Goal: Task Accomplishment & Management: Complete application form

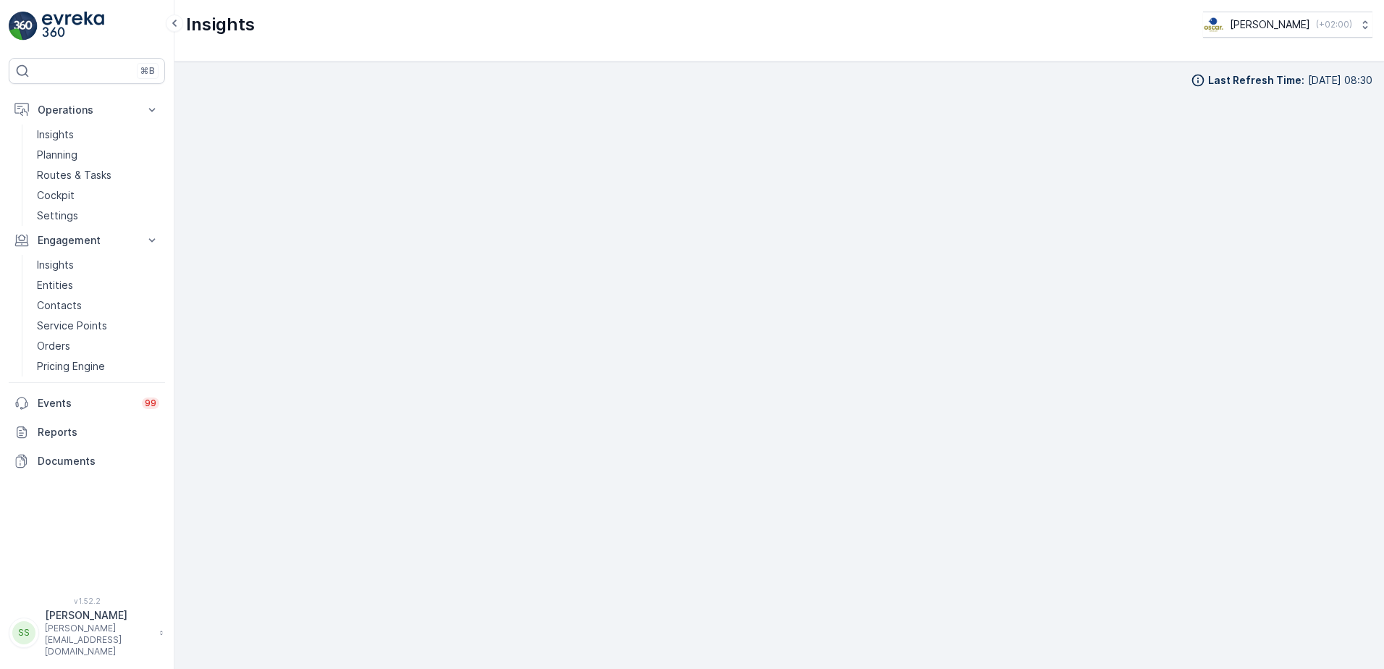
scroll to position [12, 0]
click at [38, 15] on link at bounding box center [87, 26] width 156 height 29
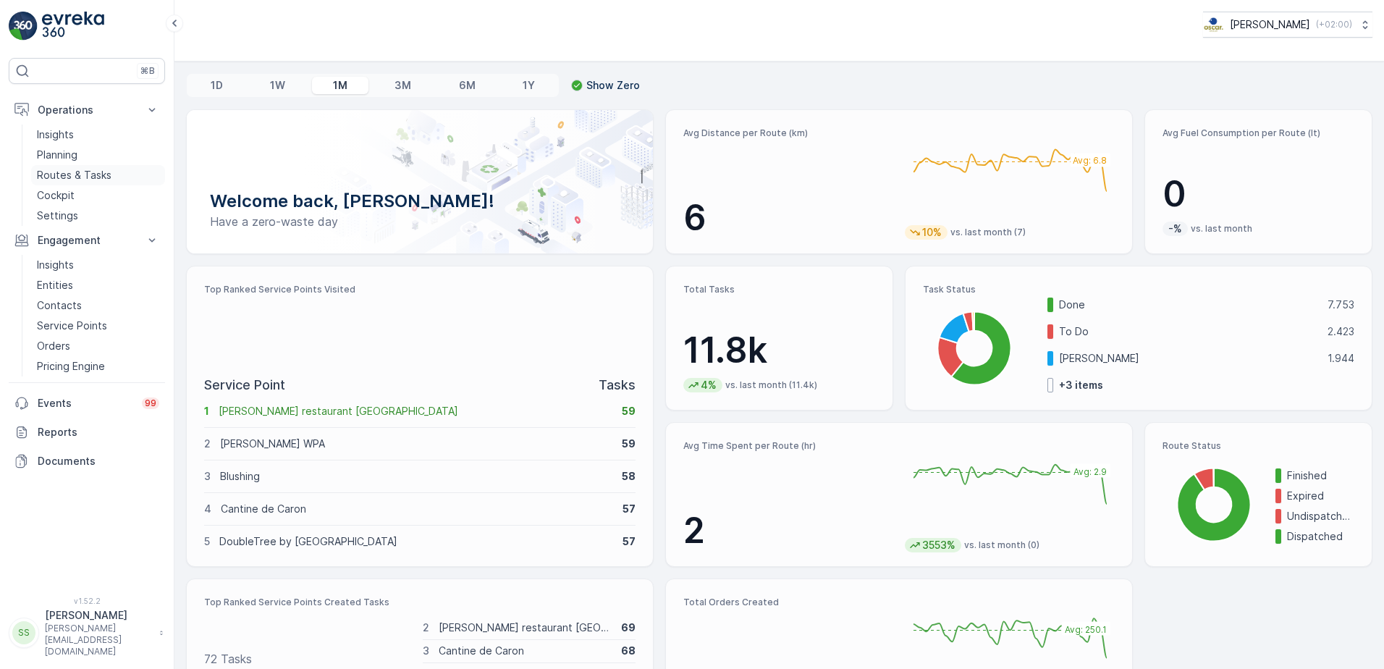
drag, startPoint x: 53, startPoint y: 177, endPoint x: 58, endPoint y: 167, distance: 10.7
click at [53, 177] on p "Routes & Tasks" at bounding box center [74, 175] width 75 height 14
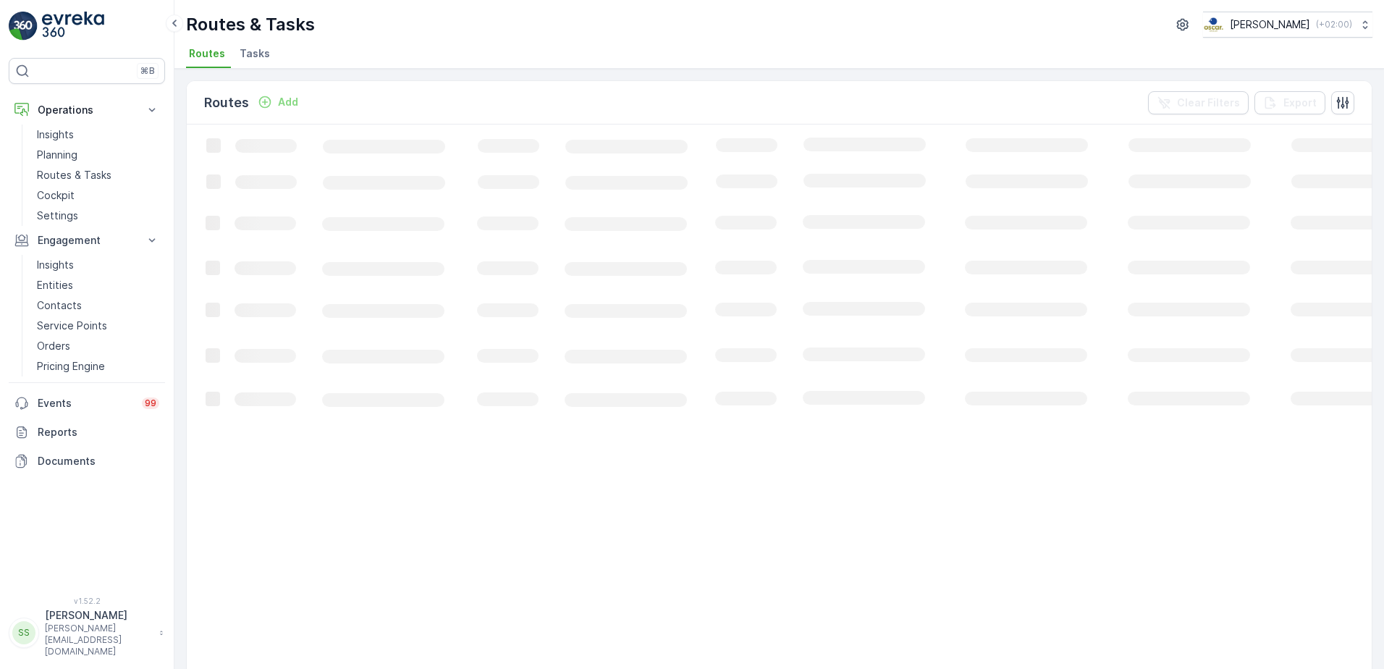
click at [245, 52] on span "Tasks" at bounding box center [255, 53] width 30 height 14
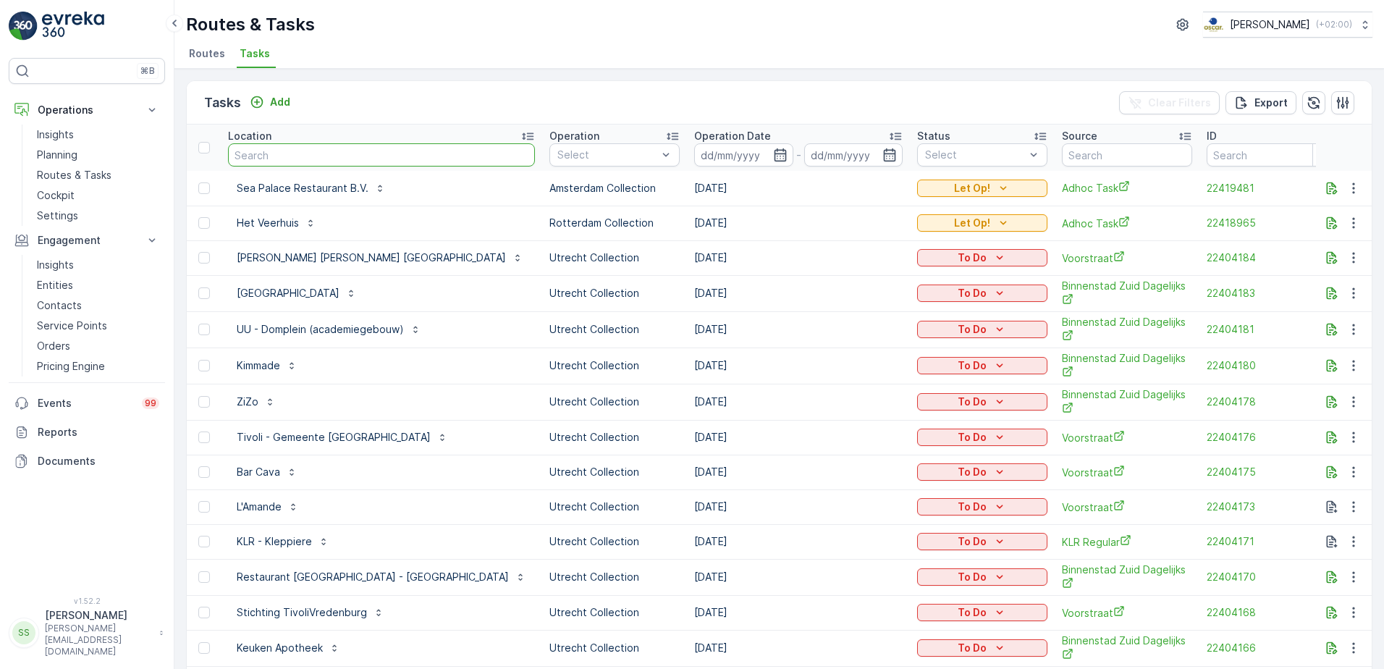
type input "Temporary Palaces"
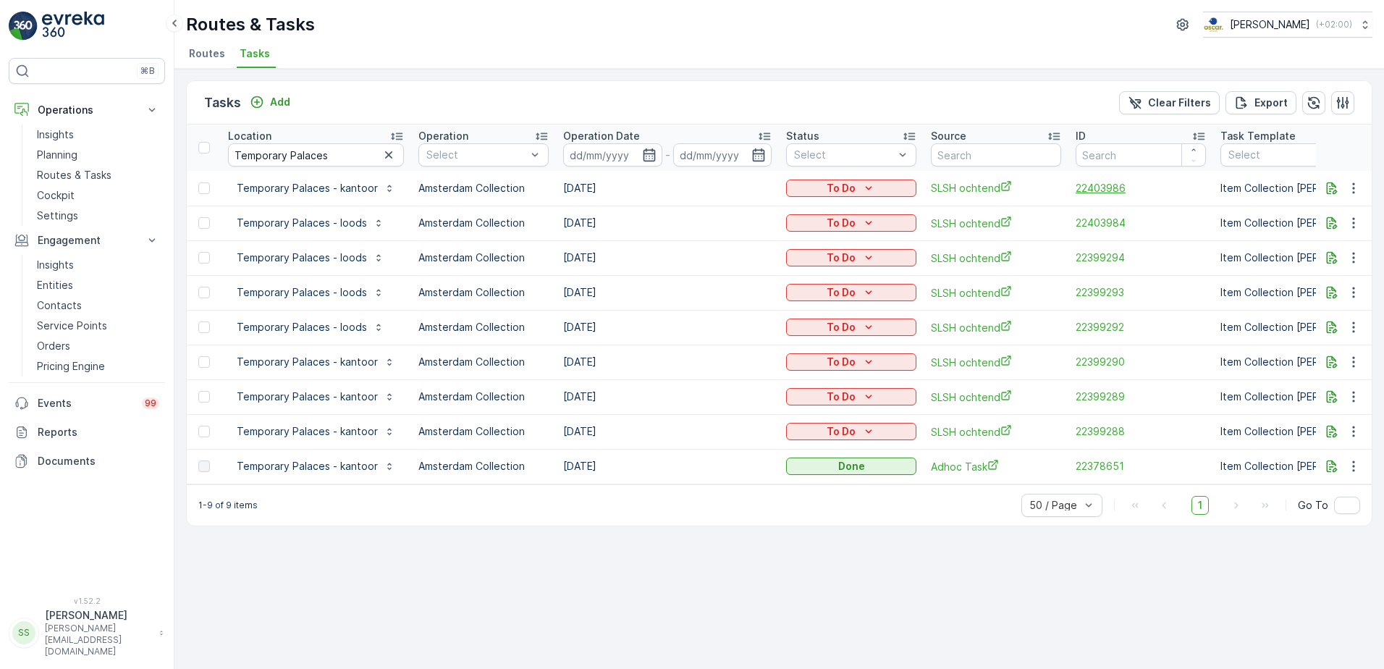
click at [1106, 186] on span "22403986" at bounding box center [1141, 188] width 130 height 14
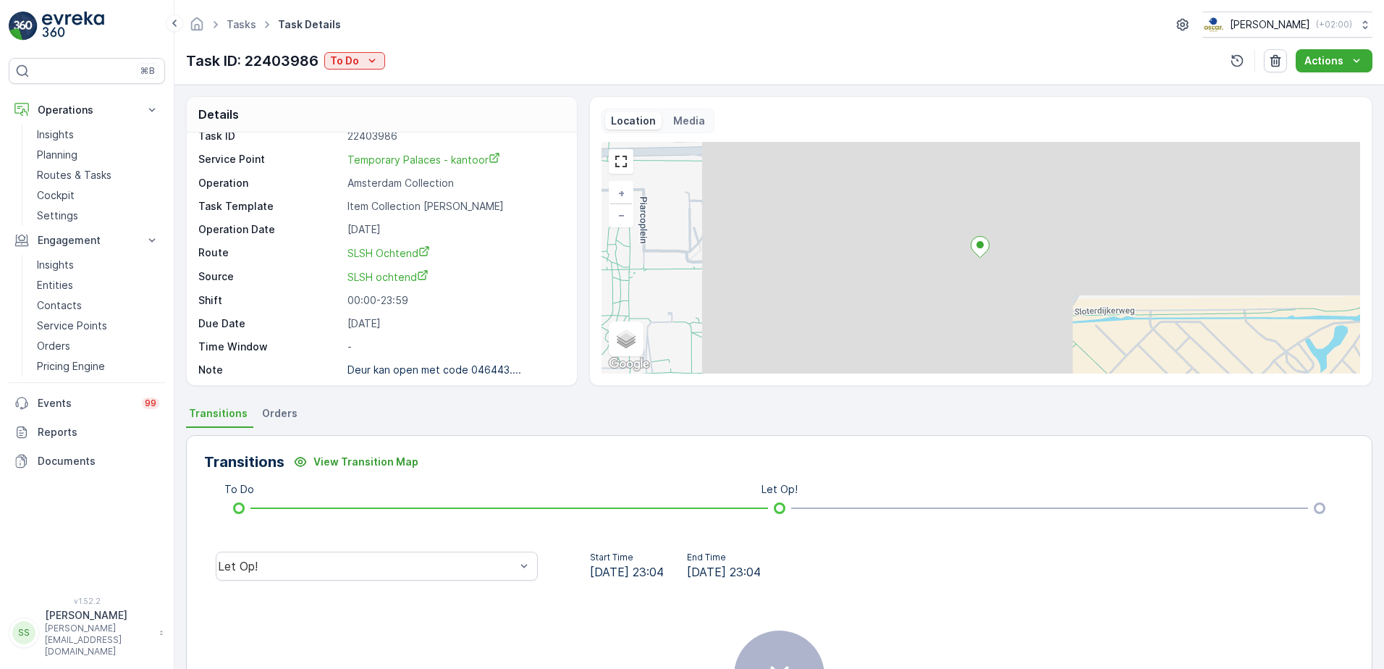
scroll to position [19, 0]
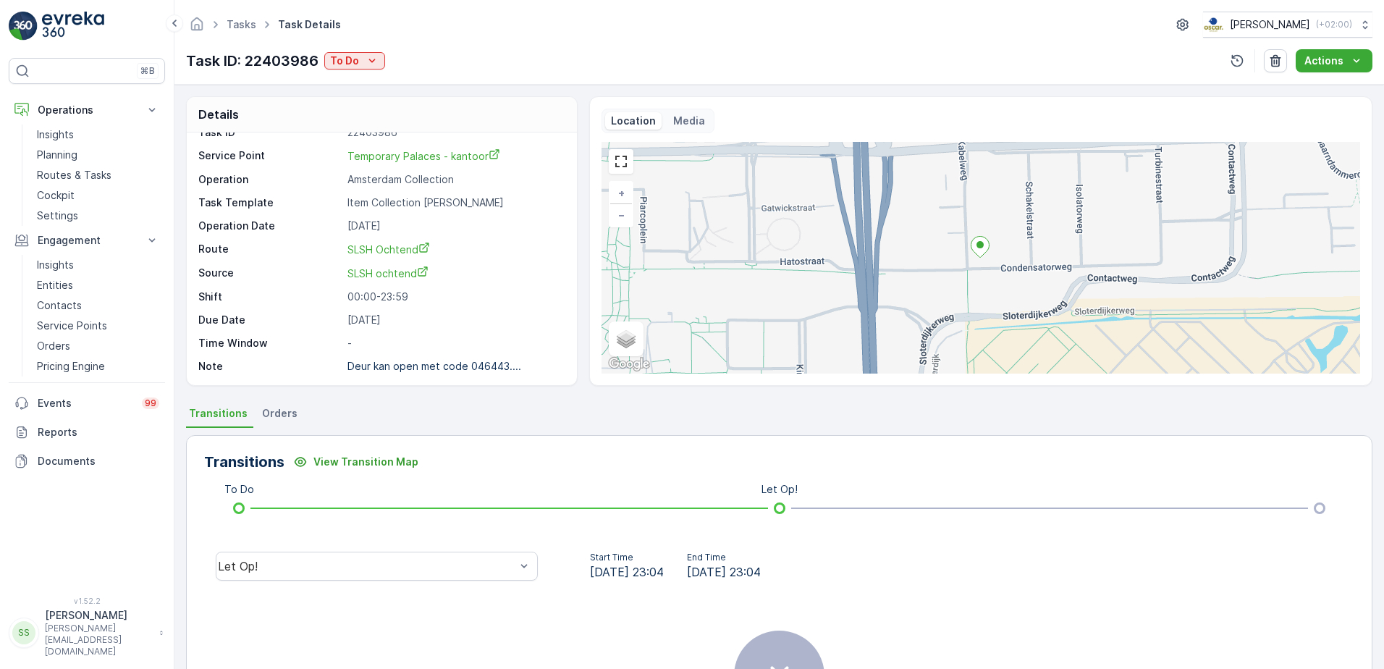
click at [680, 121] on p "Media" at bounding box center [689, 121] width 32 height 14
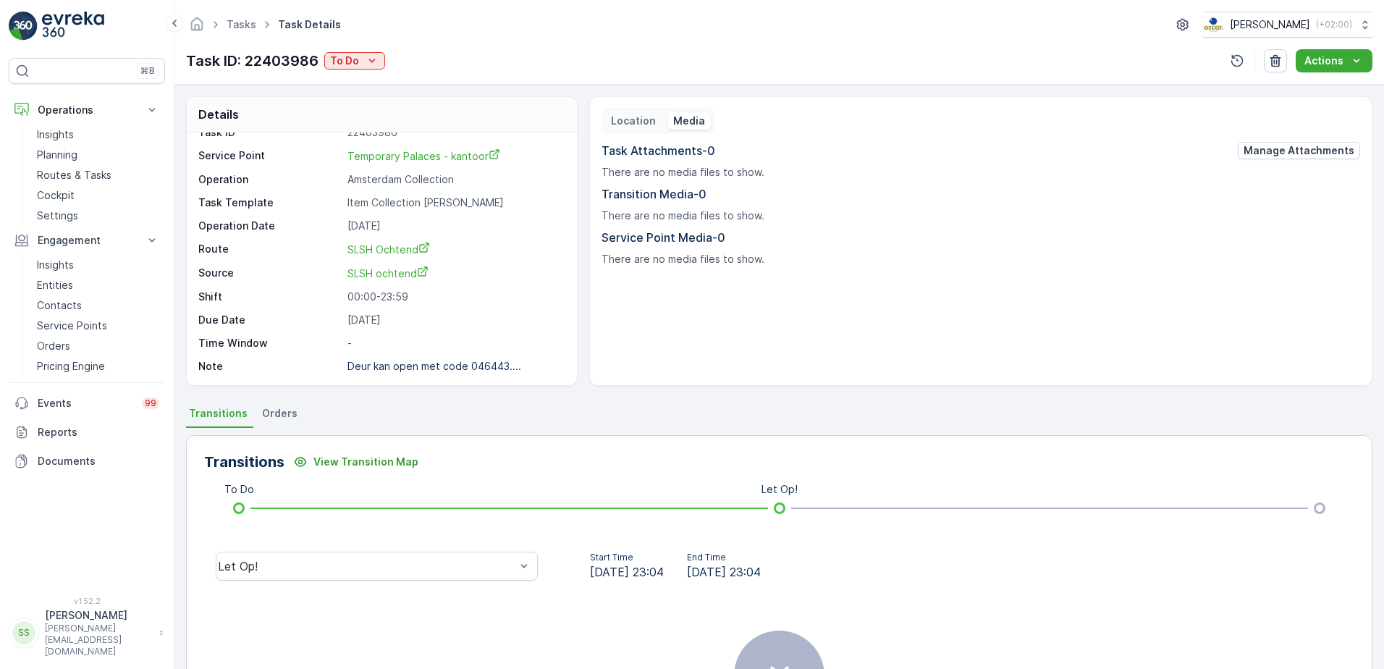
click at [629, 119] on p "Location" at bounding box center [633, 121] width 45 height 14
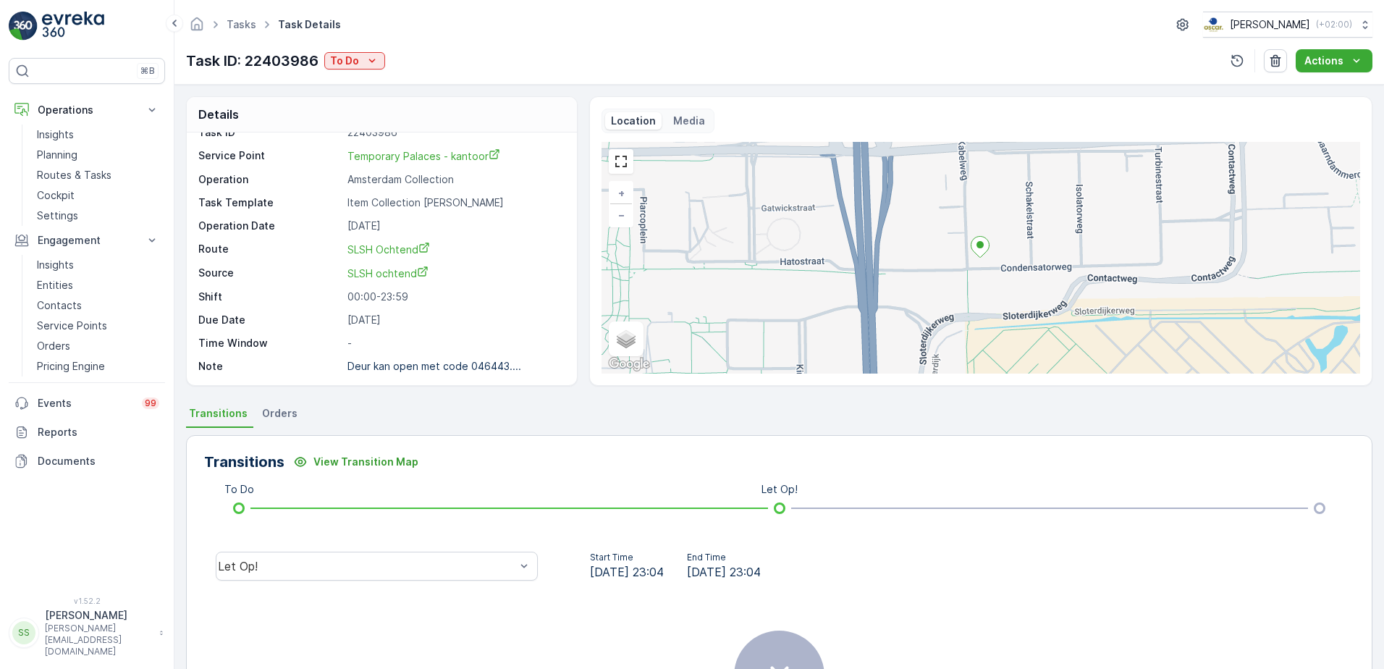
click at [536, 358] on div "Task ID 22403986 Service Point Temporary Palaces - kantoor Operation Amsterdam …" at bounding box center [379, 249] width 363 height 248
click at [472, 59] on div "Task ID: 22403986 To Do Actions" at bounding box center [779, 60] width 1187 height 23
click at [64, 170] on p "Routes & Tasks" at bounding box center [74, 175] width 75 height 14
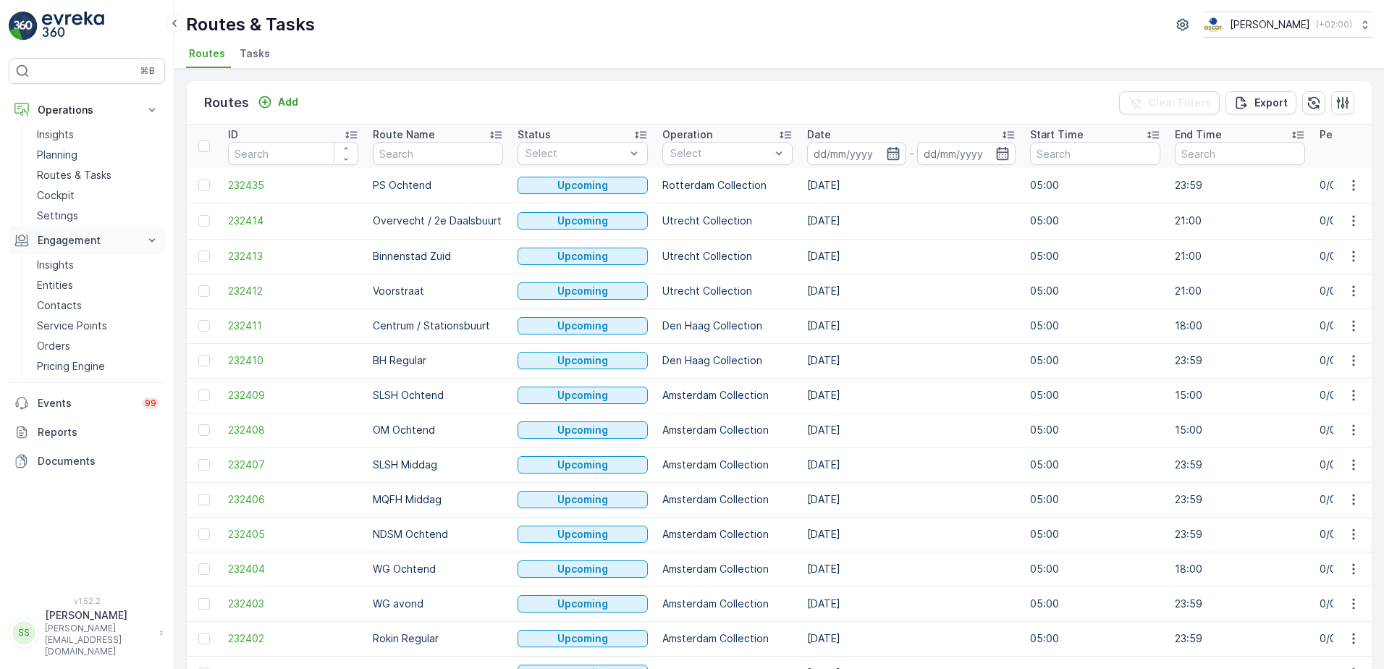
click at [150, 240] on icon at bounding box center [152, 240] width 7 height 4
click at [892, 148] on icon "button" at bounding box center [893, 153] width 12 height 13
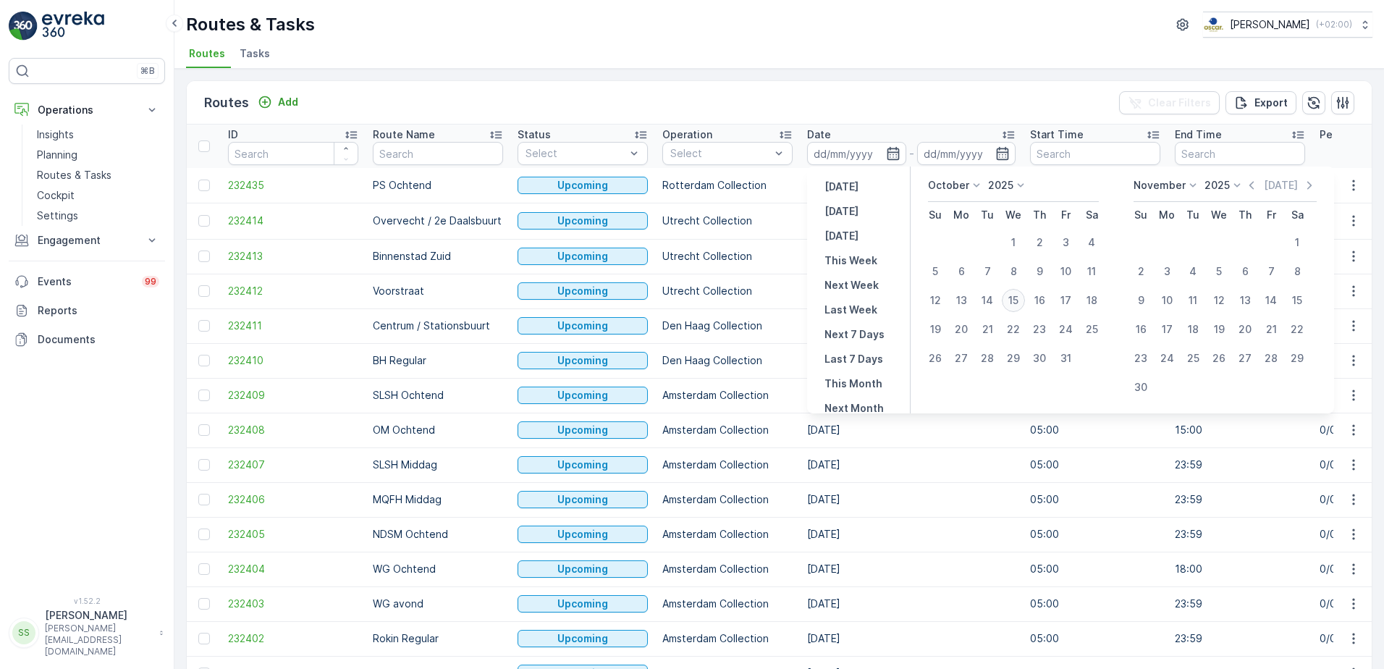
click at [1015, 299] on div "15" at bounding box center [1013, 300] width 23 height 23
type input "[DATE]"
click at [754, 96] on div "Routes Add Clear Filters Export" at bounding box center [779, 102] width 1185 height 43
type input "[DATE]"
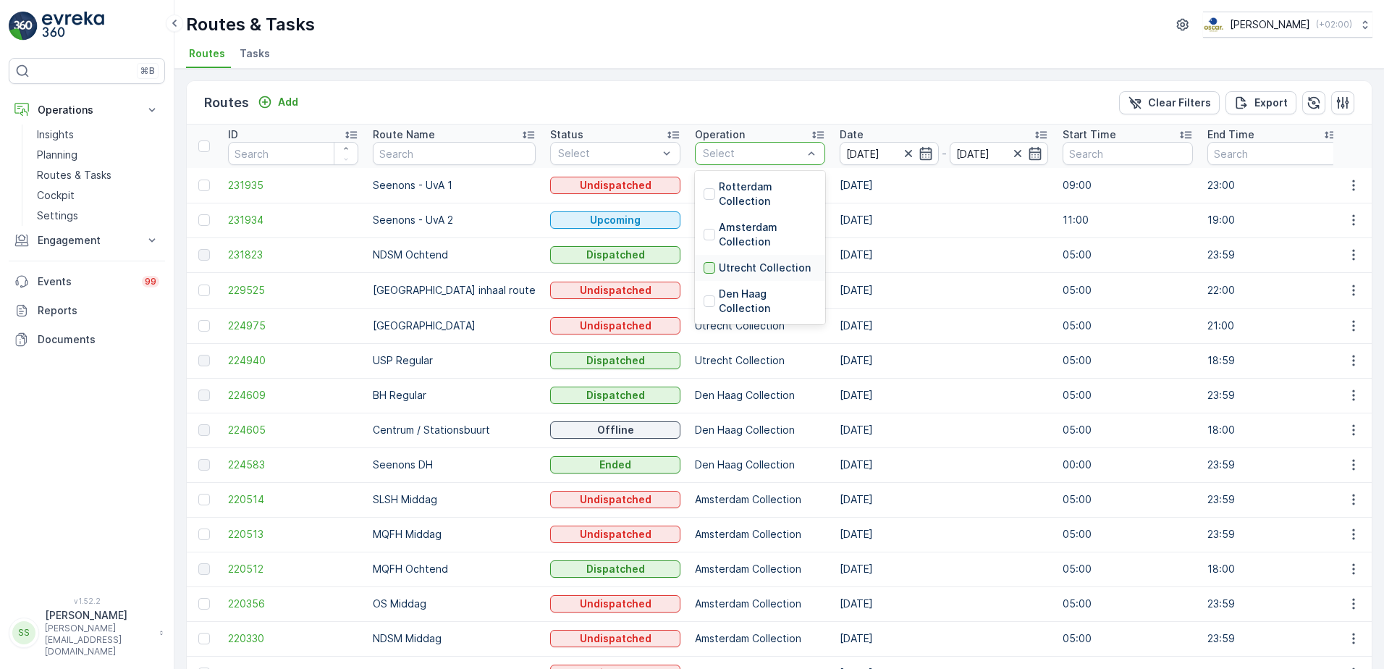
click at [704, 266] on div at bounding box center [710, 268] width 12 height 12
click at [717, 106] on div "Routes Add Clear Filters Export" at bounding box center [779, 102] width 1185 height 43
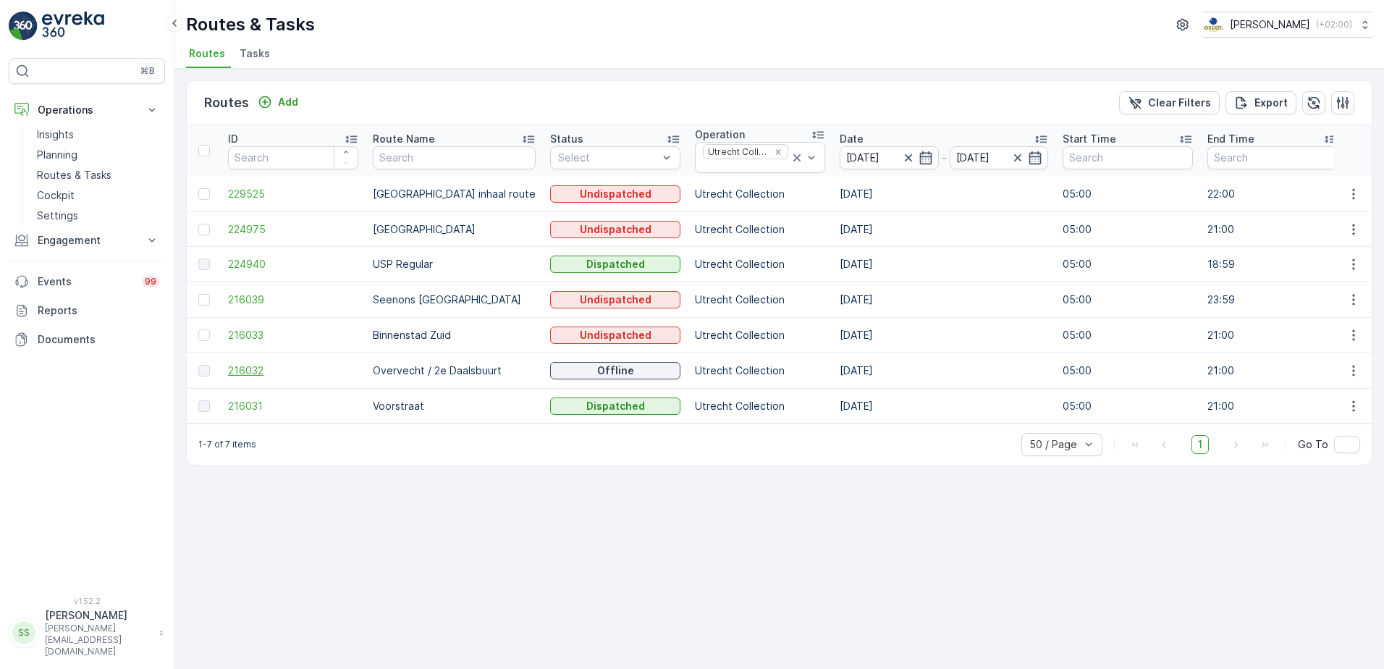
click at [234, 370] on span "216032" at bounding box center [293, 370] width 130 height 14
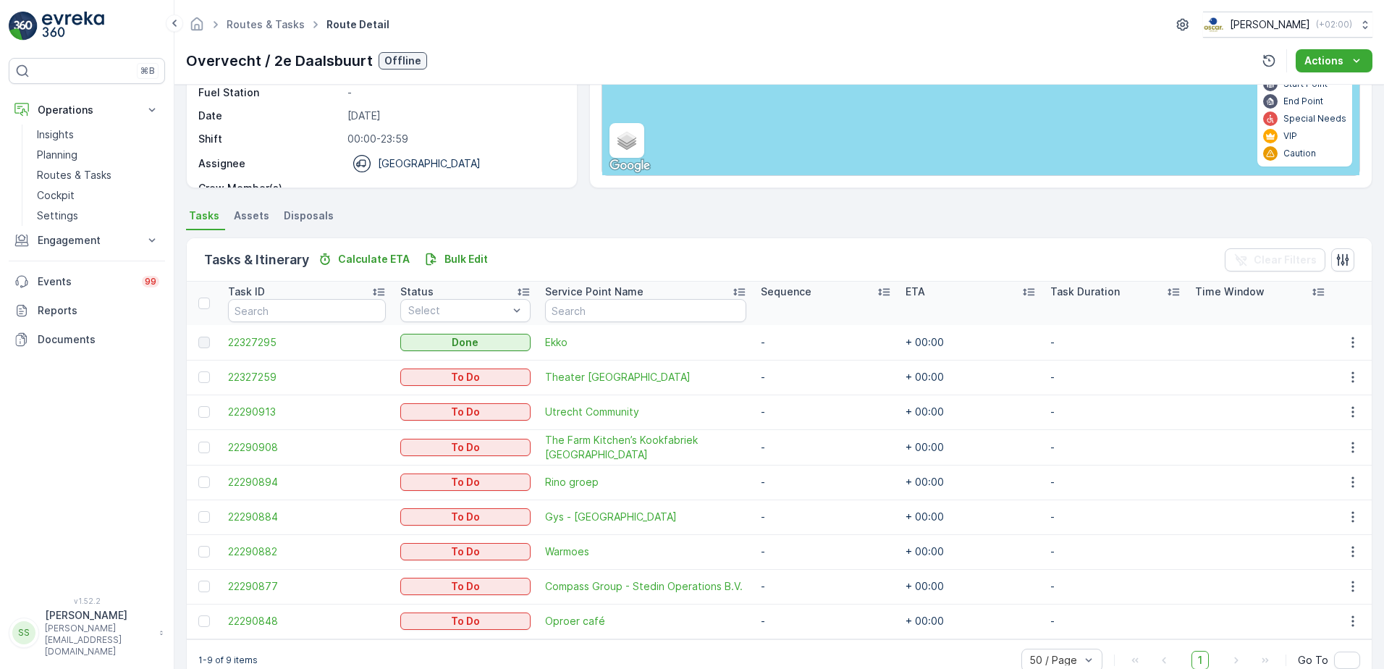
scroll to position [229, 0]
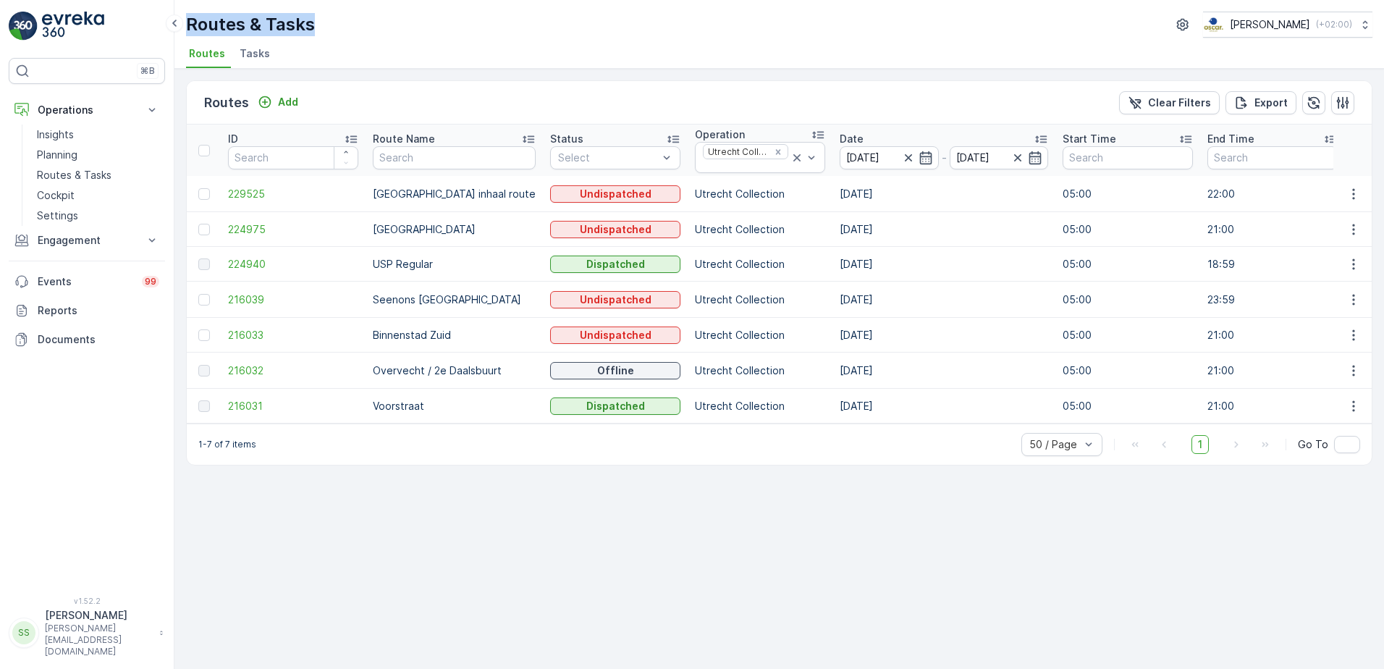
drag, startPoint x: 325, startPoint y: 22, endPoint x: 190, endPoint y: 22, distance: 135.4
click at [190, 22] on div "Routes & Tasks [PERSON_NAME] ( +02:00 )" at bounding box center [779, 25] width 1187 height 26
drag, startPoint x: 190, startPoint y: 22, endPoint x: 413, endPoint y: 31, distance: 223.2
click at [413, 31] on div "Routes & Tasks [PERSON_NAME] ( +02:00 )" at bounding box center [779, 25] width 1187 height 26
click at [480, 34] on div "Routes & Tasks [PERSON_NAME] ( +02:00 )" at bounding box center [779, 25] width 1187 height 26
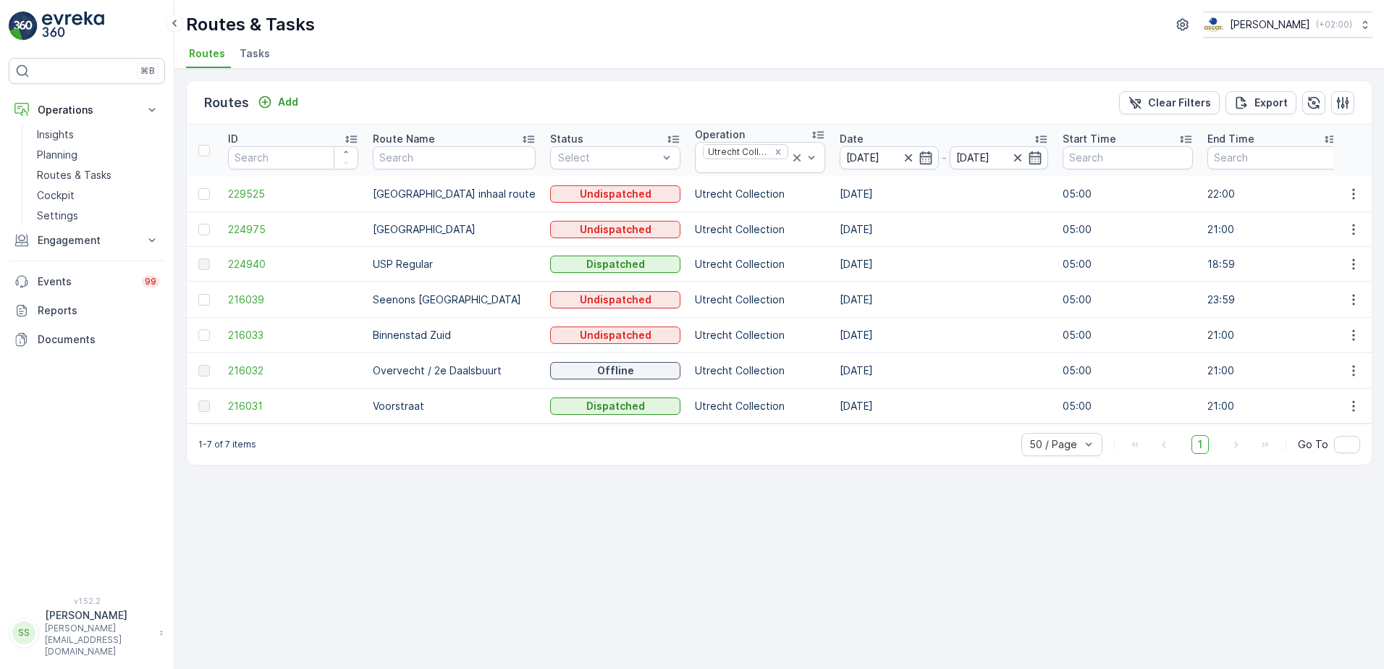
click at [276, 25] on p "Routes & Tasks" at bounding box center [250, 24] width 129 height 23
drag, startPoint x: 276, startPoint y: 25, endPoint x: 579, endPoint y: 33, distance: 302.8
click at [579, 33] on div "Routes & Tasks [PERSON_NAME] ( +02:00 )" at bounding box center [779, 25] width 1187 height 26
click at [454, 547] on div "Routes Add Clear Filters Export ID Route Name Status Select Operation Utrecht C…" at bounding box center [779, 369] width 1210 height 600
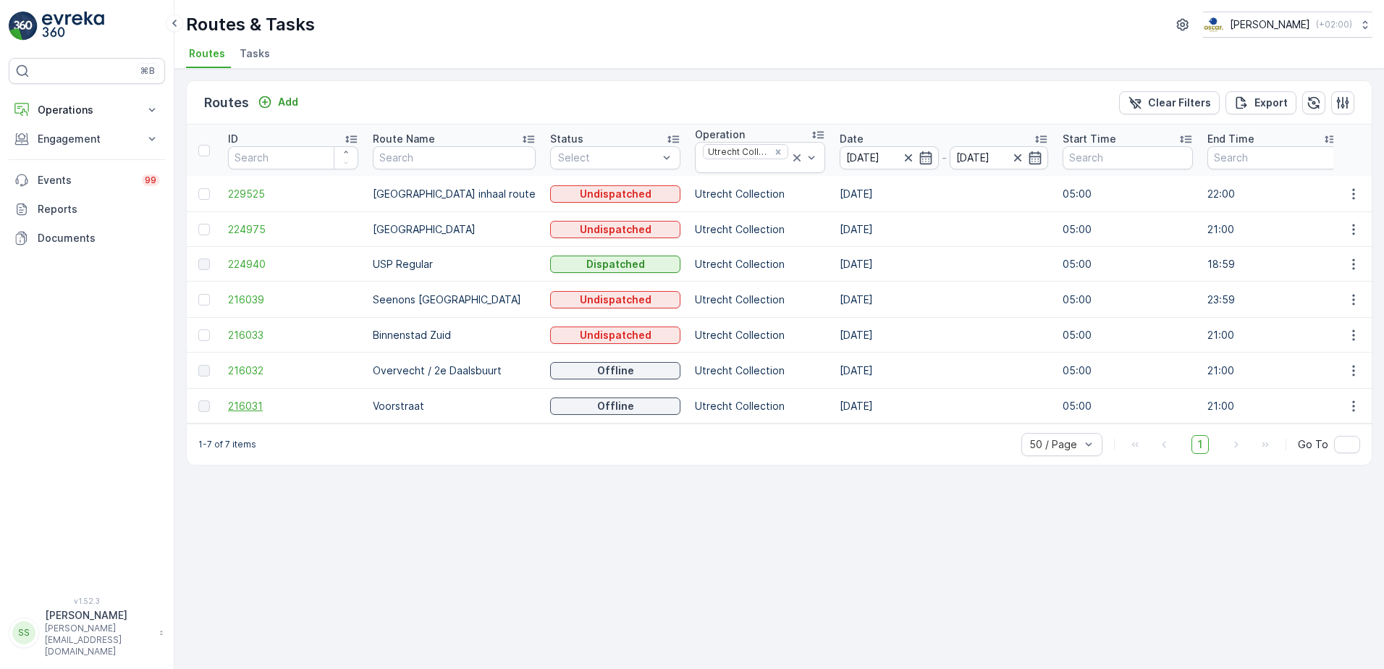
click at [251, 408] on span "216031" at bounding box center [293, 406] width 130 height 14
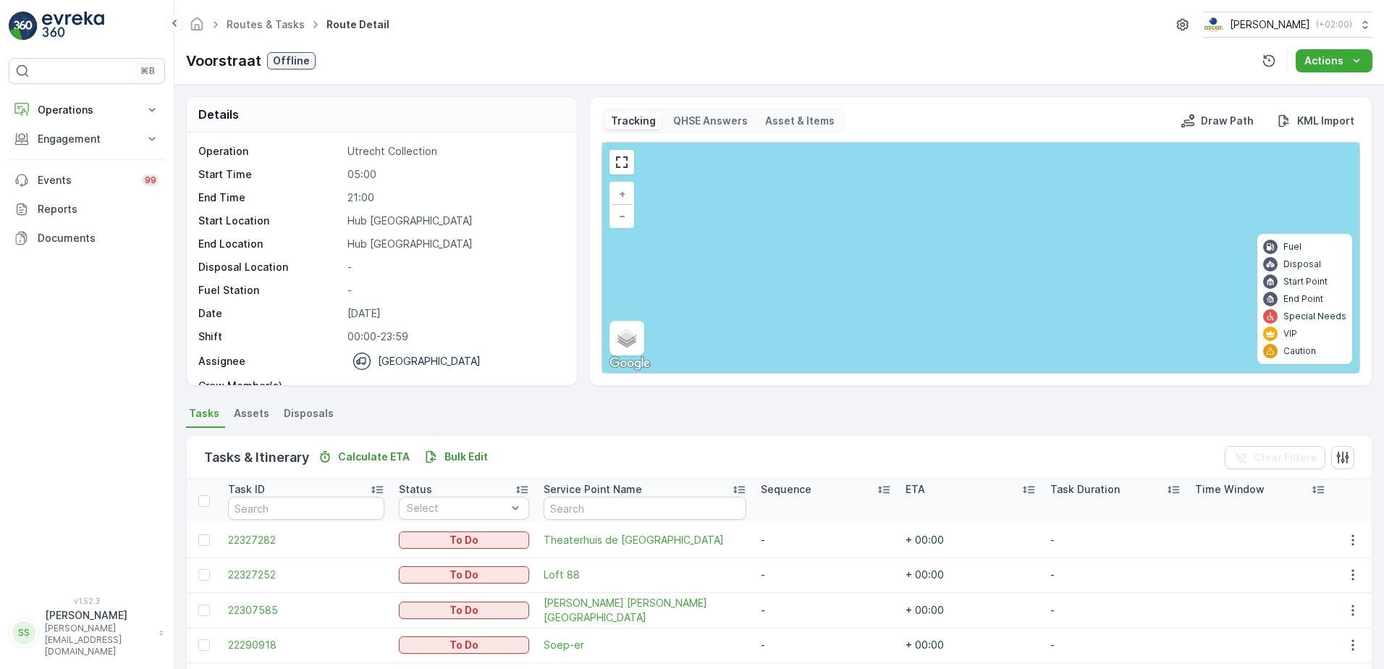
drag, startPoint x: 466, startPoint y: 420, endPoint x: 413, endPoint y: 430, distance: 54.5
click at [464, 420] on ul "Tasks Assets Disposals" at bounding box center [779, 415] width 1187 height 25
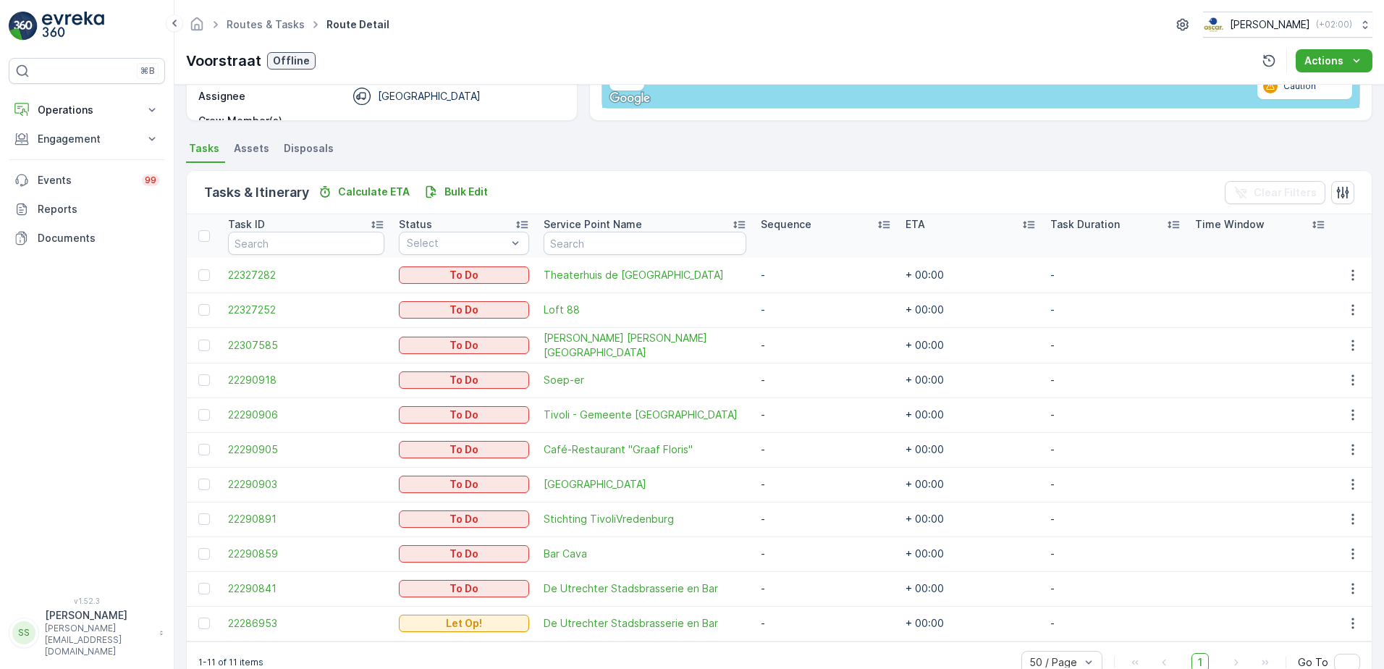
scroll to position [298, 0]
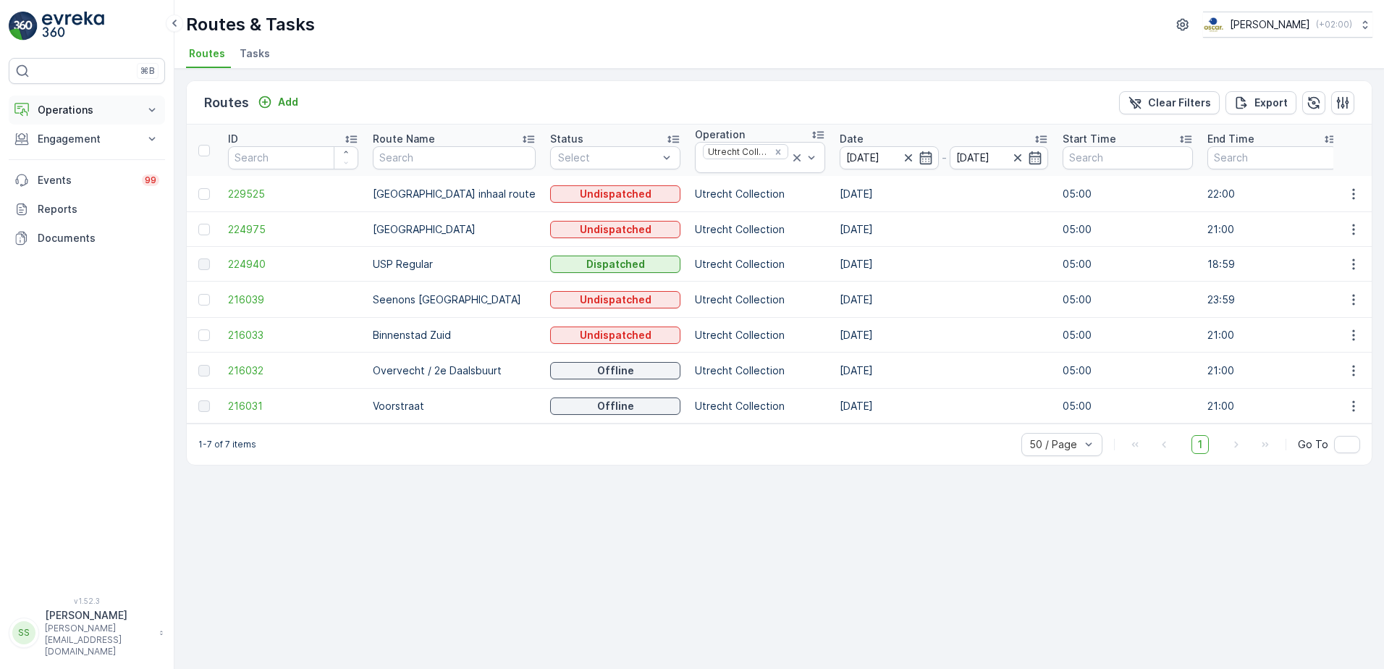
click at [70, 104] on p "Operations" at bounding box center [87, 110] width 98 height 14
click at [481, 580] on div "Routes Add Clear Filters Export ID Route Name Status Select Operation Utrecht C…" at bounding box center [779, 369] width 1210 height 600
click at [484, 96] on div "Routes Add Clear Filters Export" at bounding box center [779, 102] width 1185 height 43
click at [489, 100] on div "Routes Add Clear Filters Export" at bounding box center [779, 102] width 1185 height 43
click at [261, 54] on span "Tasks" at bounding box center [255, 53] width 30 height 14
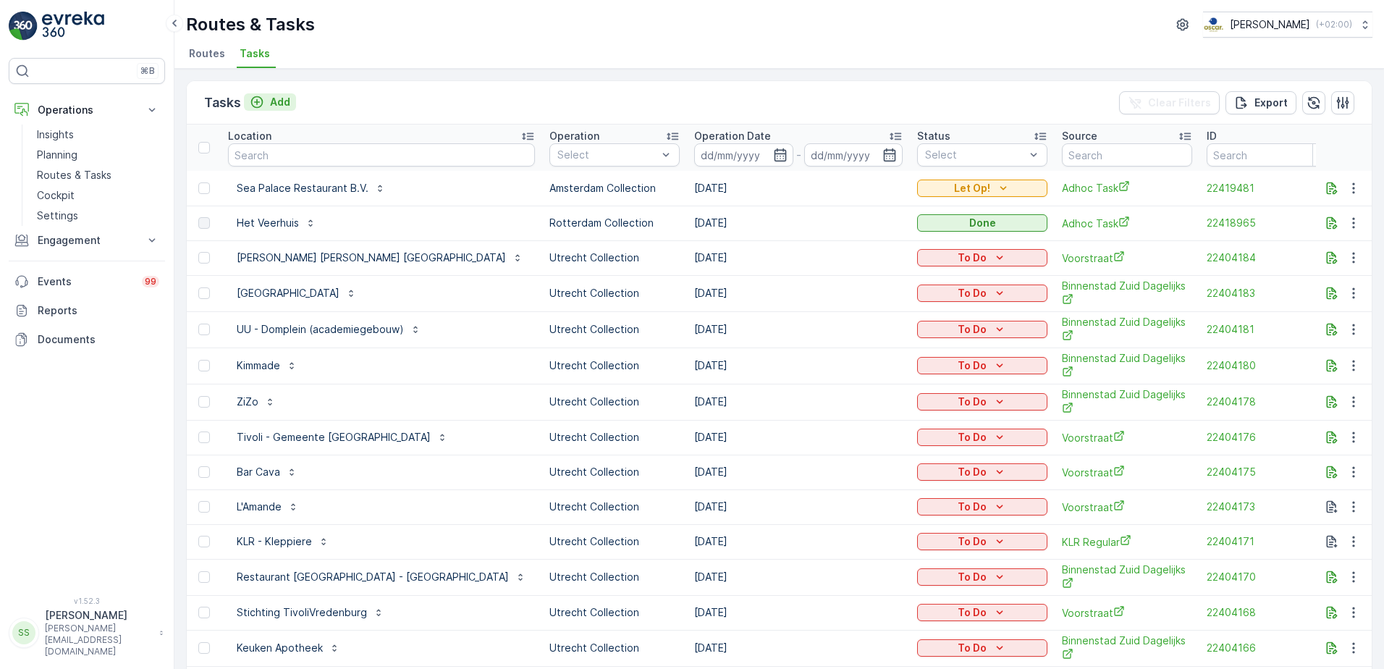
click at [269, 96] on div "Add" at bounding box center [270, 102] width 41 height 14
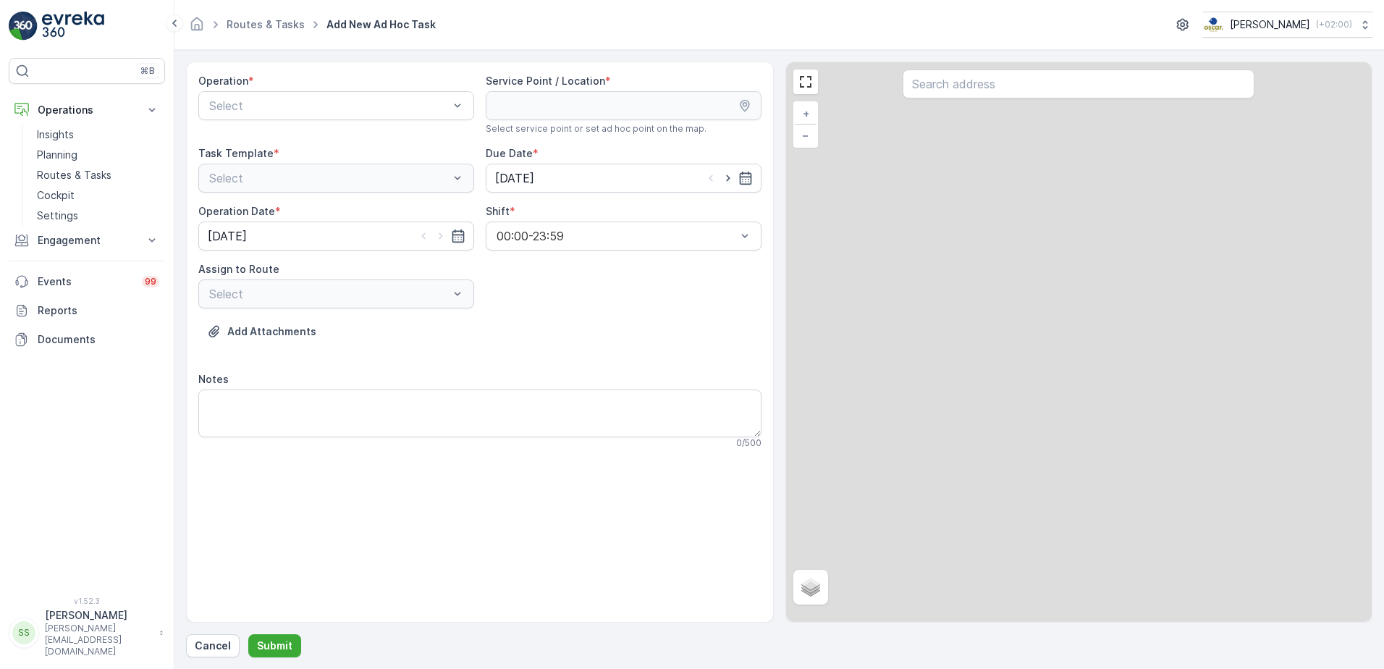
click at [269, 96] on div "Select" at bounding box center [336, 105] width 276 height 29
click at [266, 138] on span "Amsterdam Collection" at bounding box center [266, 141] width 119 height 13
click at [573, 323] on div "Add Attachments" at bounding box center [479, 340] width 563 height 41
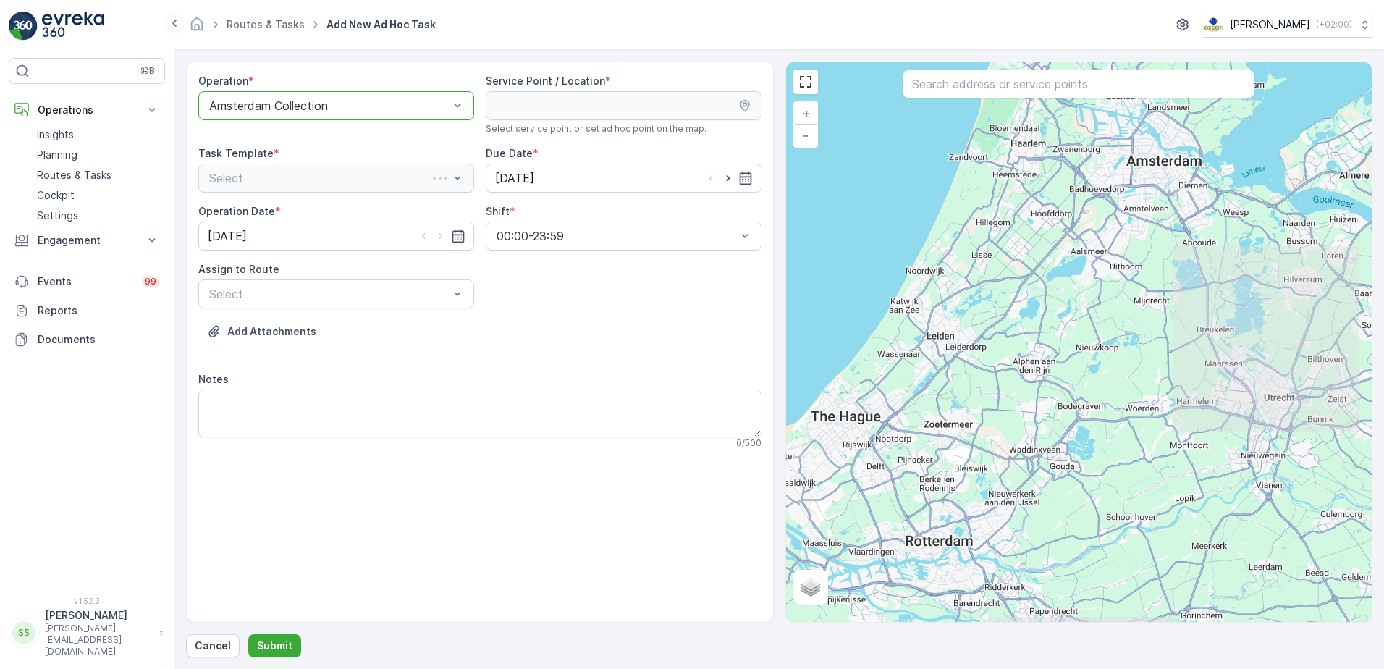
click at [1054, 86] on input "text" at bounding box center [1079, 84] width 352 height 29
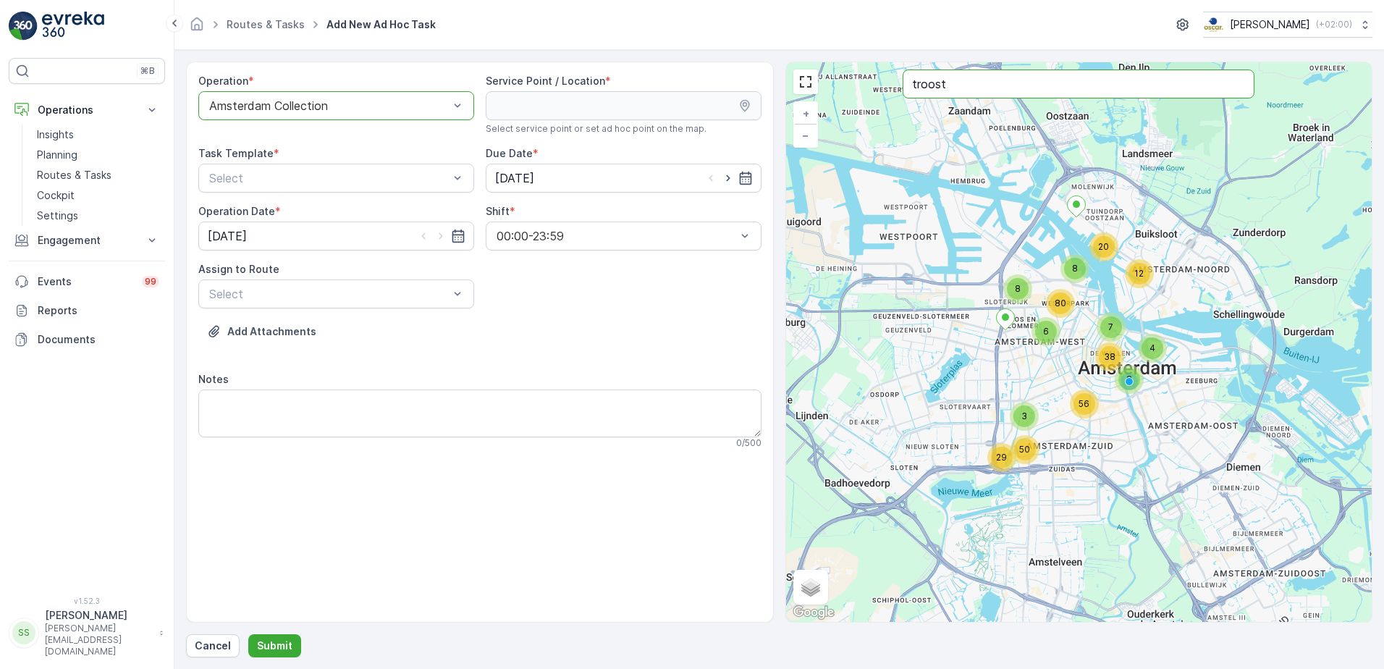
type input "troost"
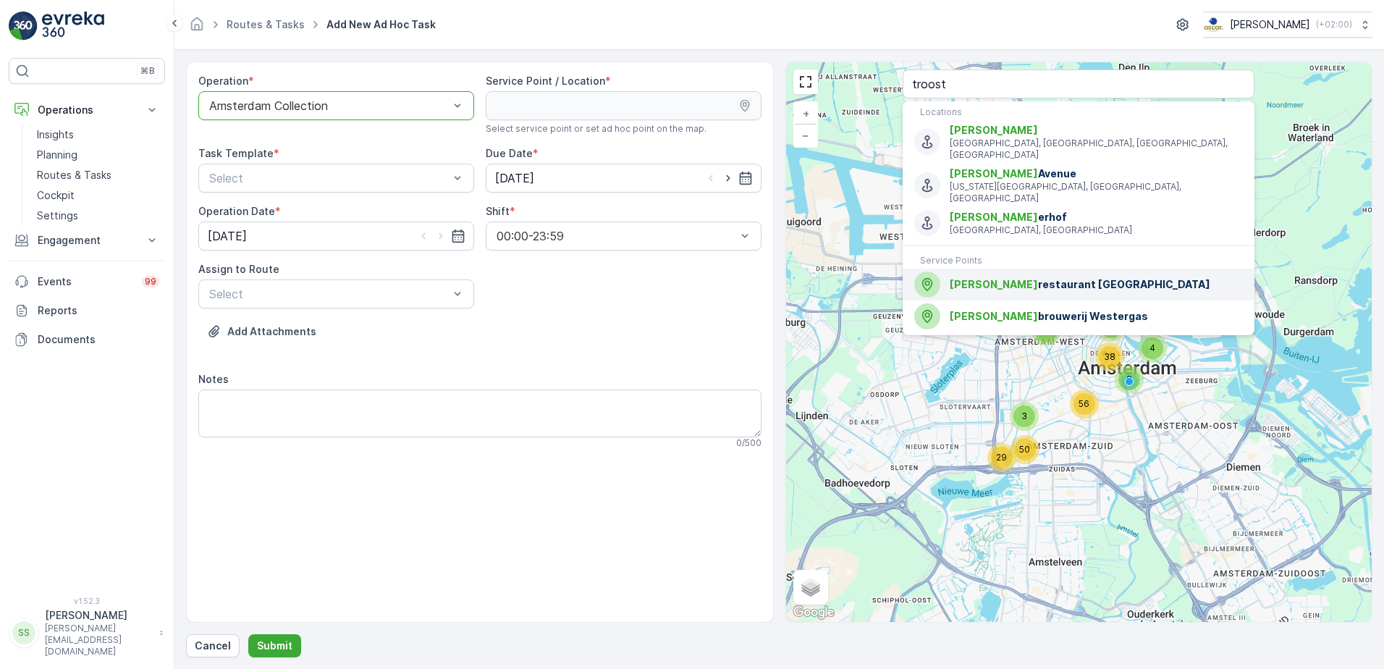
click at [1028, 277] on span "Troost restaurant Westergas" at bounding box center [1096, 284] width 293 height 14
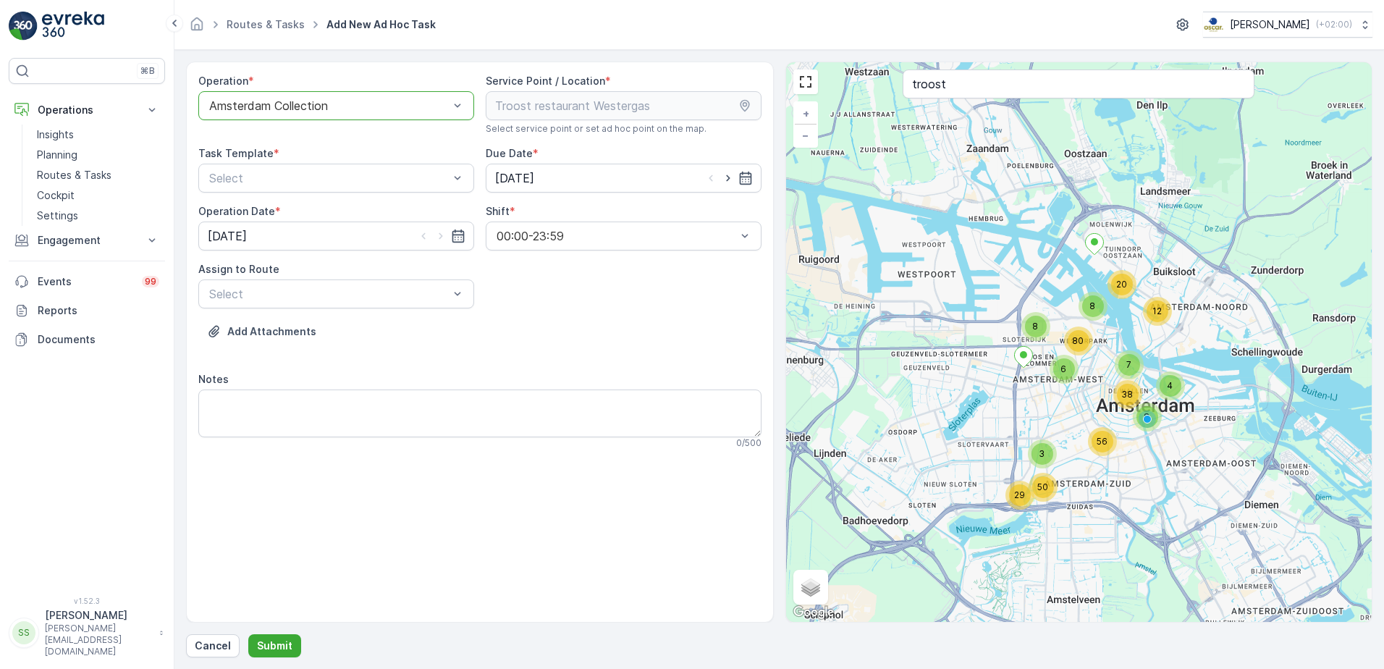
click at [579, 327] on div "Add Attachments" at bounding box center [479, 340] width 563 height 41
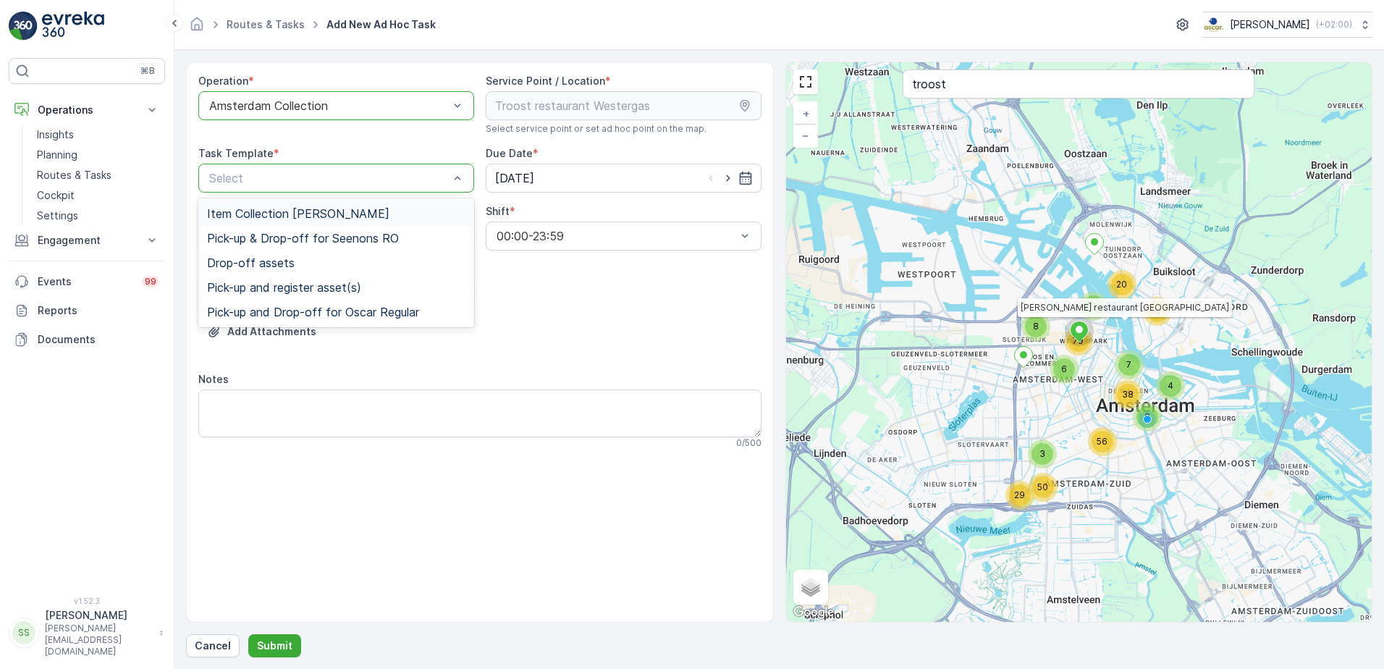
click at [244, 209] on span "Item Collection [PERSON_NAME]" at bounding box center [298, 213] width 182 height 13
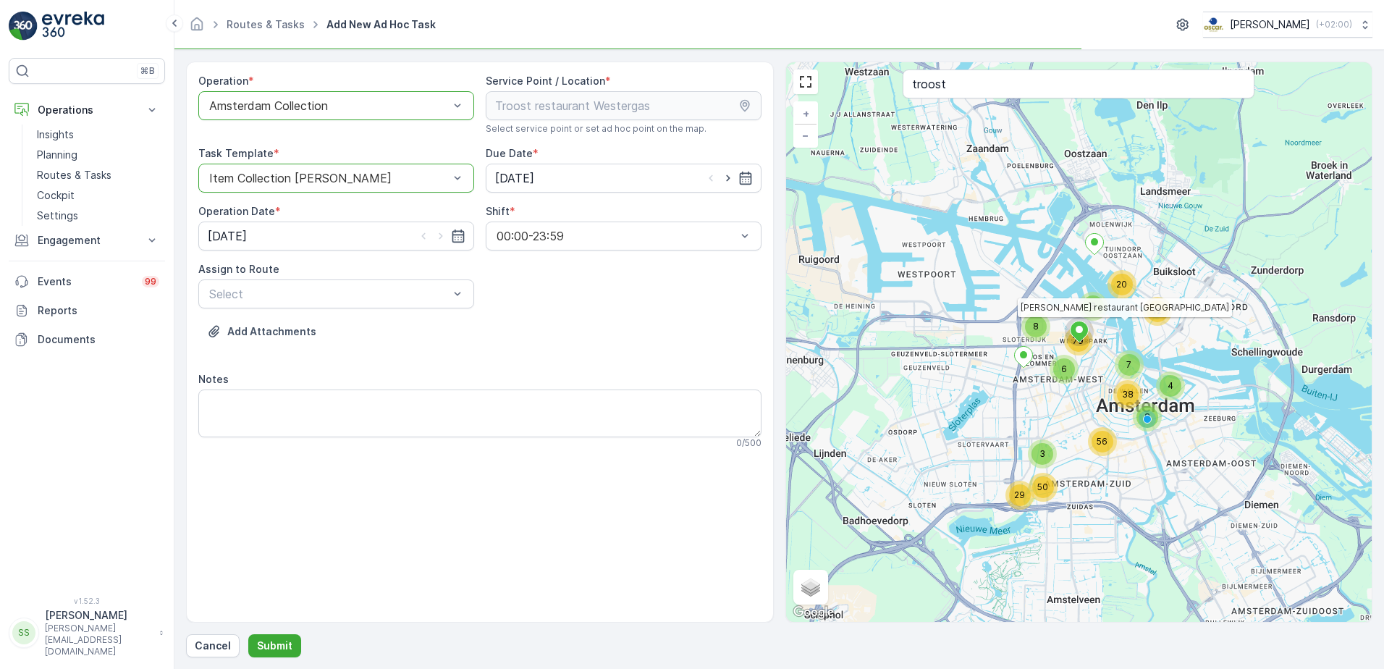
click at [547, 299] on div "Operation * option Amsterdam Collection, selected. Amsterdam Collection Service…" at bounding box center [479, 267] width 563 height 387
click at [596, 320] on div "Add Attachments" at bounding box center [479, 340] width 563 height 41
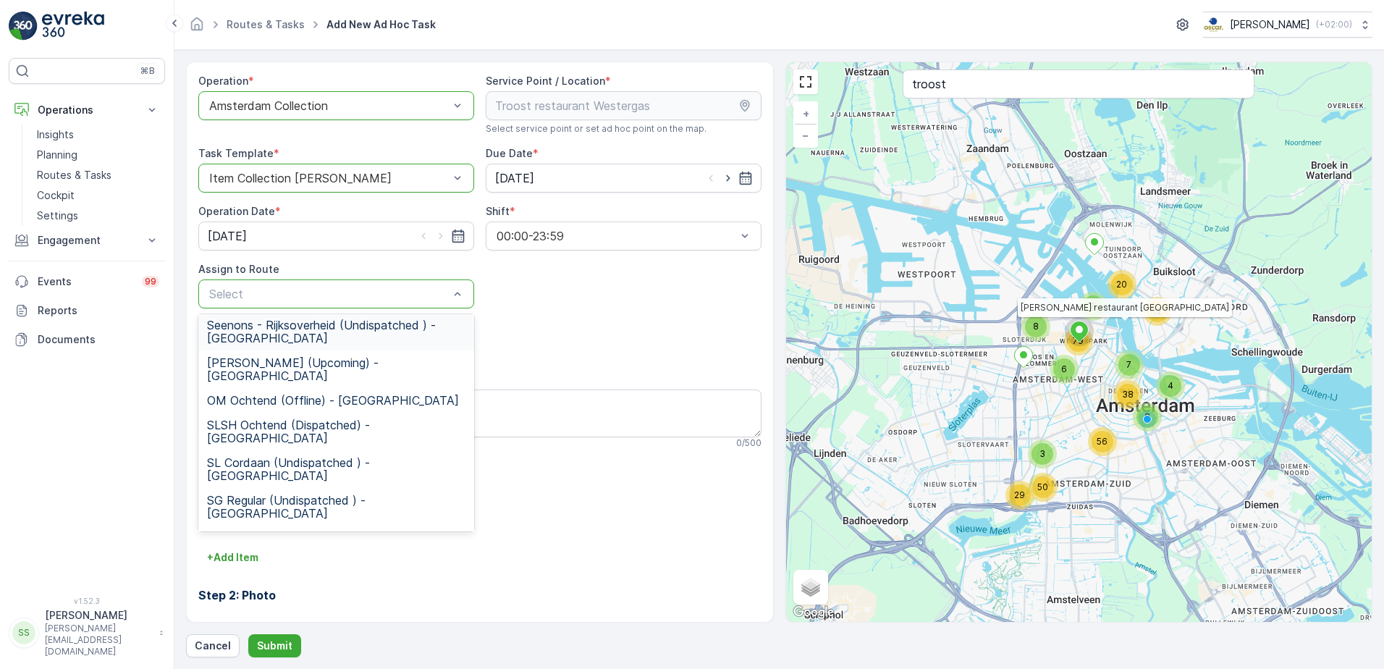
scroll to position [307, 0]
click at [254, 605] on span "WG Ochtend (Offline) - Amsterdam" at bounding box center [332, 611] width 251 height 13
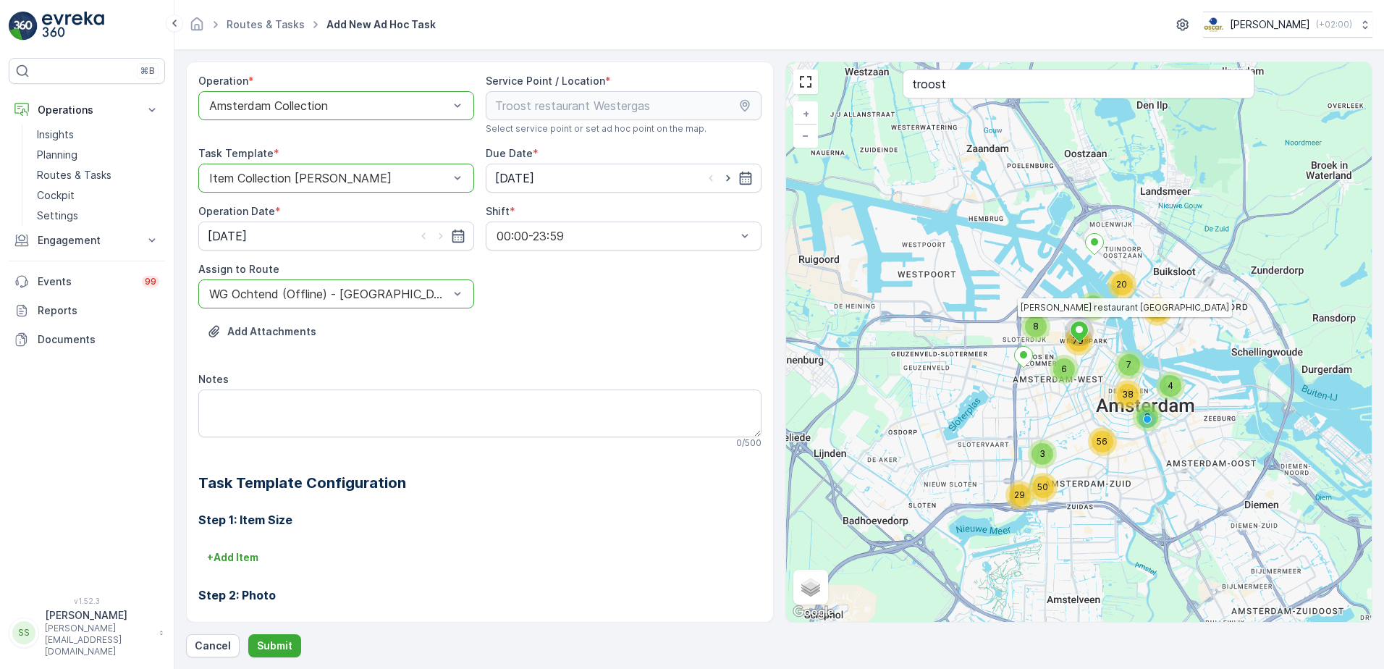
click at [691, 301] on div "Operation * option Amsterdam Collection, selected. Amsterdam Collection Service…" at bounding box center [479, 466] width 563 height 785
click at [727, 180] on icon "button" at bounding box center [728, 178] width 14 height 14
click at [709, 180] on icon "button" at bounding box center [711, 178] width 4 height 7
type input "[DATE]"
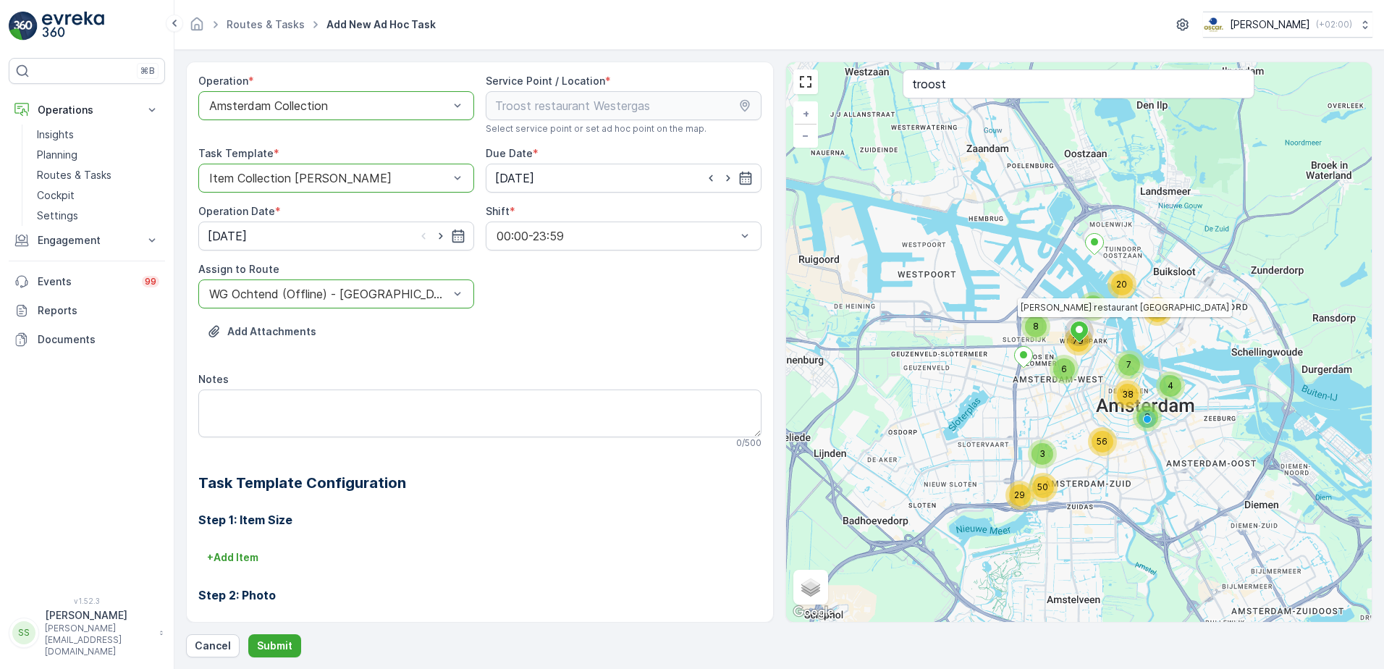
click at [627, 321] on div "Add Attachments" at bounding box center [479, 340] width 563 height 41
click at [437, 237] on icon "button" at bounding box center [441, 236] width 14 height 14
type input "[DATE]"
click at [614, 300] on div "Operation * option Amsterdam Collection, selected. Amsterdam Collection Service…" at bounding box center [479, 466] width 563 height 785
click at [289, 410] on textarea "Notes" at bounding box center [479, 414] width 563 height 48
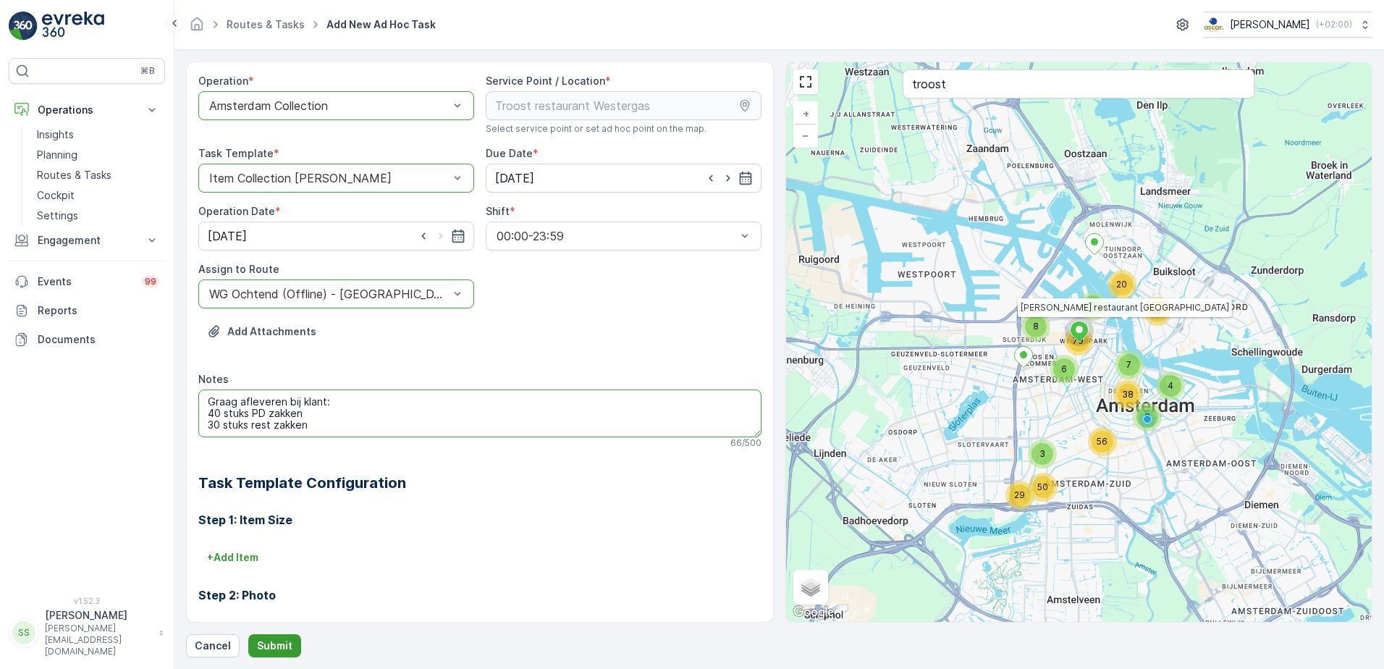
type textarea "Graag afleveren bij klant: 40 stuks PD zakken 30 stuks rest zakken"
click at [265, 646] on p "Submit" at bounding box center [274, 646] width 35 height 14
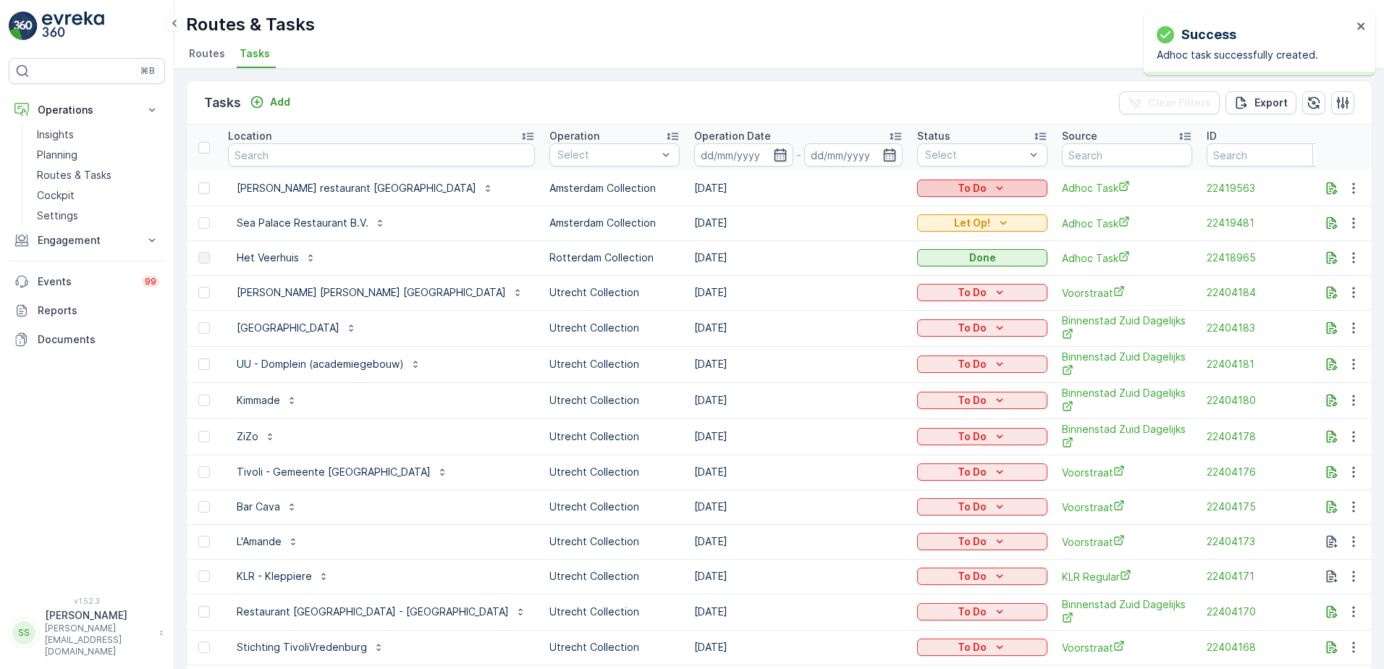
click at [923, 186] on div "To Do" at bounding box center [982, 188] width 119 height 14
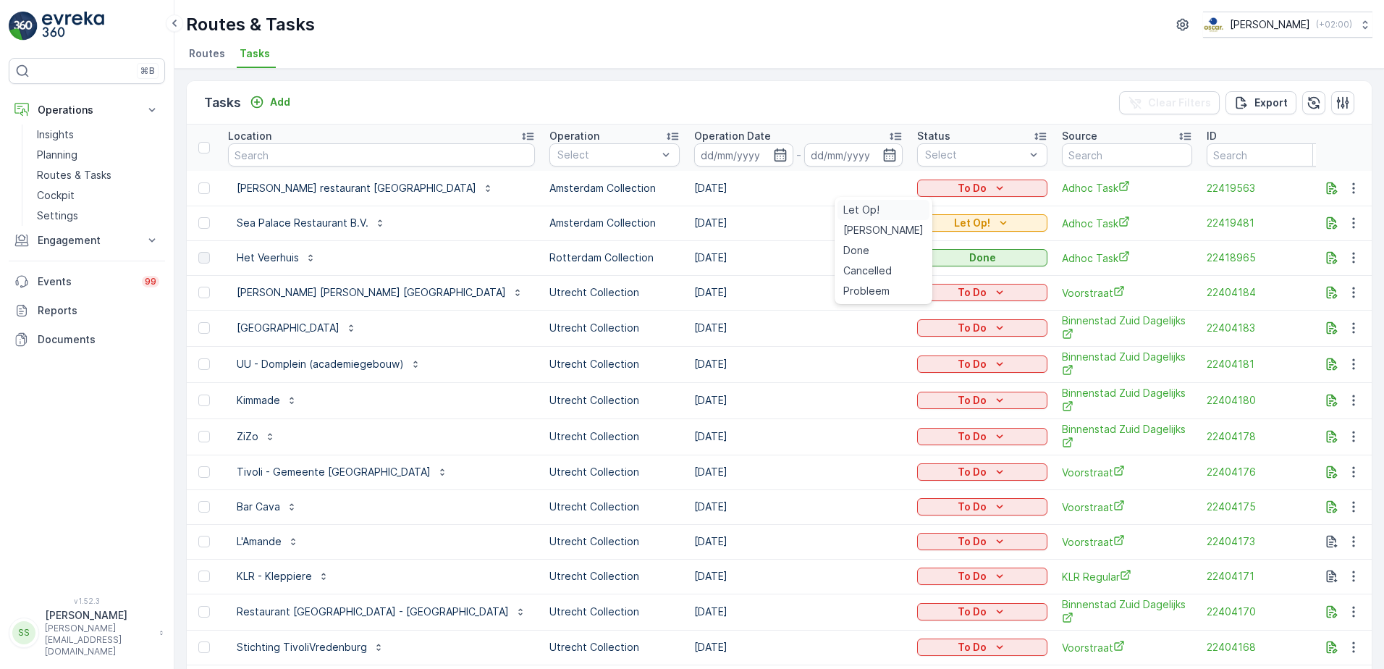
click at [867, 211] on span "Let Op!" at bounding box center [862, 210] width 36 height 14
click at [993, 190] on icon "To Do" at bounding box center [1000, 188] width 14 height 14
click at [863, 213] on span "Let Op!" at bounding box center [862, 210] width 36 height 14
click at [311, 158] on input "text" at bounding box center [381, 154] width 307 height 23
type input "beauty"
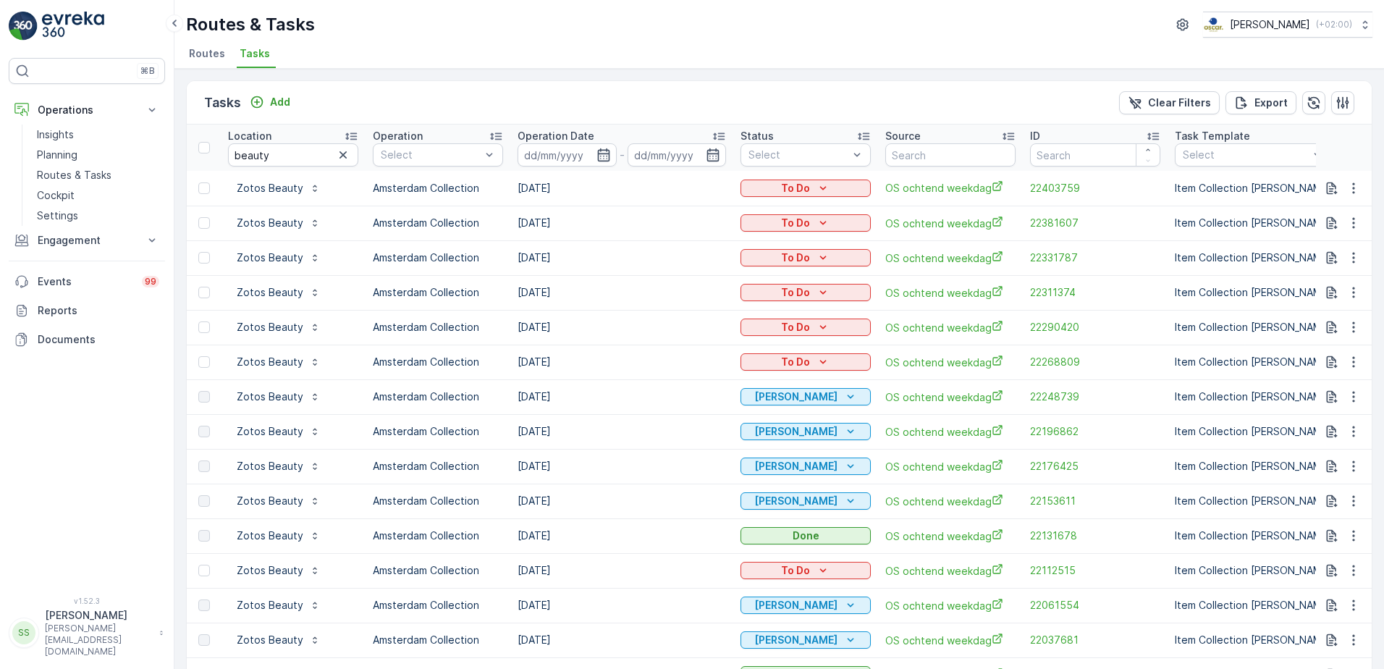
click at [578, 38] on div "Routes & Tasks Oscar Circulair ( +02:00 ) Routes Tasks" at bounding box center [779, 34] width 1210 height 69
click at [399, 48] on ul "Routes Tasks" at bounding box center [773, 55] width 1175 height 25
click at [376, 81] on div "Tasks Add Clear Filters Export" at bounding box center [779, 102] width 1185 height 43
click at [270, 98] on p "Add" at bounding box center [280, 102] width 20 height 14
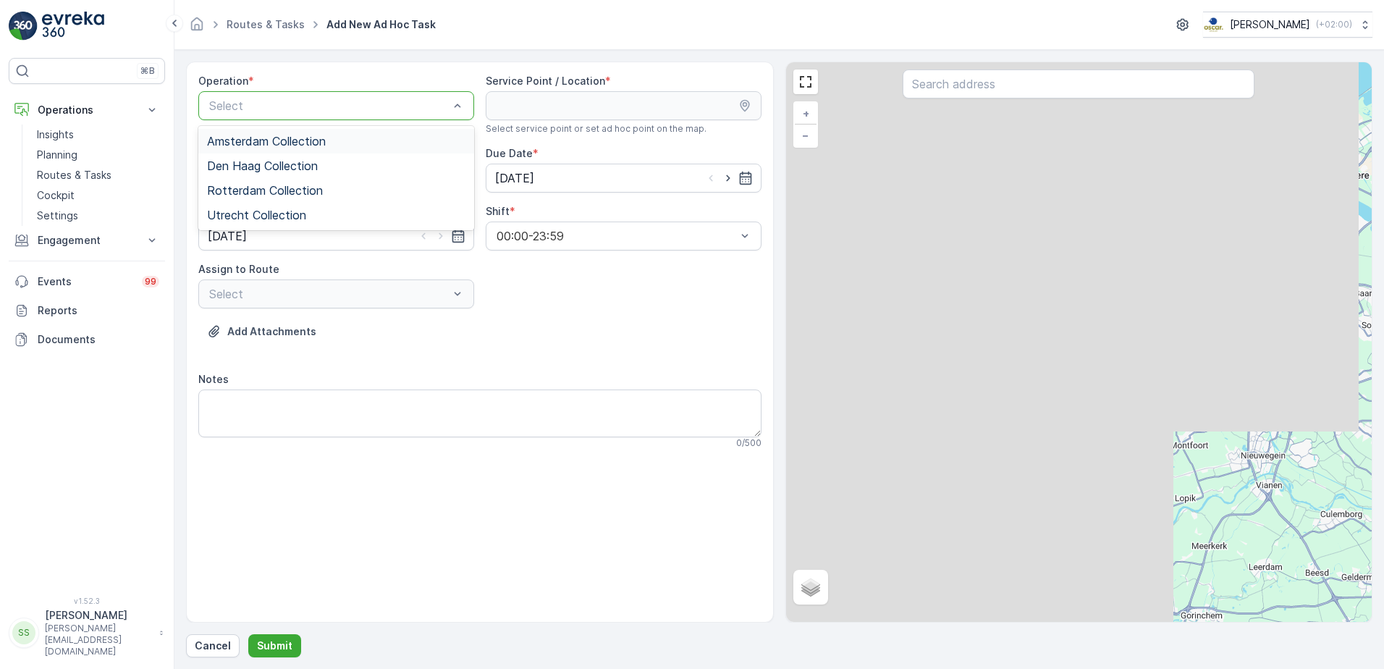
click at [226, 147] on span "Amsterdam Collection" at bounding box center [266, 141] width 119 height 13
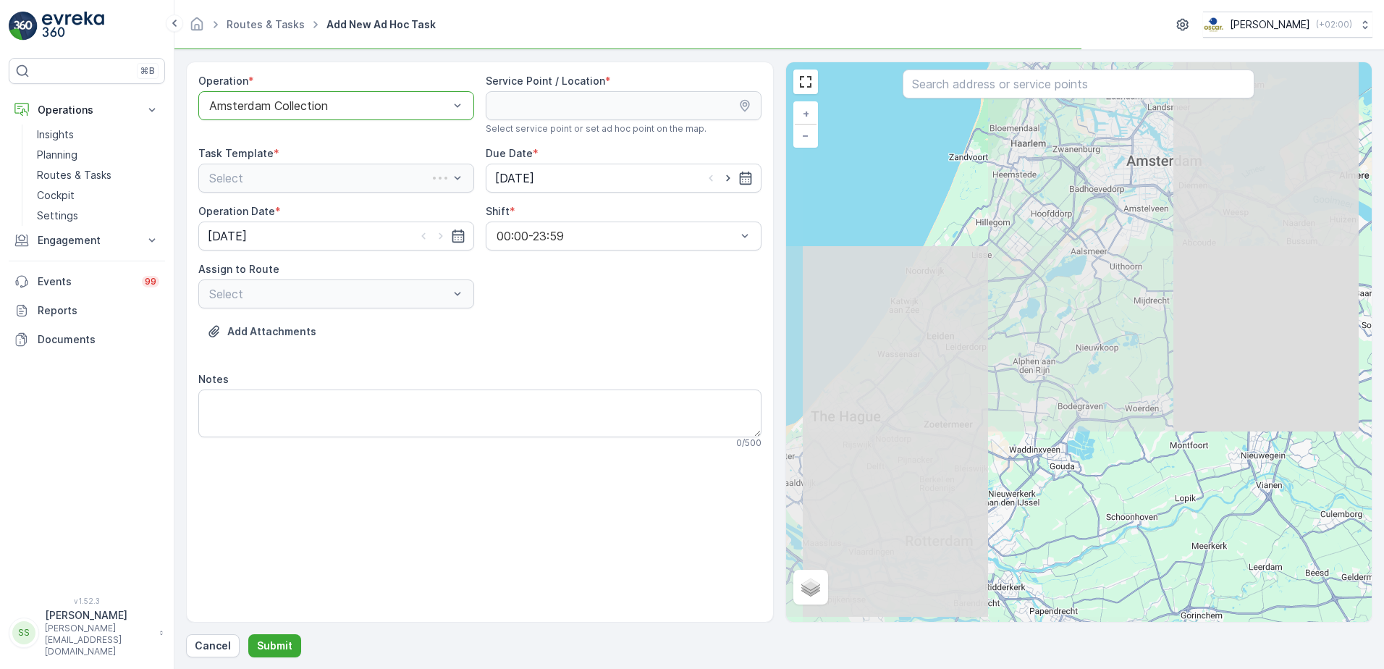
click at [553, 295] on div "Operation * option Amsterdam Collection, selected. Amsterdam Collection Service…" at bounding box center [479, 267] width 563 height 387
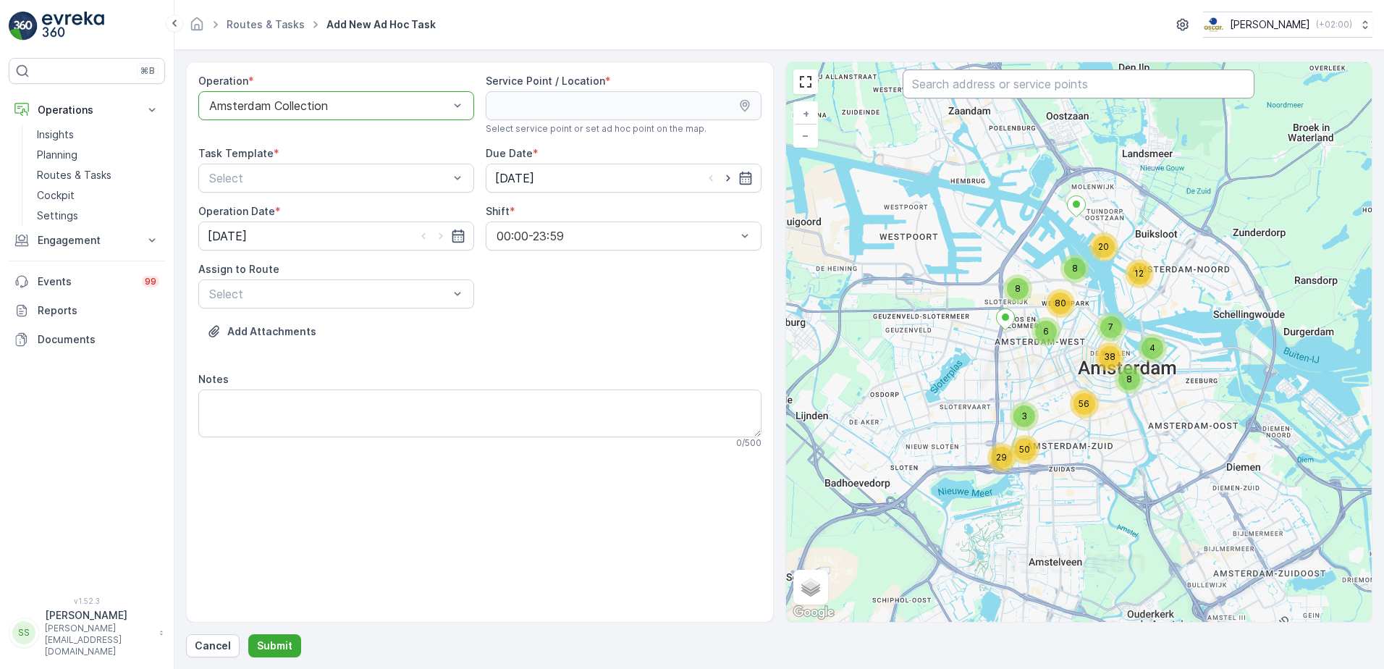
click at [947, 83] on input "text" at bounding box center [1079, 84] width 352 height 29
click at [609, 10] on div "Routes & Tasks Add New Ad Hoc Task Oscar Circulair ( +02:00 )" at bounding box center [779, 25] width 1210 height 50
click at [94, 169] on p "Routes & Tasks" at bounding box center [74, 175] width 75 height 14
click at [634, 332] on div "Add Attachments" at bounding box center [479, 340] width 563 height 41
click at [330, 146] on div "Operation * option Amsterdam Collection, selected. Amsterdam Collection Service…" at bounding box center [479, 267] width 563 height 387
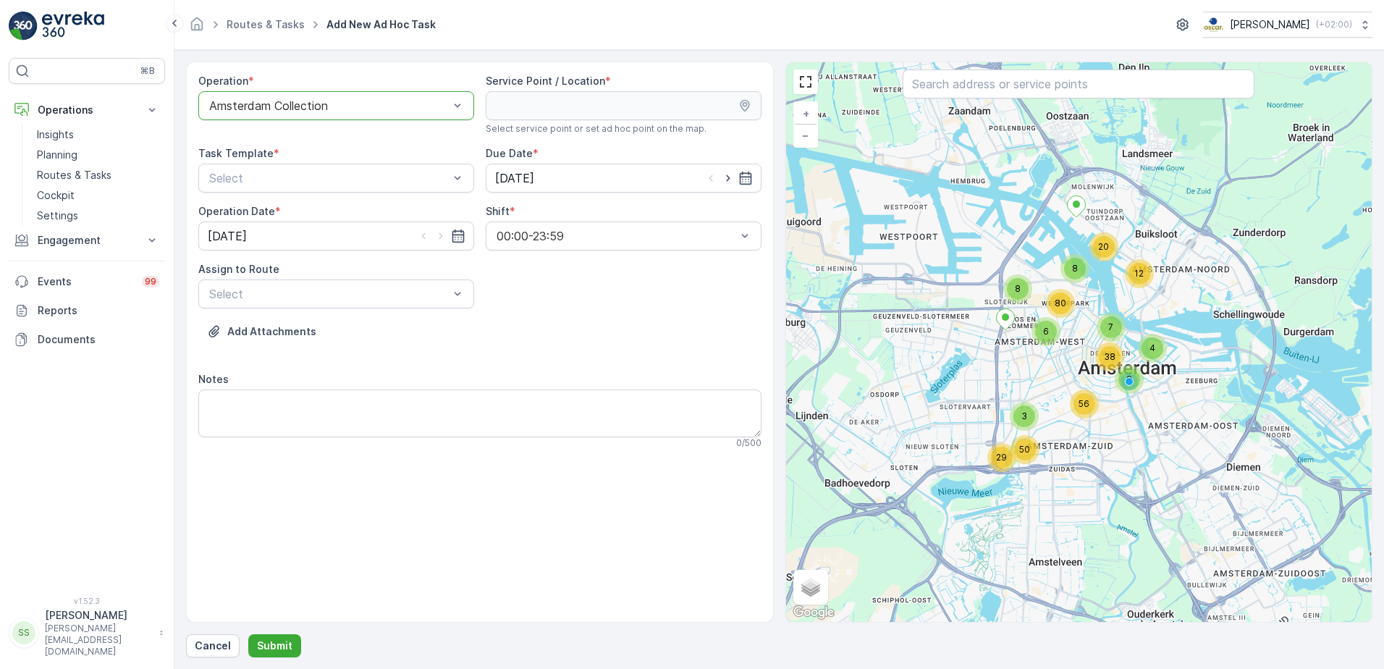
click at [570, 12] on div "Routes & Tasks Add New Ad Hoc Task Oscar Circulair ( +02:00 )" at bounding box center [779, 25] width 1187 height 26
click at [541, 581] on div "Operation * option Amsterdam Collection, selected. Amsterdam Collection Service…" at bounding box center [480, 342] width 588 height 561
click at [352, 109] on div at bounding box center [329, 105] width 243 height 13
click at [259, 191] on span "Rotterdam Collection" at bounding box center [265, 190] width 116 height 13
drag, startPoint x: 600, startPoint y: 330, endPoint x: 617, endPoint y: 300, distance: 35.0
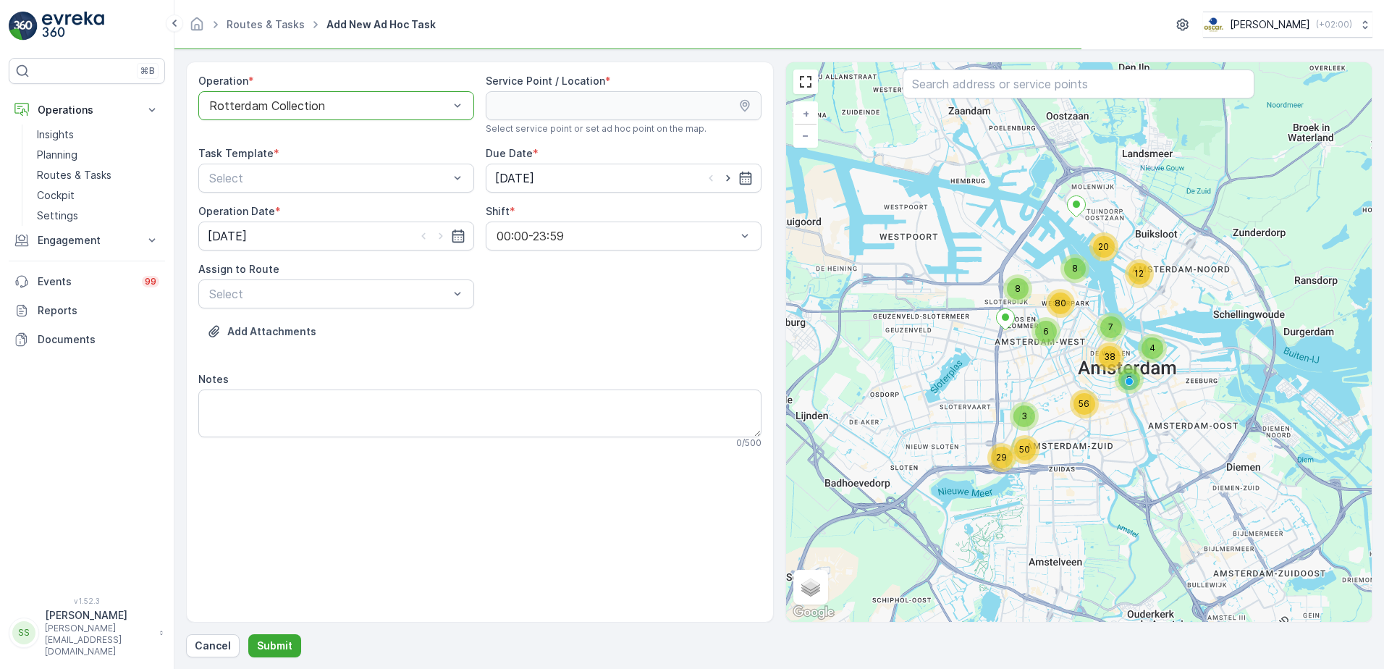
click at [598, 332] on div "Add Attachments" at bounding box center [479, 340] width 563 height 41
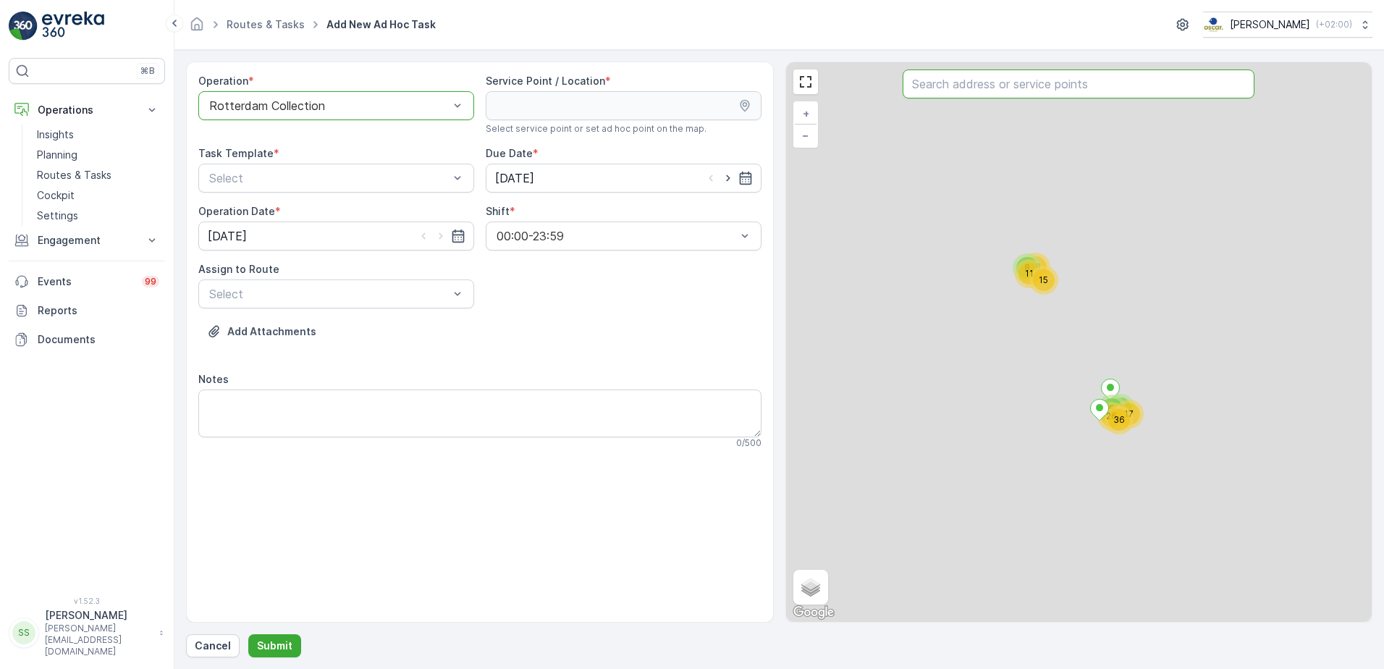
click at [991, 83] on input "text" at bounding box center [1079, 84] width 352 height 29
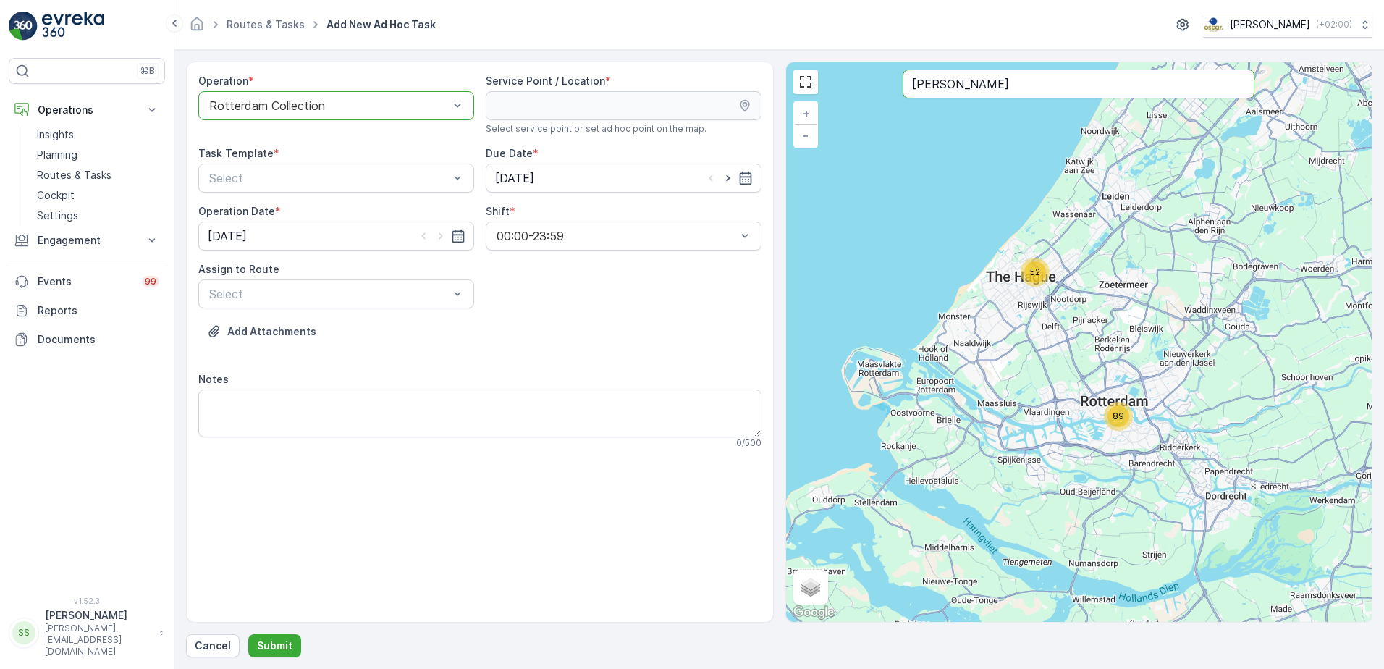
type input "maria"
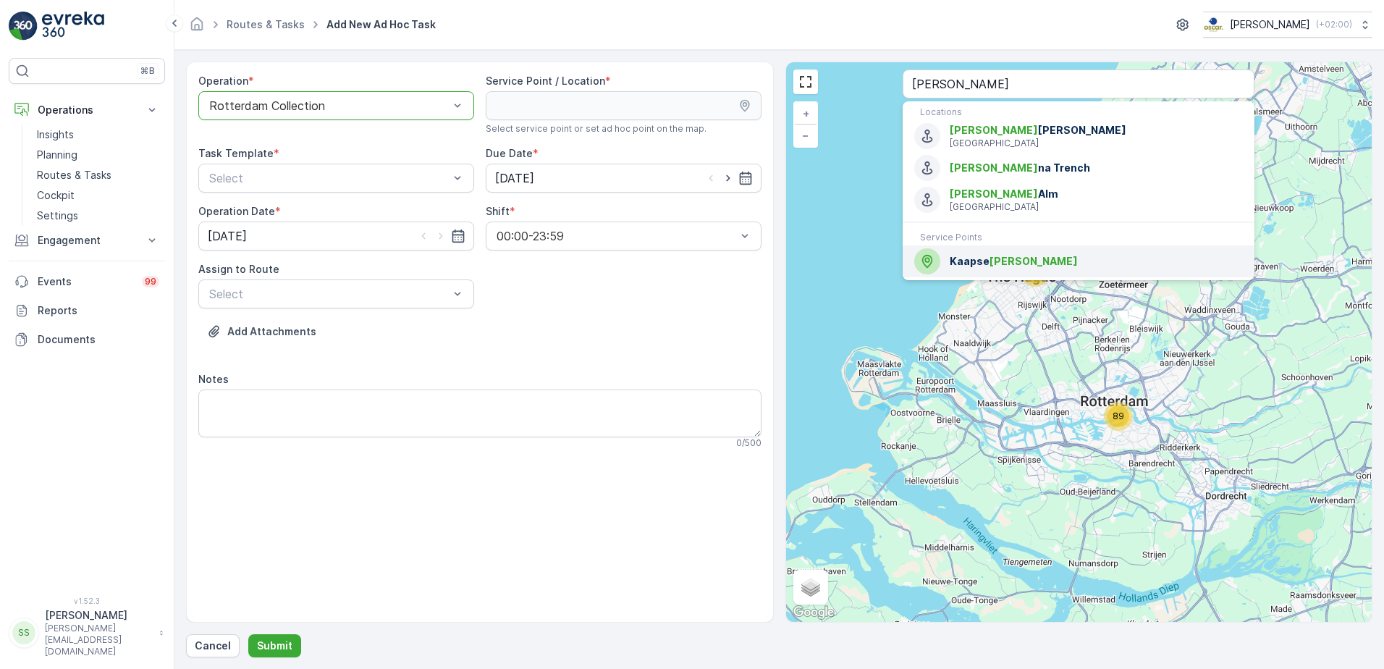
drag, startPoint x: 978, startPoint y: 262, endPoint x: 836, endPoint y: 269, distance: 142.1
click at [978, 262] on span "Kaapse Maria" at bounding box center [1096, 261] width 293 height 14
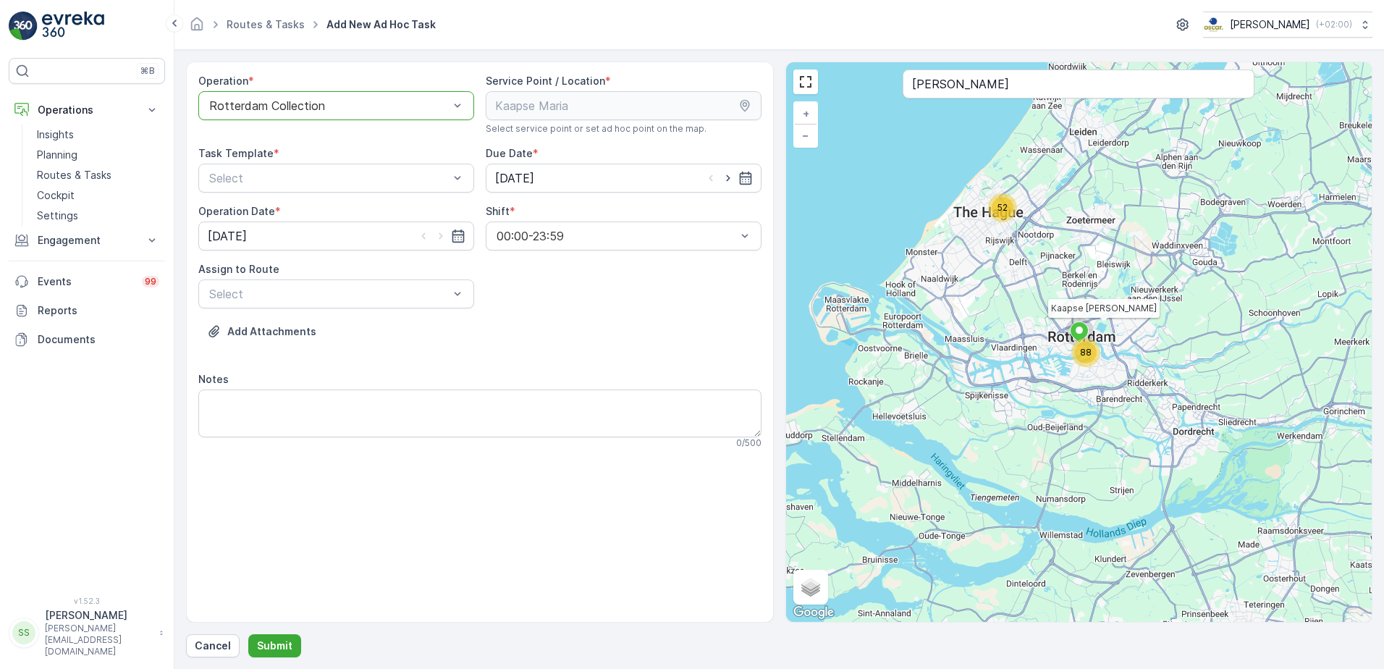
click at [589, 308] on div "Operation * option Rotterdam Collection, selected. Rotterdam Collection Service…" at bounding box center [479, 267] width 563 height 387
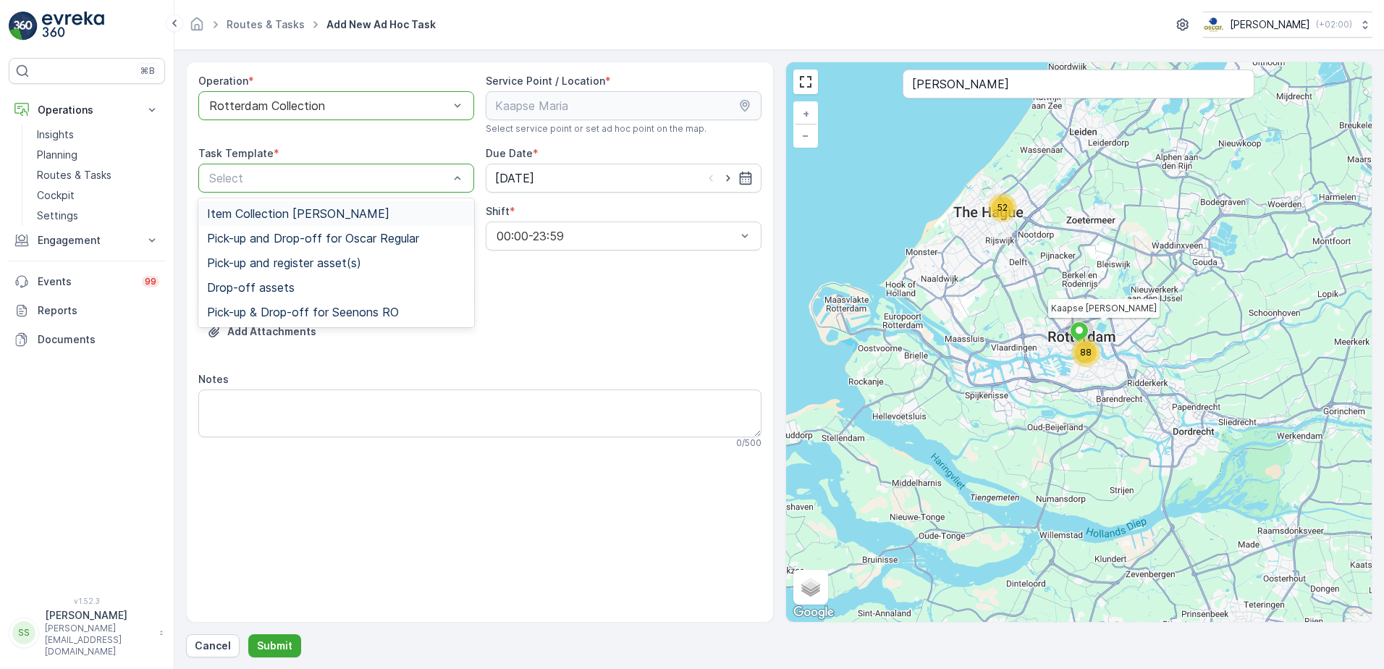
click at [246, 215] on span "Item Collection [PERSON_NAME]" at bounding box center [298, 213] width 182 height 13
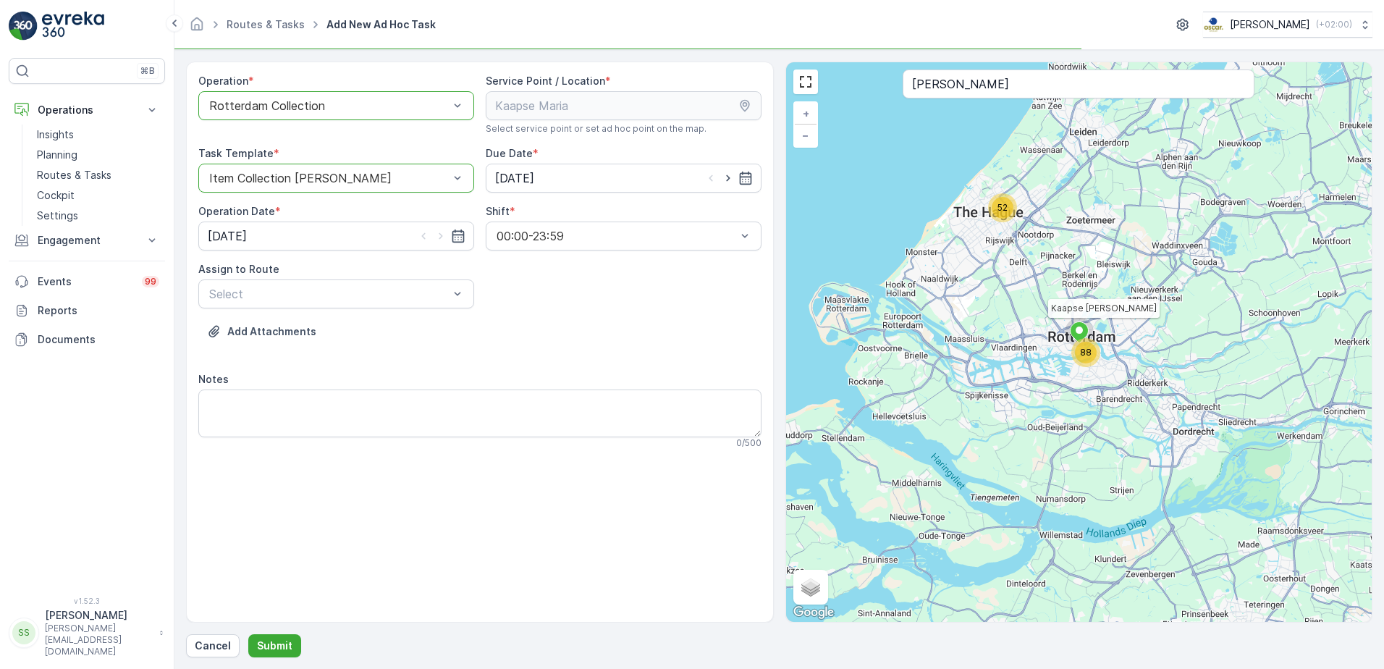
click at [592, 318] on div "Operation * option Rotterdam Collection, selected. Rotterdam Collection Service…" at bounding box center [479, 267] width 563 height 387
click at [731, 178] on icon "button" at bounding box center [728, 178] width 14 height 14
type input "[DATE]"
click at [435, 237] on icon "button" at bounding box center [441, 236] width 14 height 14
type input "[DATE]"
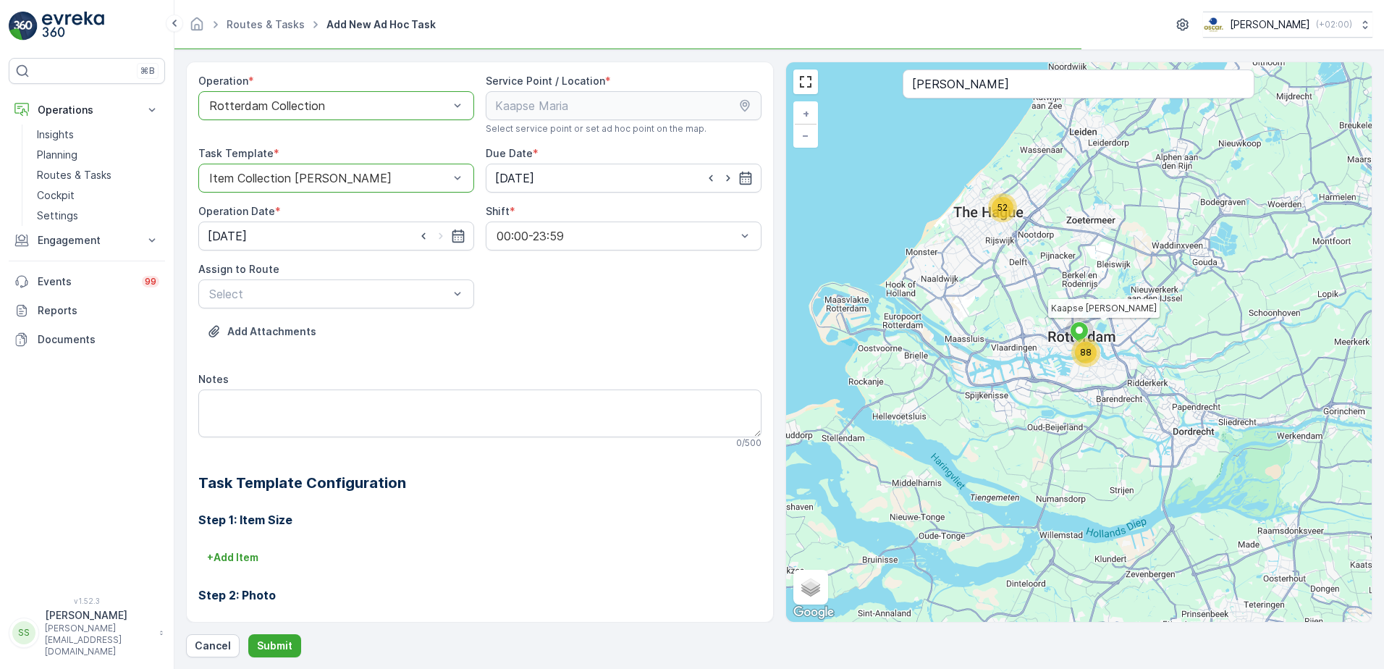
click at [563, 271] on div "Operation * option Rotterdam Collection, selected. Rotterdam Collection Service…" at bounding box center [479, 466] width 563 height 785
click at [306, 283] on div "Assign to Route Select" at bounding box center [336, 285] width 276 height 46
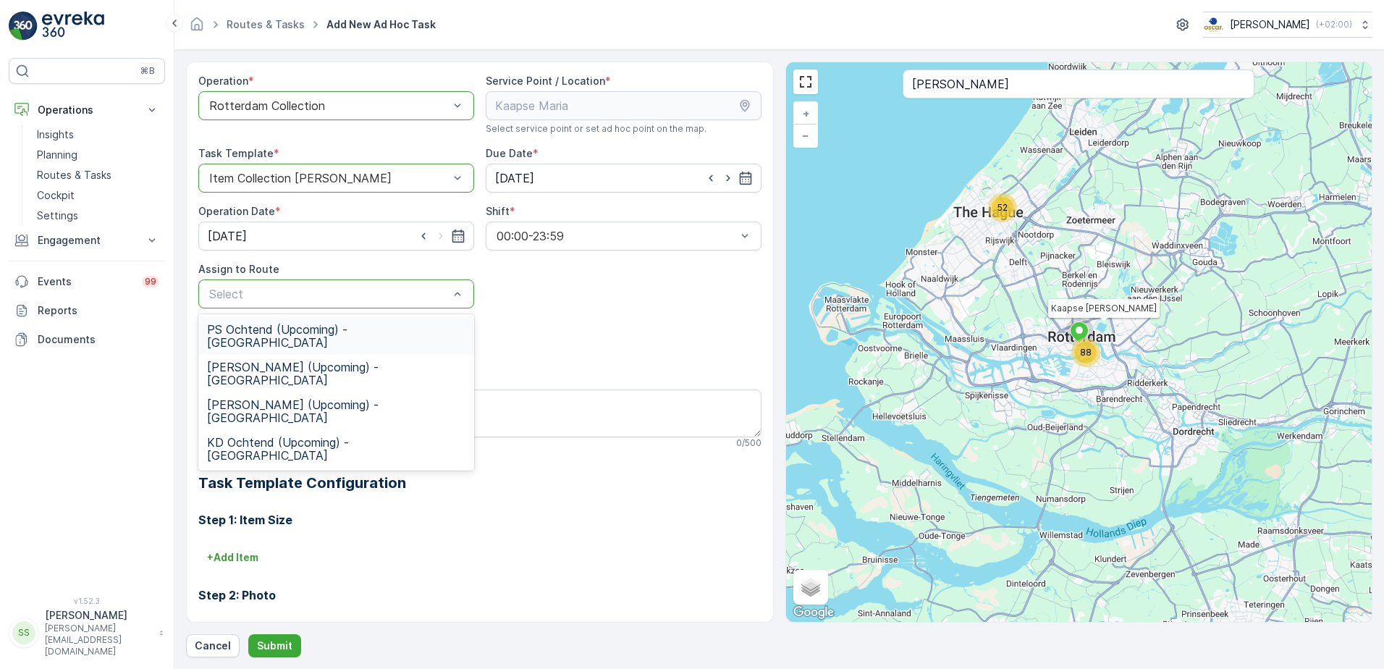
click at [253, 330] on span "PS Ochtend (Upcoming) - Rotterdam" at bounding box center [336, 336] width 258 height 26
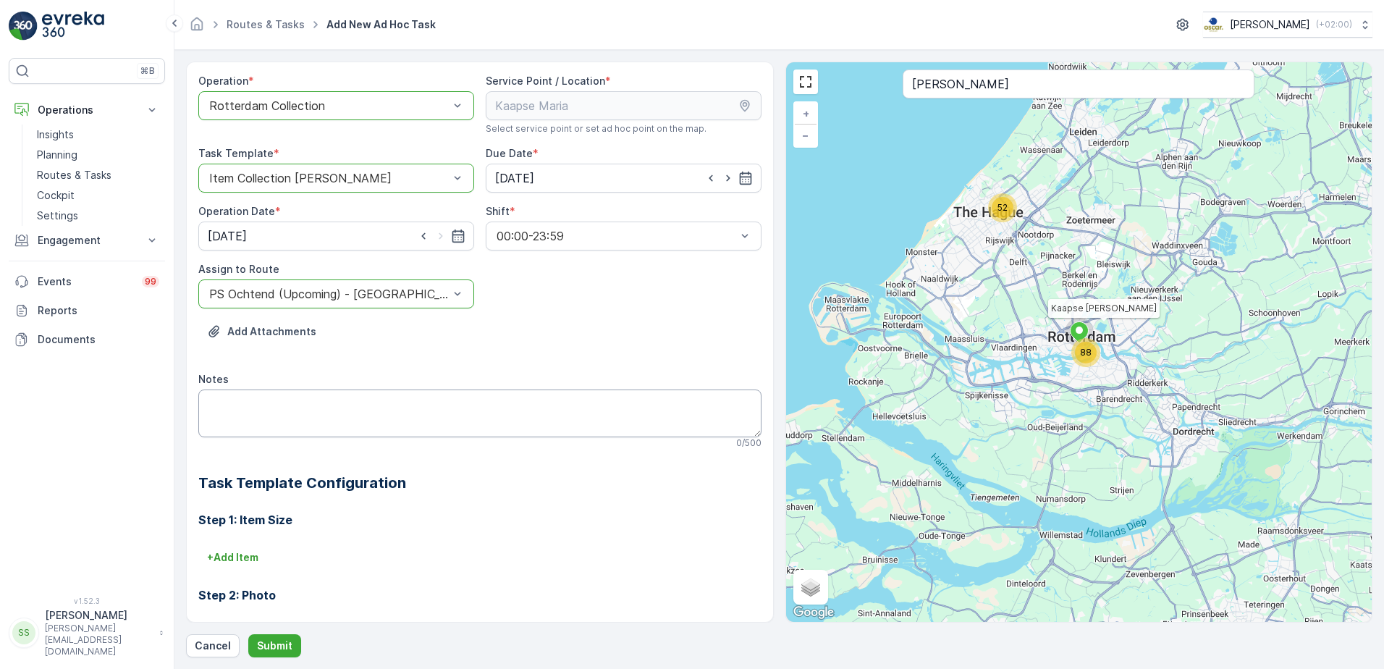
drag, startPoint x: 600, startPoint y: 332, endPoint x: 289, endPoint y: 436, distance: 328.1
click at [599, 332] on div "Add Attachments" at bounding box center [479, 340] width 563 height 41
click at [253, 404] on textarea "Notes" at bounding box center [479, 414] width 563 height 48
type textarea "Graag houten platen meenemen"
click at [272, 645] on p "Submit" at bounding box center [274, 646] width 35 height 14
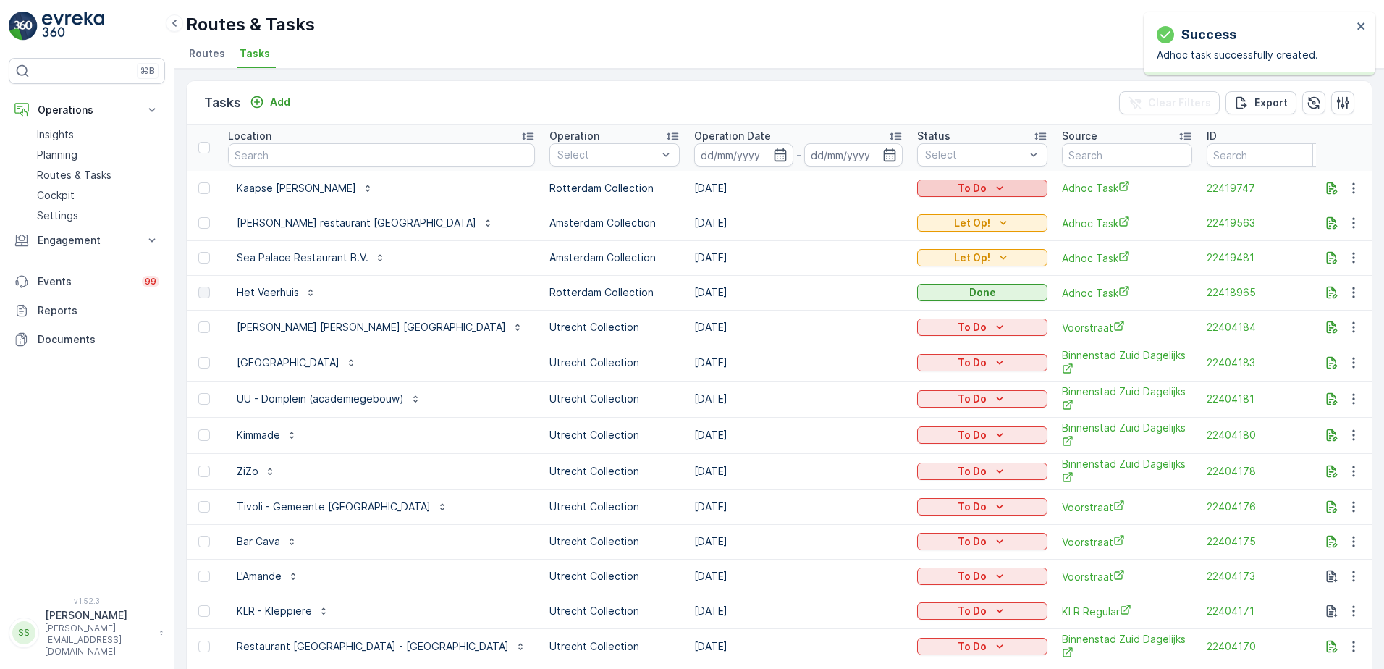
click at [923, 188] on div "To Do" at bounding box center [982, 188] width 119 height 14
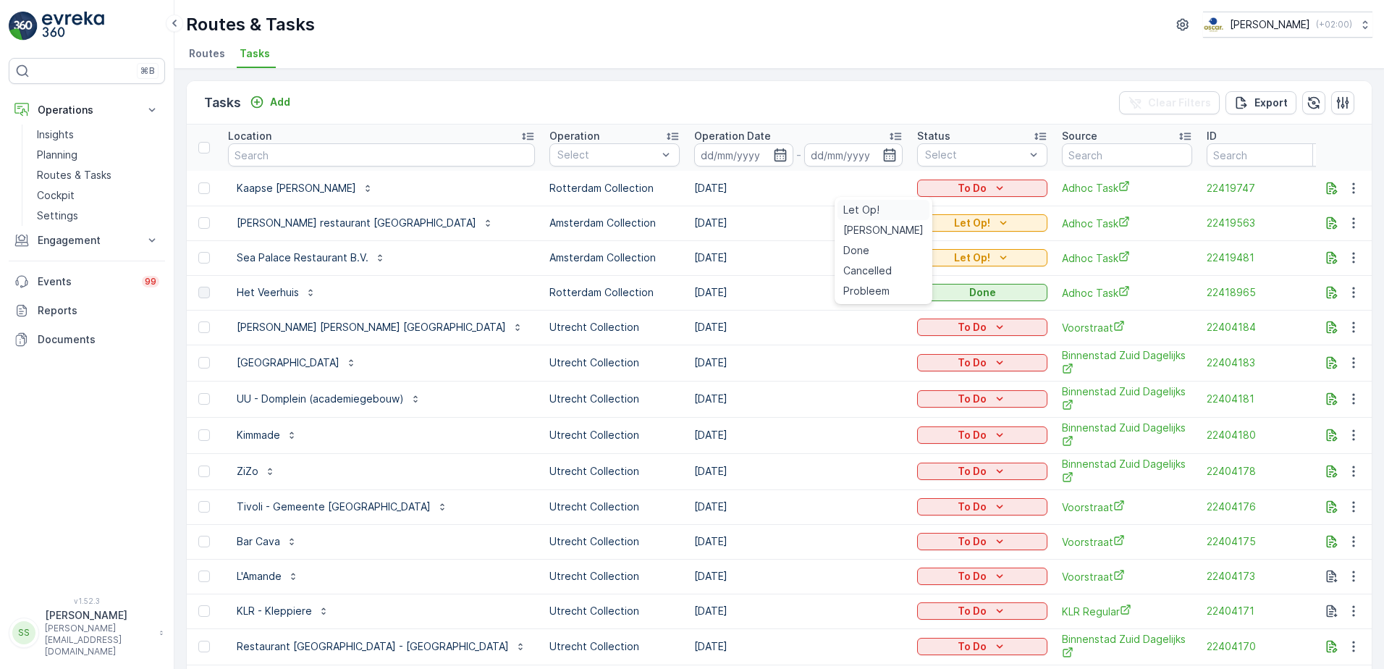
click at [857, 209] on span "Let Op!" at bounding box center [862, 210] width 36 height 14
click at [303, 151] on input "text" at bounding box center [381, 154] width 307 height 23
type input "national"
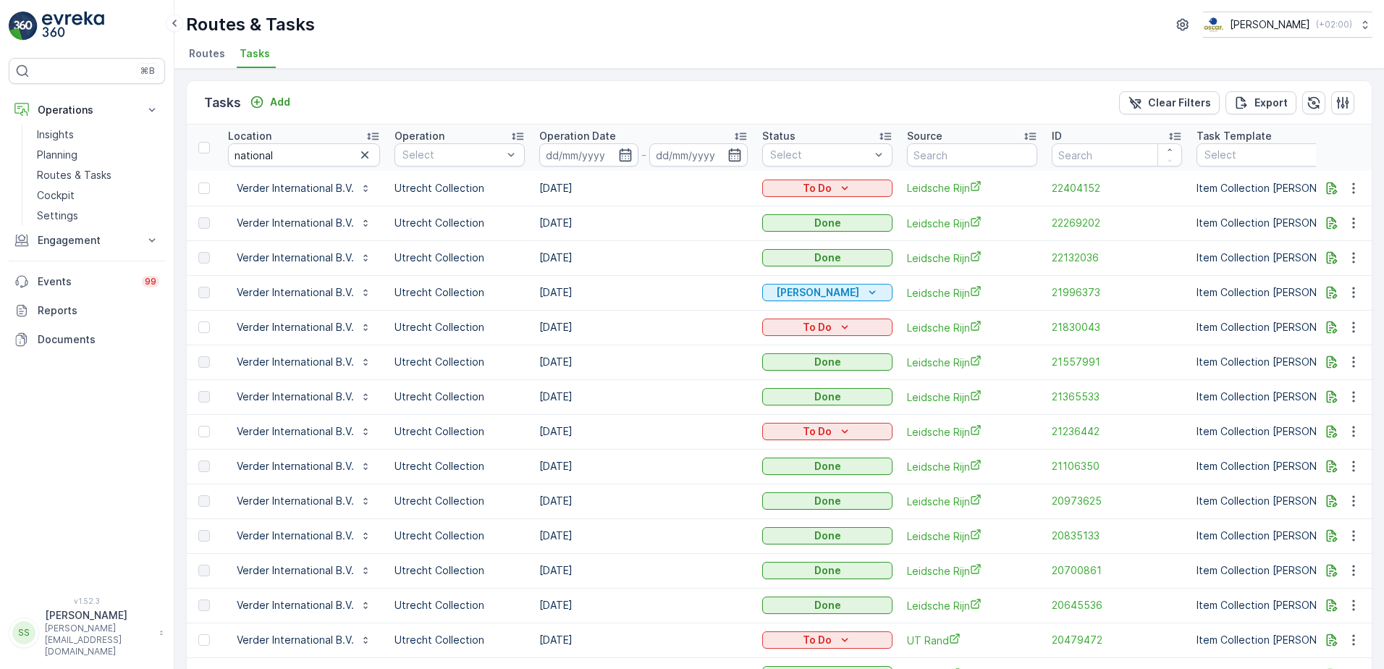
click at [306, 97] on div "Tasks Add Clear Filters Export" at bounding box center [779, 102] width 1185 height 43
drag, startPoint x: 290, startPoint y: 158, endPoint x: 379, endPoint y: 120, distance: 96.7
click at [169, 157] on div "⌘B Operations Insights Planning Routes & Tasks Cockpit Settings Engagement Insi…" at bounding box center [692, 334] width 1384 height 669
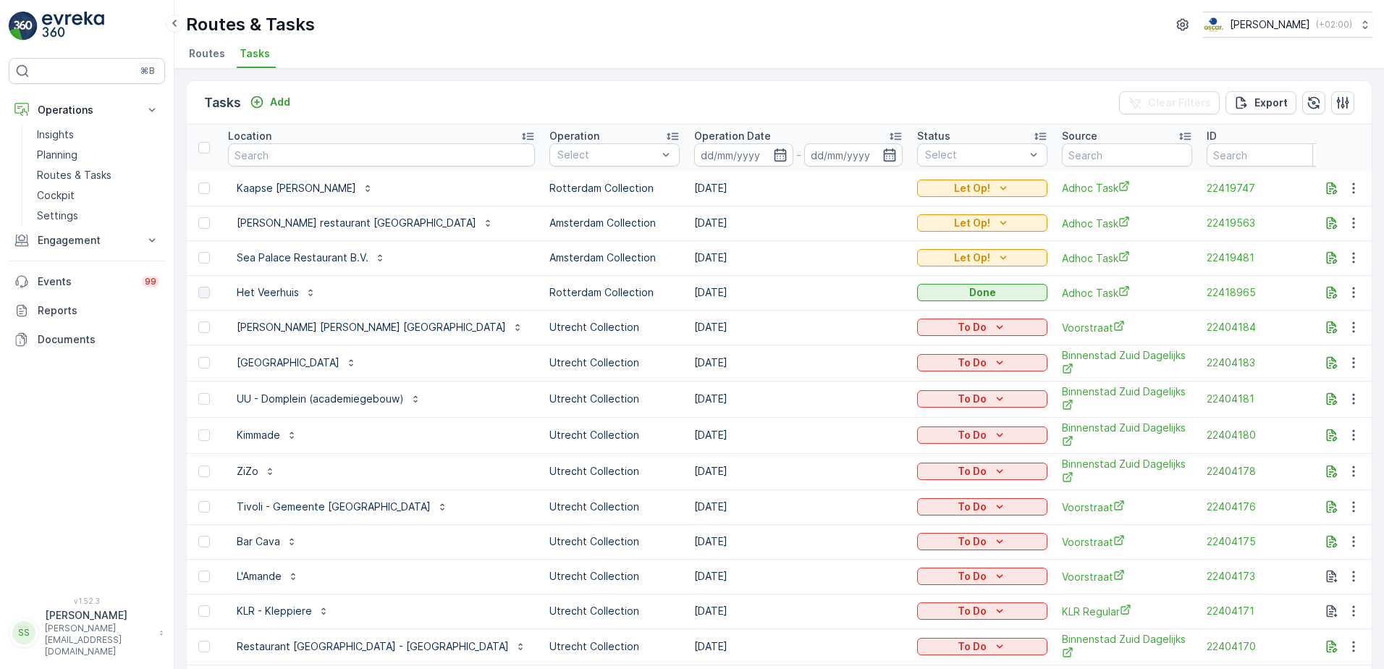
click at [316, 157] on input "text" at bounding box center [381, 154] width 307 height 23
type input "nationa"
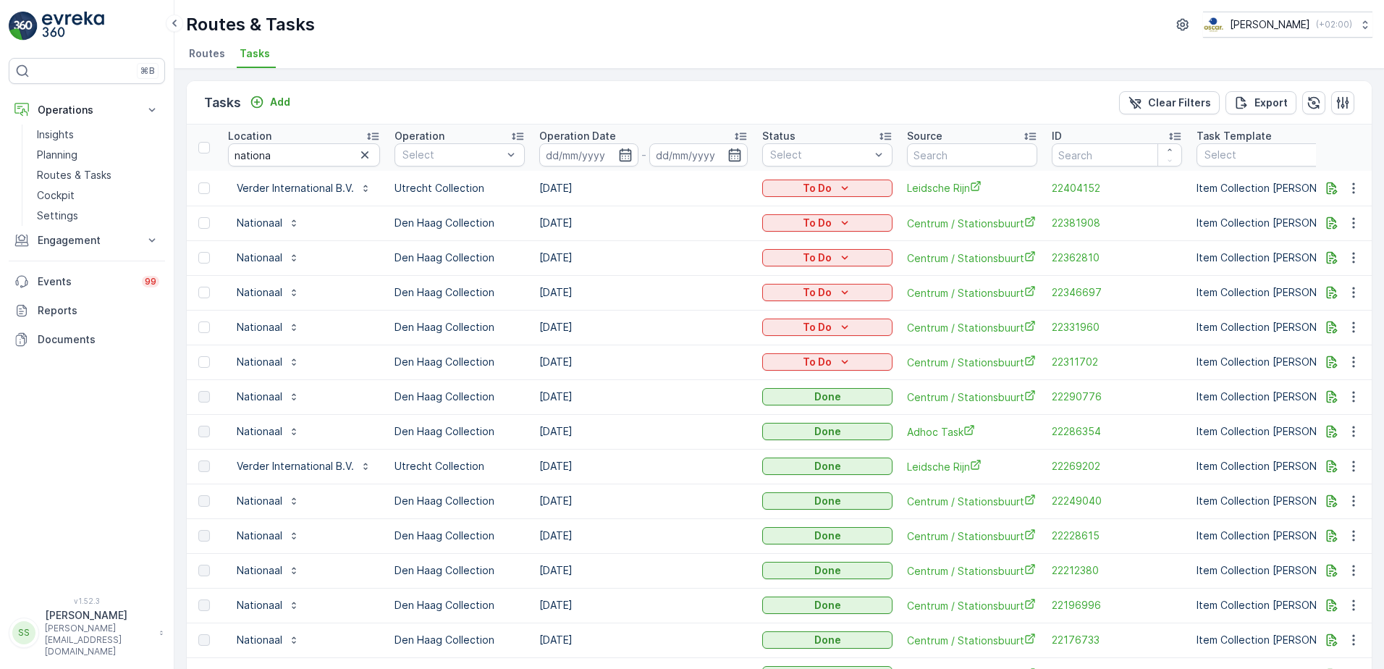
click at [573, 359] on td "[DATE]" at bounding box center [643, 362] width 223 height 35
drag, startPoint x: 573, startPoint y: 359, endPoint x: 638, endPoint y: 356, distance: 64.5
click at [638, 356] on td "[DATE]" at bounding box center [643, 362] width 223 height 35
click at [570, 361] on td "[DATE]" at bounding box center [643, 362] width 223 height 35
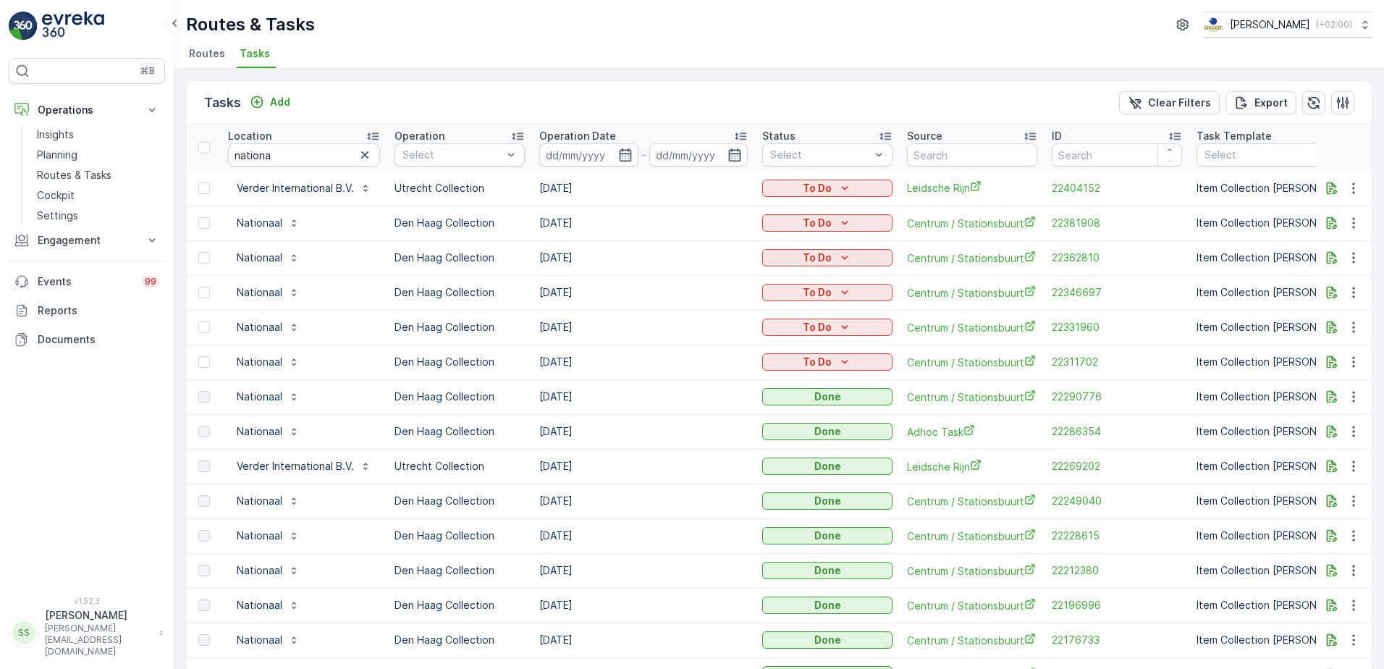
click at [570, 361] on td "[DATE]" at bounding box center [643, 362] width 223 height 35
drag, startPoint x: 570, startPoint y: 361, endPoint x: 619, endPoint y: 362, distance: 49.3
click at [619, 362] on td "[DATE]" at bounding box center [643, 362] width 223 height 35
drag, startPoint x: 560, startPoint y: 363, endPoint x: 614, endPoint y: 363, distance: 53.6
click at [614, 363] on td "[DATE]" at bounding box center [643, 362] width 223 height 35
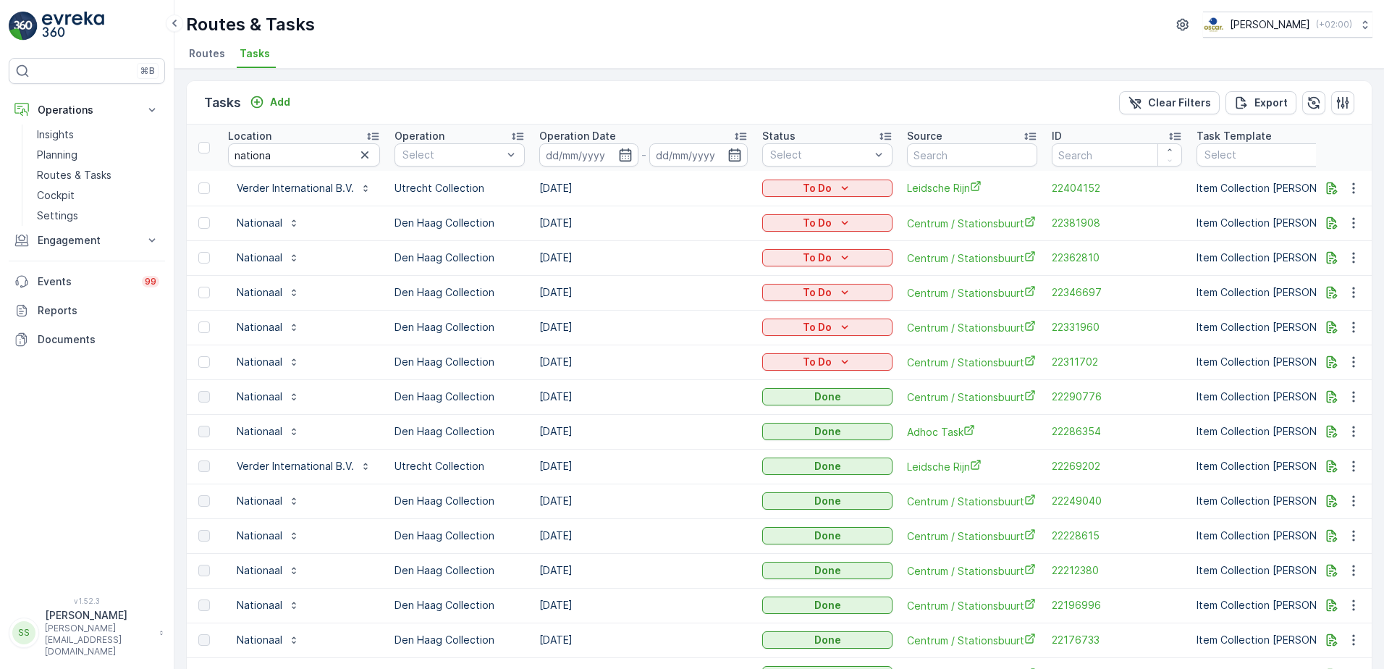
drag, startPoint x: 614, startPoint y: 363, endPoint x: 629, endPoint y: 363, distance: 15.2
click at [629, 363] on td "[DATE]" at bounding box center [643, 362] width 223 height 35
click at [337, 104] on div "Tasks Add Clear Filters Export" at bounding box center [779, 102] width 1185 height 43
click at [397, 103] on div "Tasks Add Clear Filters Export" at bounding box center [779, 102] width 1185 height 43
click at [404, 98] on div "Tasks Add Clear Filters Export" at bounding box center [779, 102] width 1185 height 43
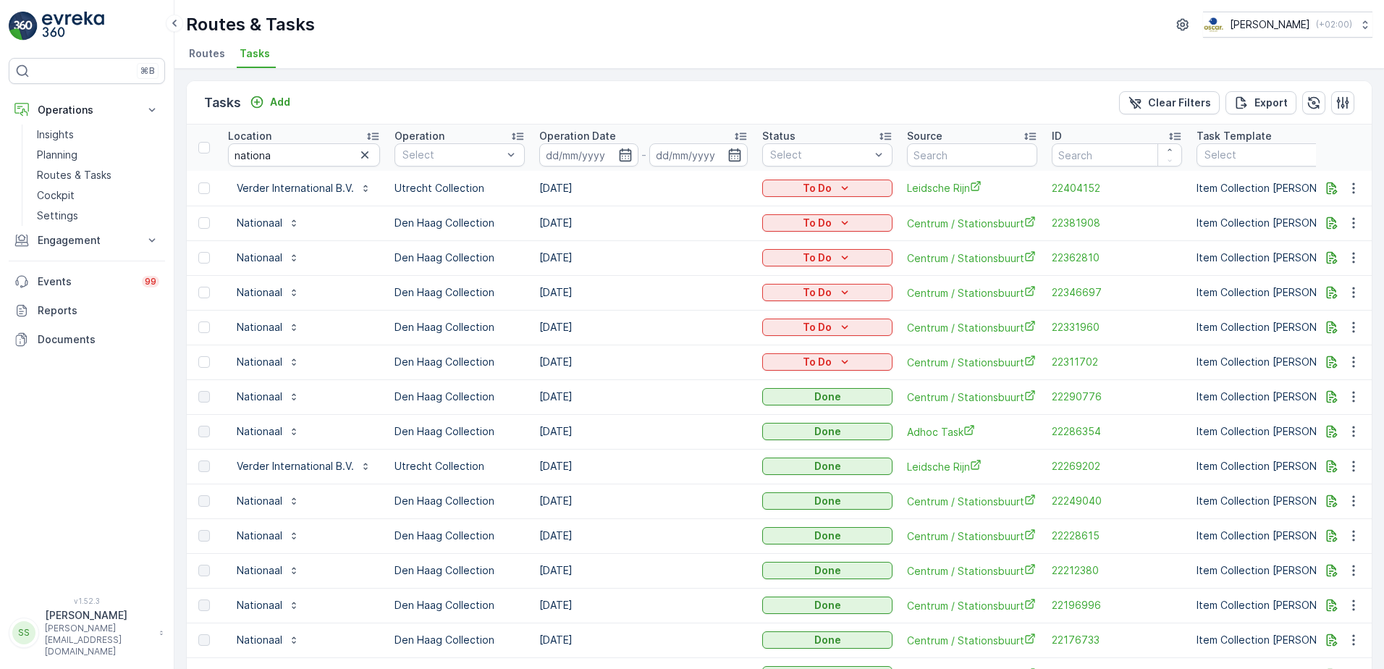
click at [342, 101] on div "Tasks Add Clear Filters Export" at bounding box center [779, 102] width 1185 height 43
click at [285, 102] on p "Add" at bounding box center [280, 102] width 20 height 14
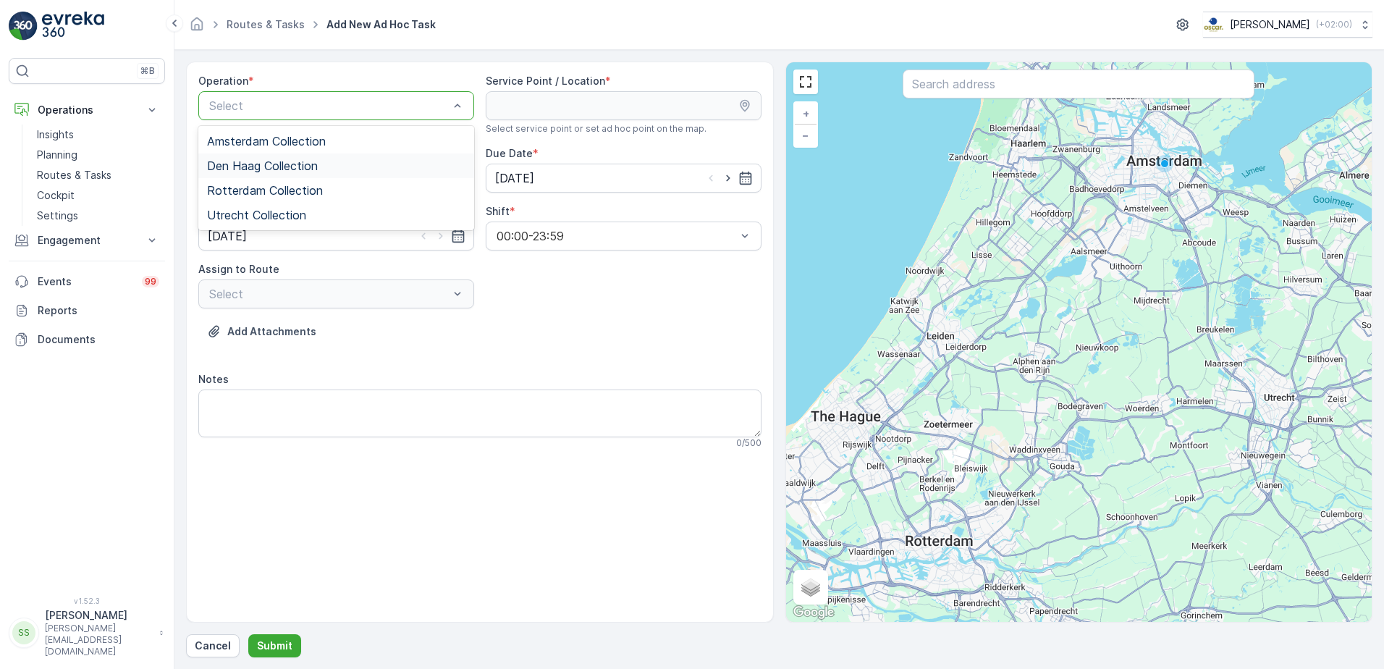
click at [274, 168] on span "Den Haag Collection" at bounding box center [262, 165] width 111 height 13
click at [649, 345] on div "Add Attachments" at bounding box center [479, 340] width 563 height 41
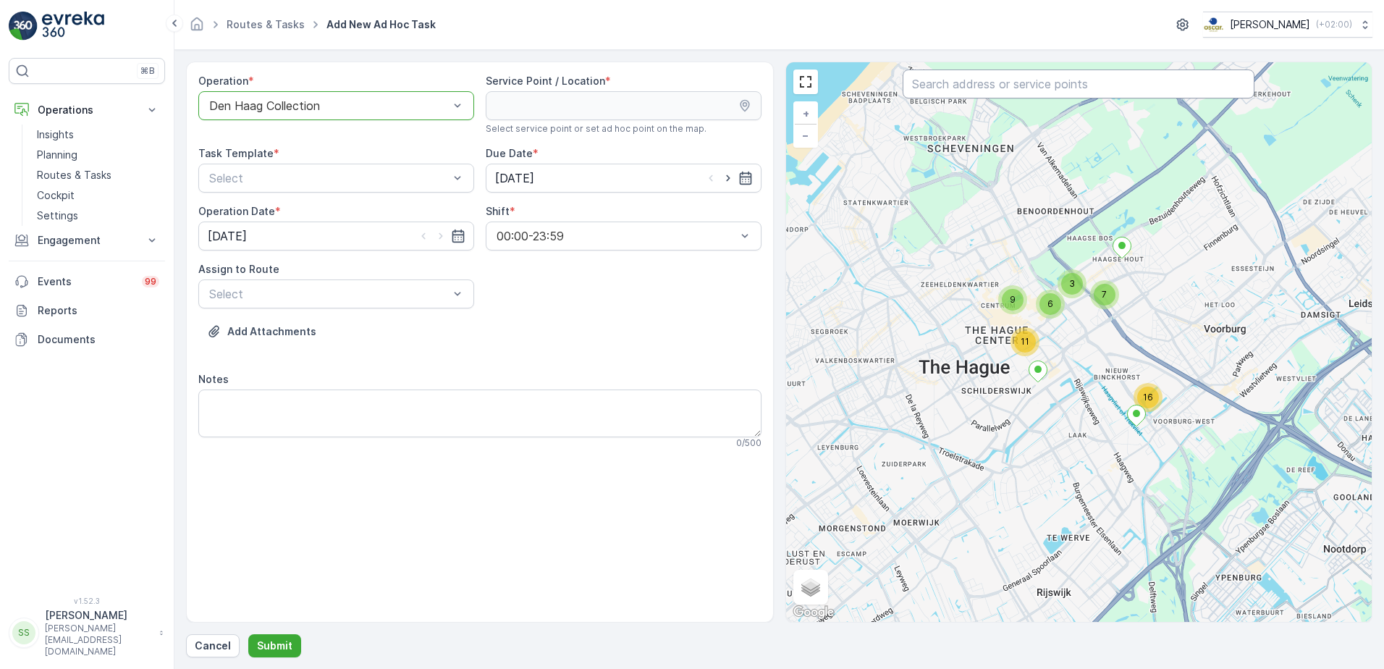
click at [951, 91] on input "text" at bounding box center [1079, 84] width 352 height 29
type input "nat"
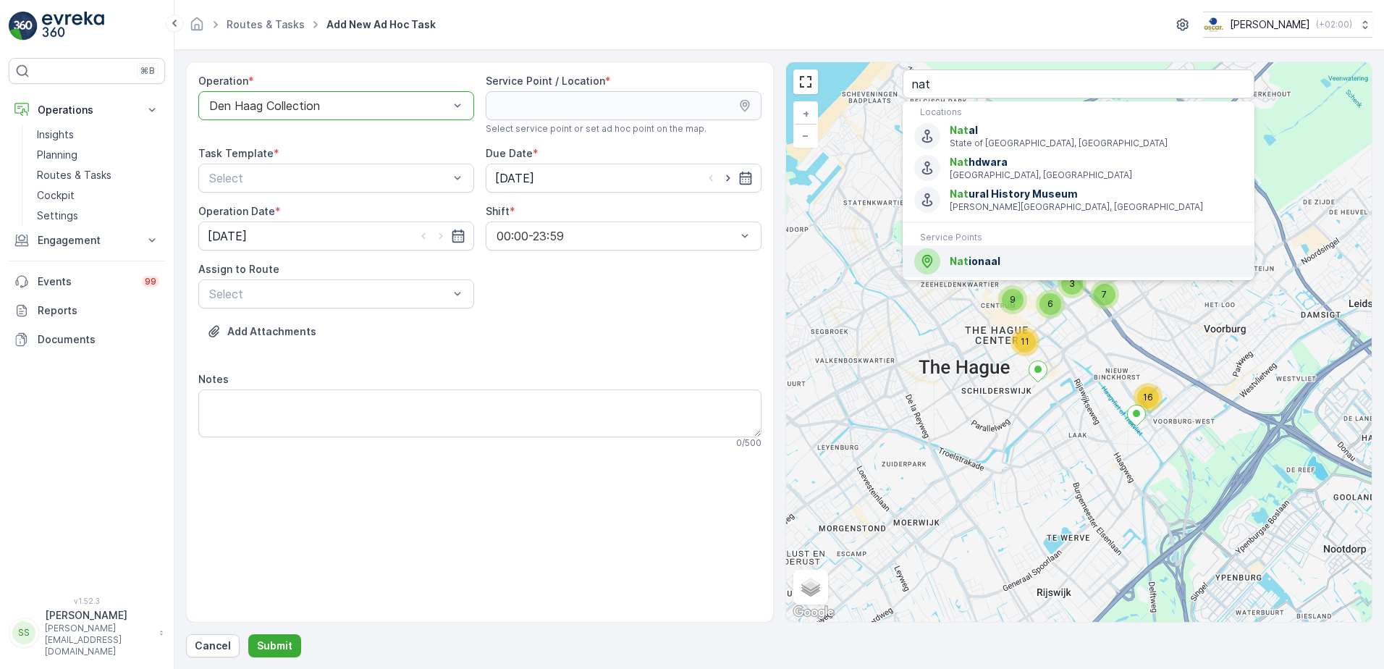
click at [993, 268] on span "Nat ionaal" at bounding box center [1096, 261] width 293 height 14
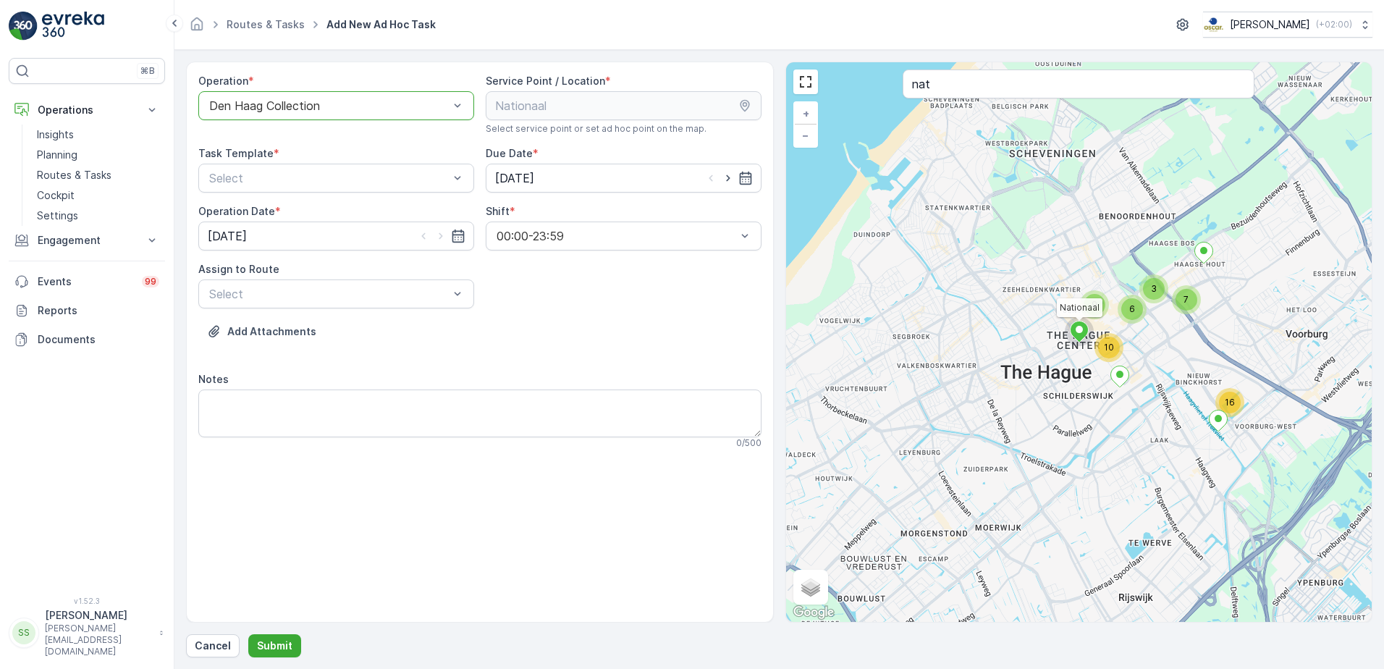
click at [582, 290] on div "Operation * option Den Haag Collection, selected. Den Haag Collection Service P…" at bounding box center [479, 267] width 563 height 387
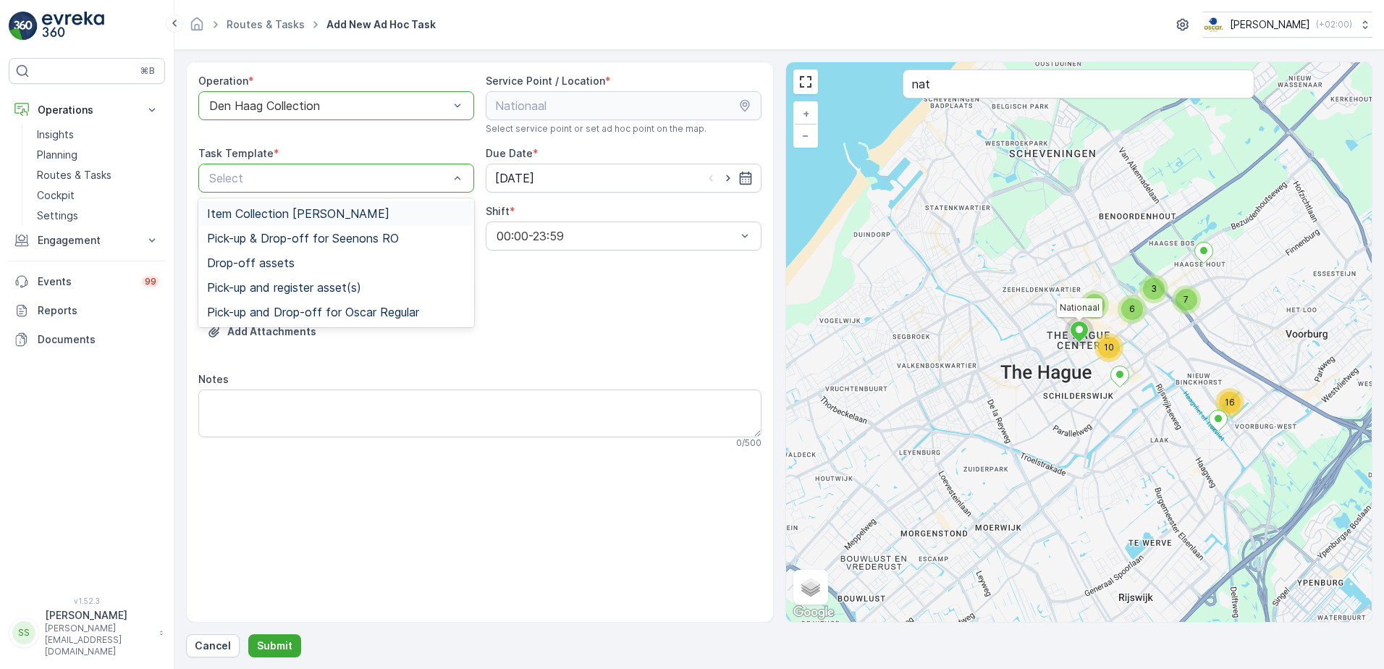
click at [276, 214] on span "Item Collection [PERSON_NAME]" at bounding box center [298, 213] width 182 height 13
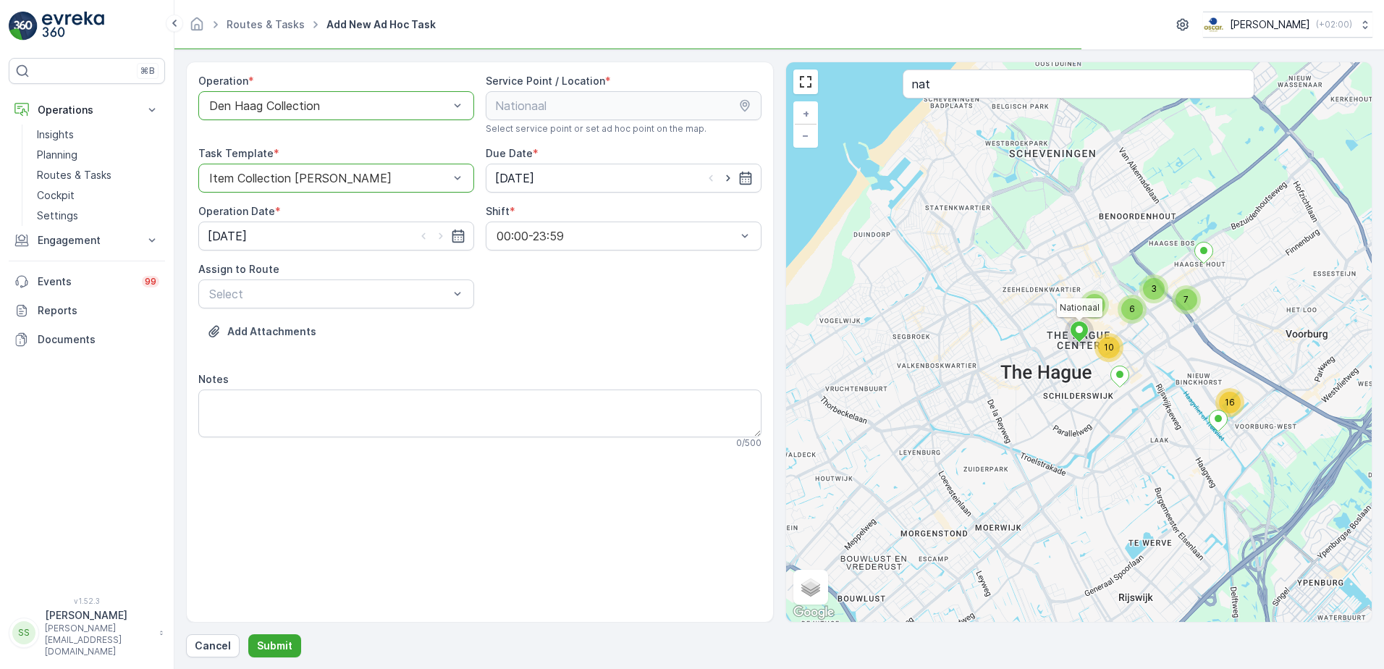
click at [618, 304] on div "Operation * option Den Haag Collection, selected. Den Haag Collection Service P…" at bounding box center [479, 267] width 563 height 387
click at [475, 171] on div "Operation * option Den Haag Collection, selected. Den Haag Collection Service P…" at bounding box center [479, 466] width 563 height 785
click at [501, 272] on div "Operation * option Den Haag Collection, selected. Den Haag Collection Service P…" at bounding box center [479, 466] width 563 height 785
click at [723, 178] on icon "button" at bounding box center [728, 178] width 14 height 14
type input "[DATE]"
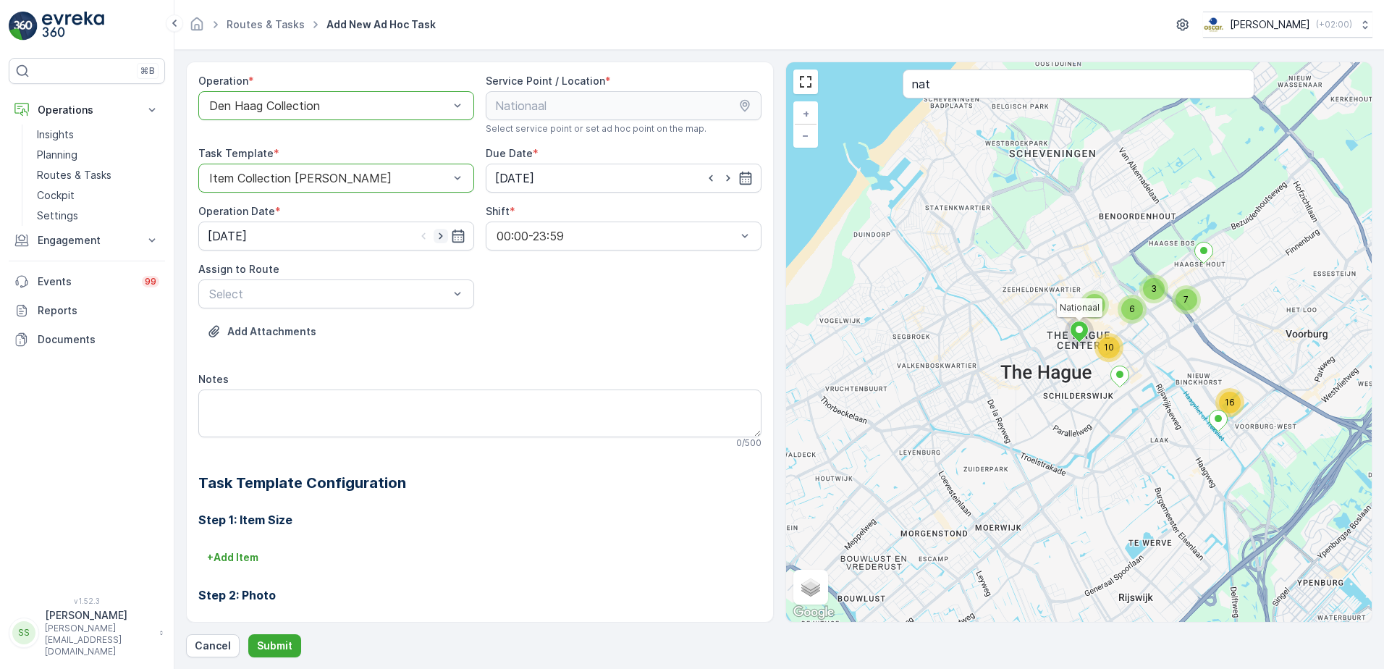
click at [437, 235] on icon "button" at bounding box center [441, 236] width 14 height 14
type input "[DATE]"
click at [552, 271] on div "Operation * option Den Haag Collection, selected. Den Haag Collection Service P…" at bounding box center [479, 466] width 563 height 785
click at [589, 336] on div "Add Attachments" at bounding box center [479, 340] width 563 height 41
drag, startPoint x: 367, startPoint y: 387, endPoint x: 335, endPoint y: 382, distance: 32.3
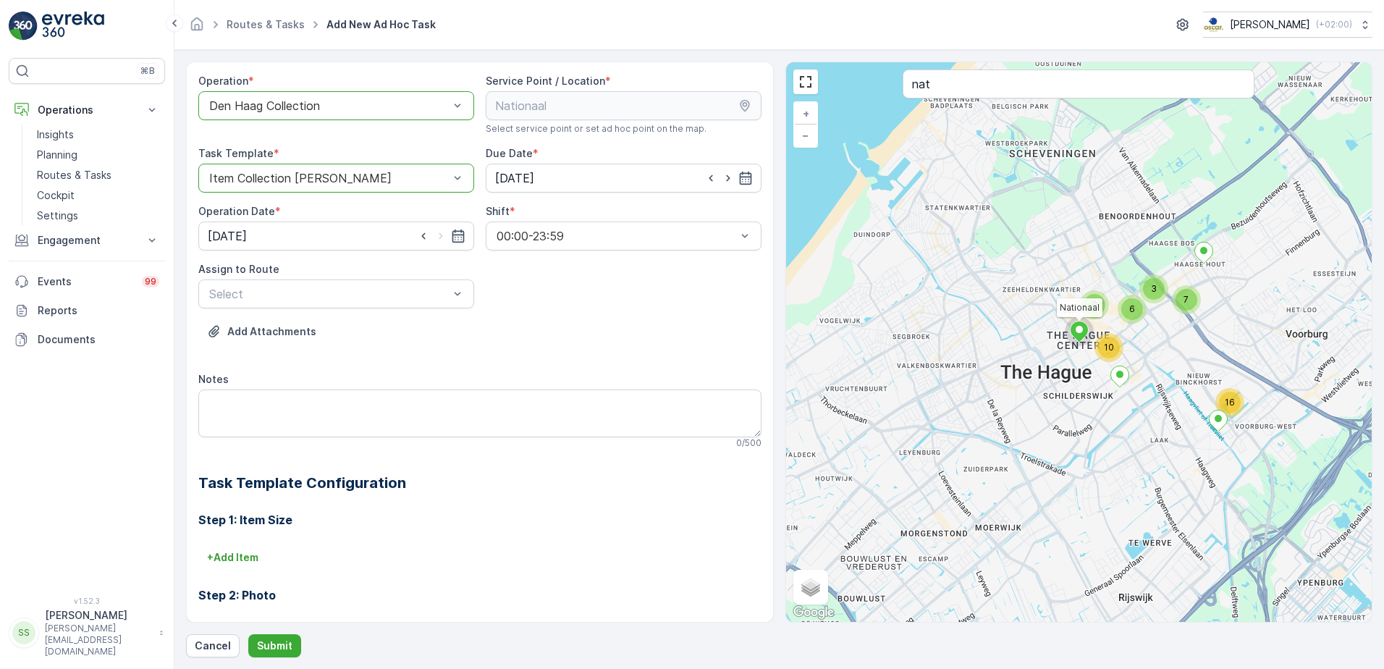
click at [343, 384] on div "Notes 0 / 500" at bounding box center [479, 410] width 563 height 77
click at [234, 360] on div "Add Attachments" at bounding box center [479, 340] width 563 height 41
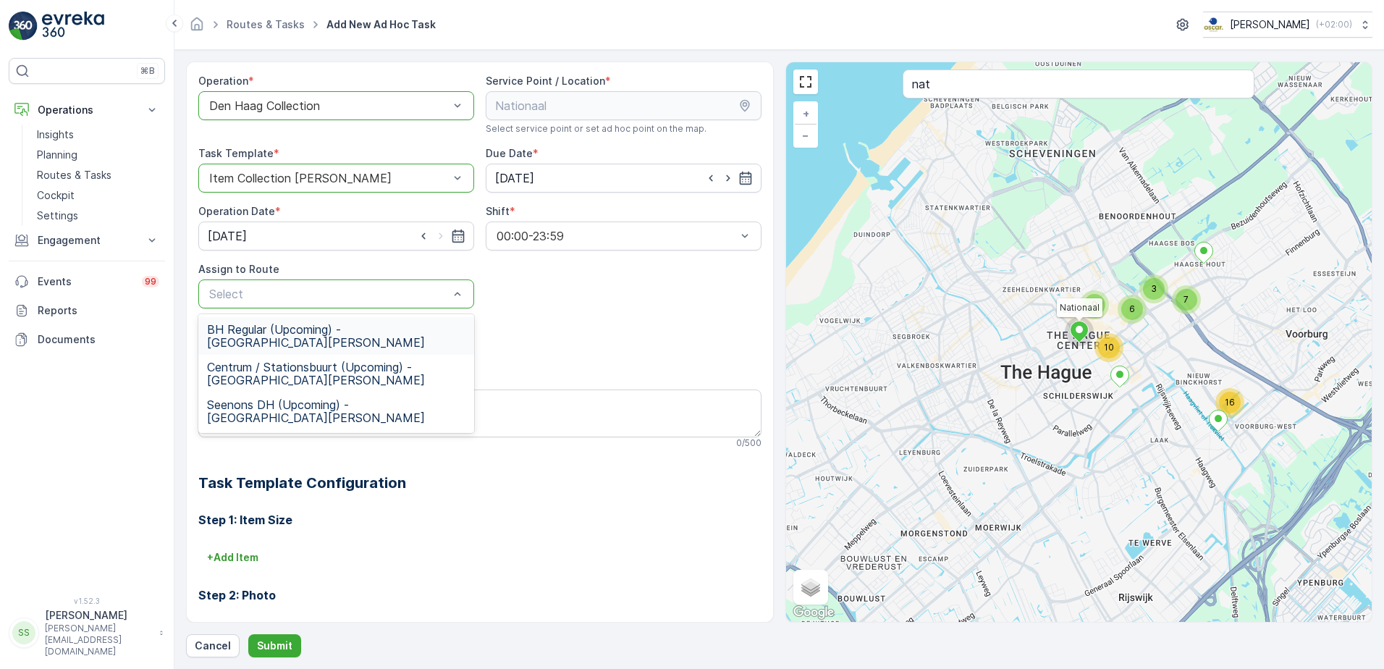
drag, startPoint x: 419, startPoint y: 287, endPoint x: 337, endPoint y: 298, distance: 82.6
click at [252, 361] on span "Centrum / Stationsbuurt (Upcoming) - Den Haag" at bounding box center [336, 374] width 258 height 26
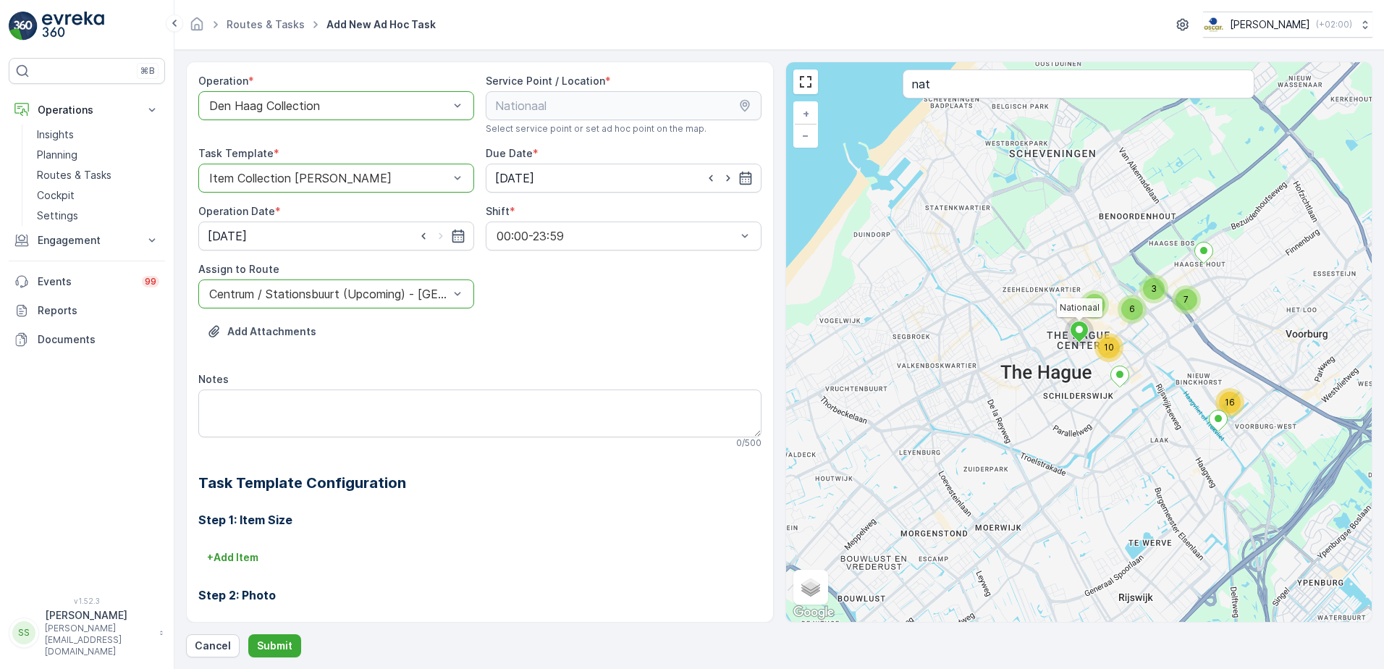
click at [634, 338] on div "Add Attachments" at bounding box center [479, 340] width 563 height 41
click at [284, 400] on textarea "Notes" at bounding box center [479, 414] width 563 height 48
type textarea "Graag het volgende meenemen voor de klant: 15 rollen rest 15 rollen pd 15 rolle…"
click at [273, 648] on p "Submit" at bounding box center [274, 646] width 35 height 14
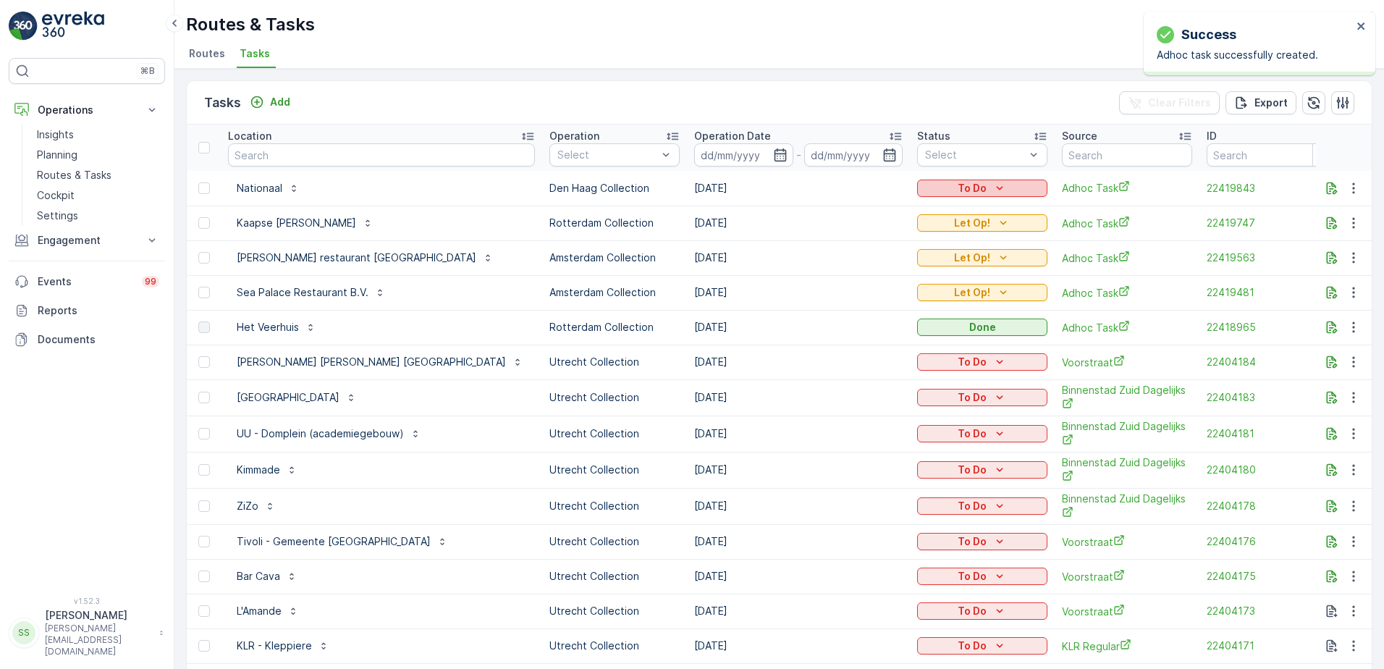
click at [993, 183] on icon "To Do" at bounding box center [1000, 188] width 14 height 14
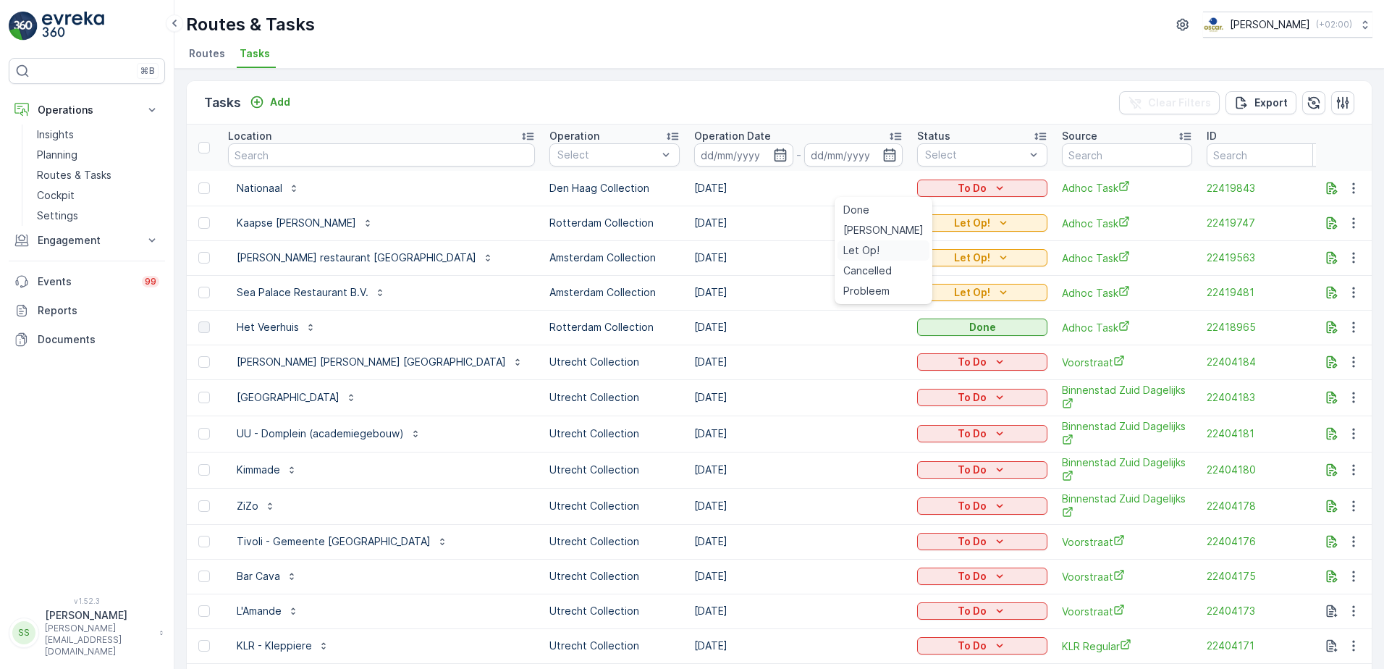
click at [858, 247] on span "Let Op!" at bounding box center [862, 250] width 36 height 14
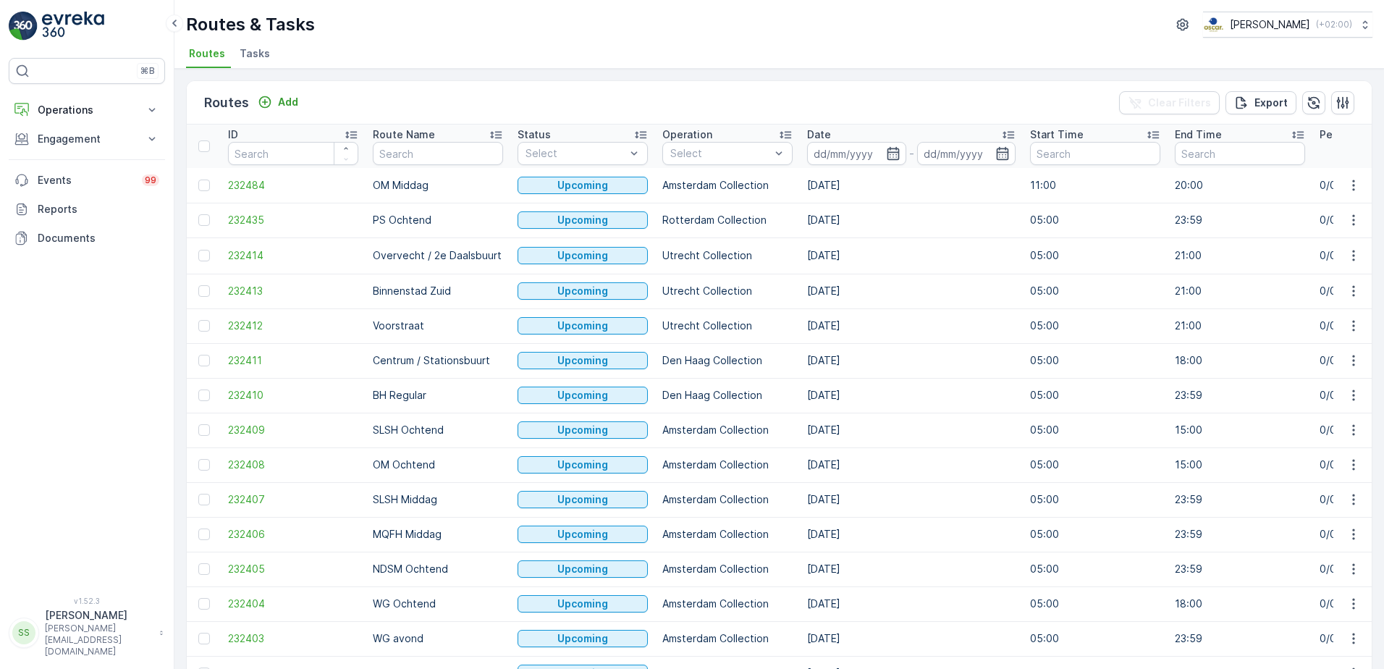
click at [294, 26] on p "Routes & Tasks" at bounding box center [250, 24] width 129 height 23
click at [665, 26] on div "Routes & Tasks [PERSON_NAME] ( +02:00 )" at bounding box center [779, 25] width 1187 height 26
click at [666, 33] on div "Routes & Tasks [PERSON_NAME] ( +02:00 )" at bounding box center [779, 25] width 1187 height 26
click at [282, 25] on p "Routes & Tasks" at bounding box center [250, 24] width 129 height 23
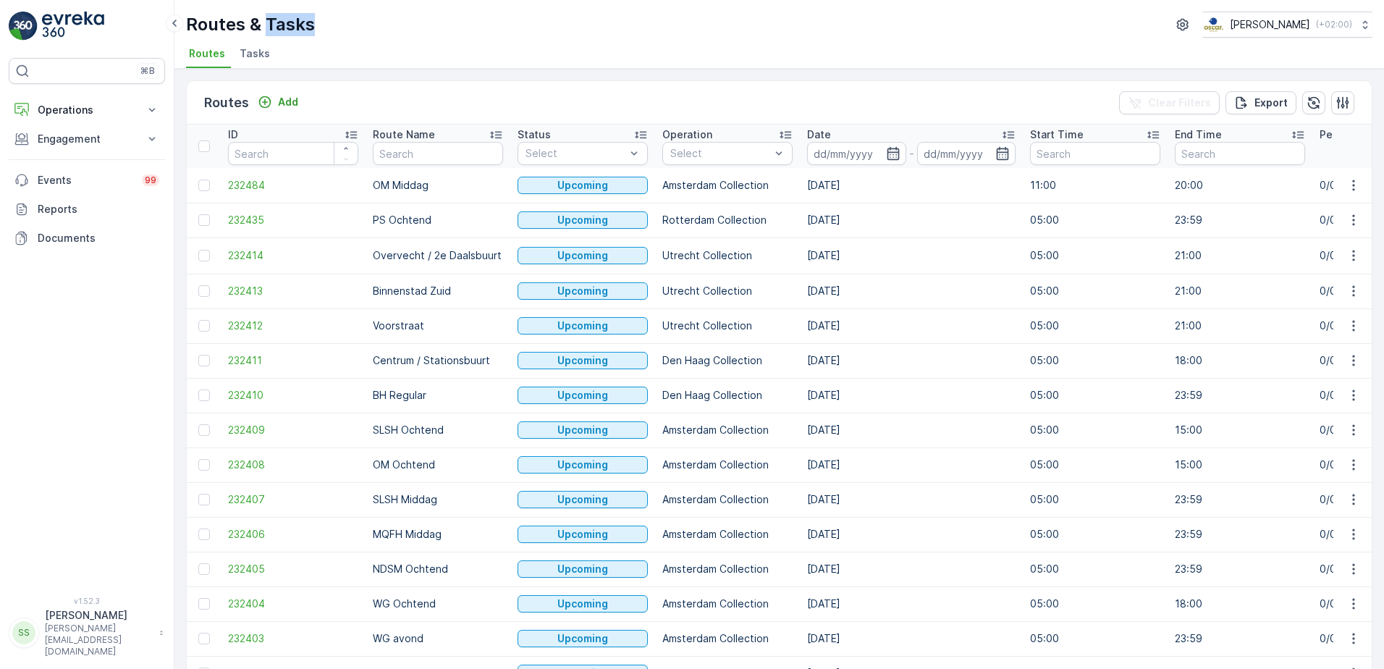
click at [282, 25] on p "Routes & Tasks" at bounding box center [250, 24] width 129 height 23
drag, startPoint x: 282, startPoint y: 25, endPoint x: 605, endPoint y: 19, distance: 323.7
click at [605, 19] on div "Routes & Tasks [PERSON_NAME] ( +02:00 )" at bounding box center [779, 25] width 1187 height 26
drag, startPoint x: 259, startPoint y: 61, endPoint x: 259, endPoint y: 74, distance: 13.0
click at [259, 63] on li "Tasks" at bounding box center [256, 55] width 39 height 25
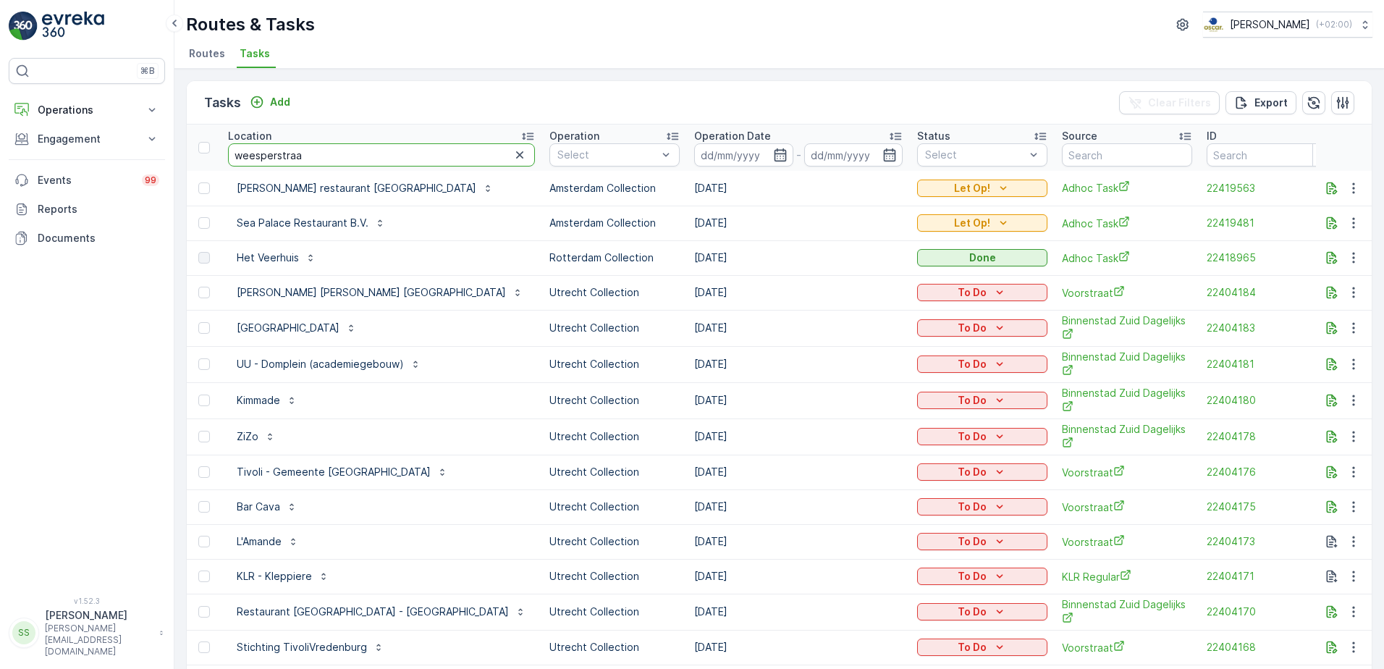
type input "weesperstraat"
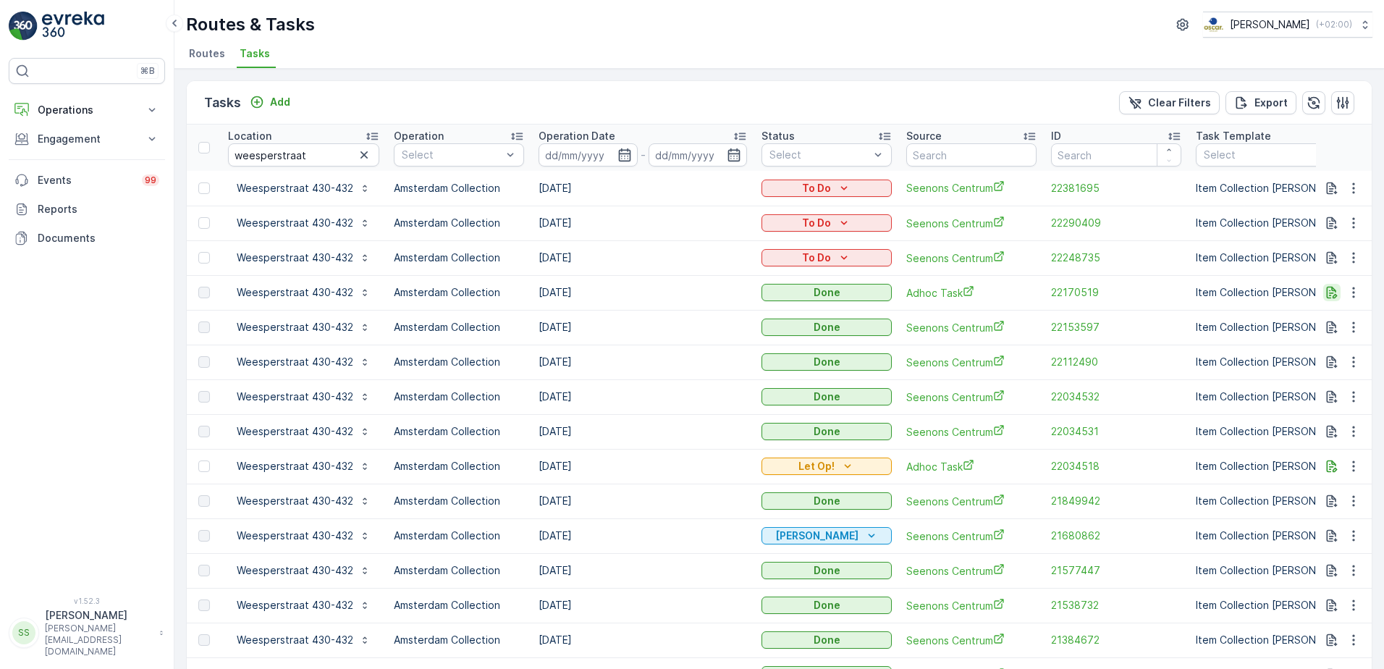
click at [1327, 293] on icon "button" at bounding box center [1332, 293] width 11 height 12
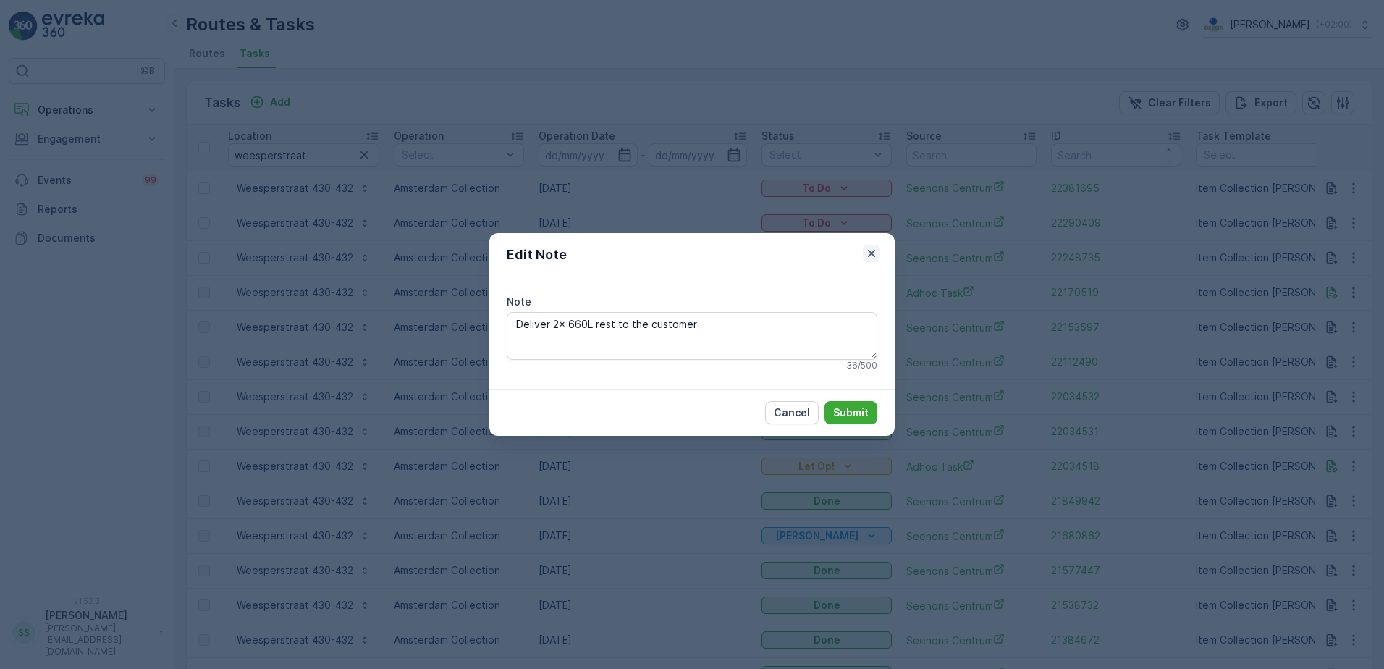
click at [867, 256] on icon "button" at bounding box center [872, 253] width 14 height 14
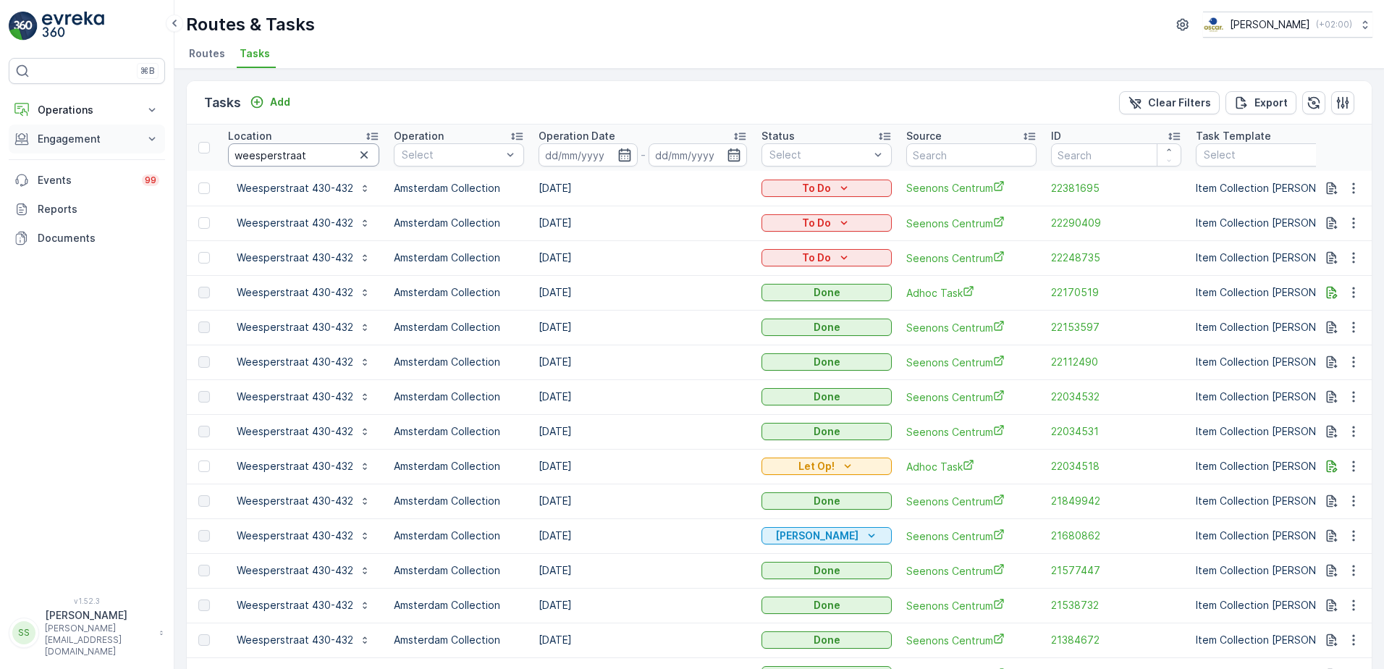
drag, startPoint x: 312, startPoint y: 159, endPoint x: 93, endPoint y: 151, distance: 219.6
click at [102, 155] on div "⌘B Operations Insights Planning Routes & Tasks Cockpit Settings Engagement Insi…" at bounding box center [692, 334] width 1384 height 669
type input "k"
type input "kaa"
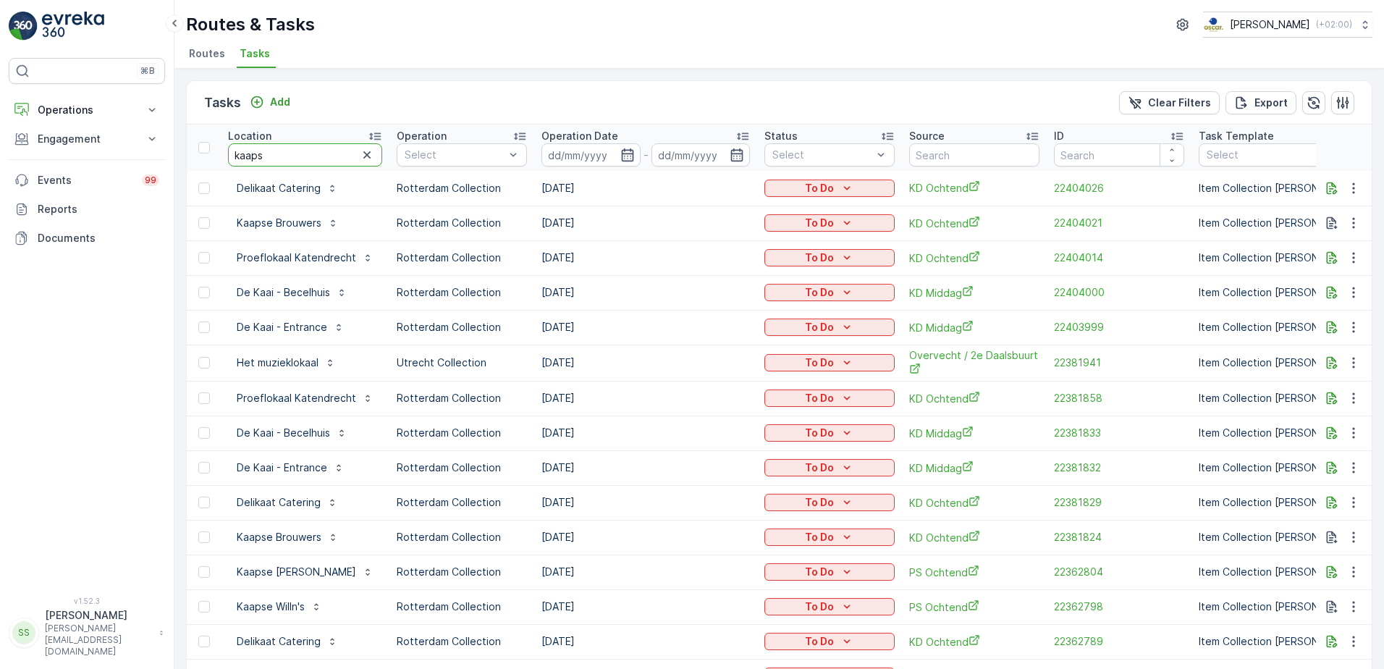
type input "kaapse"
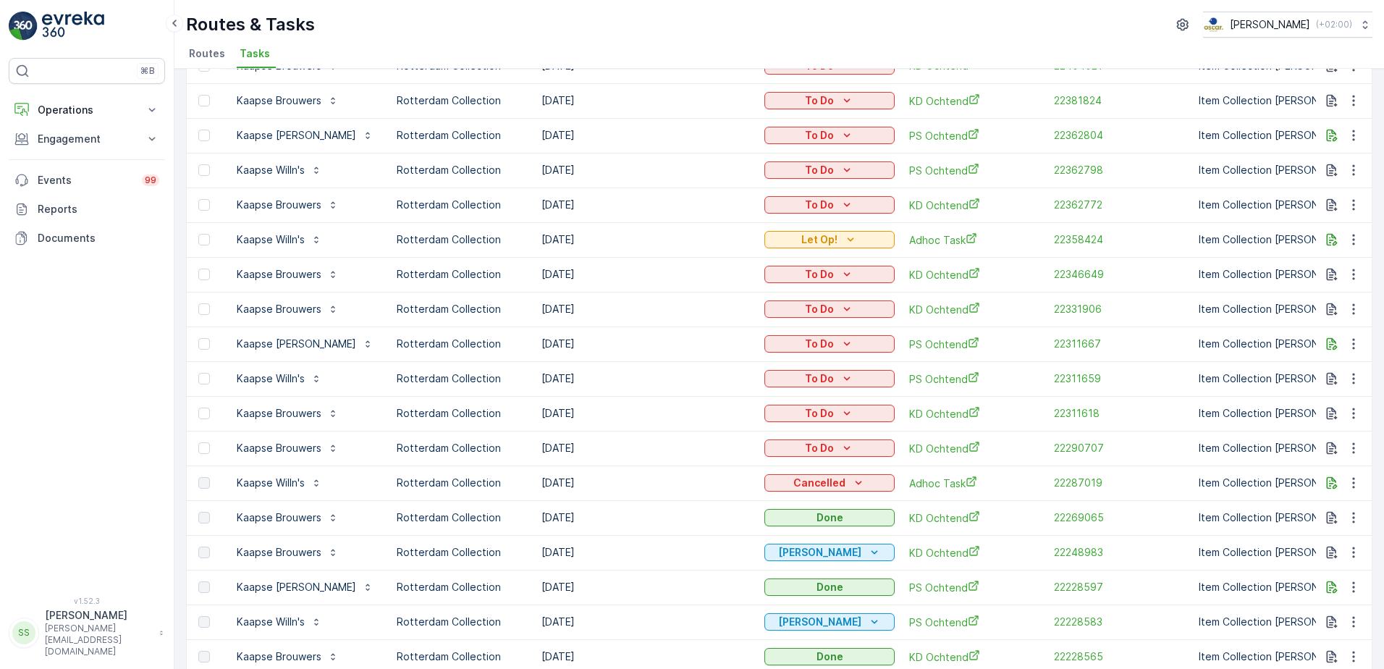
scroll to position [145, 0]
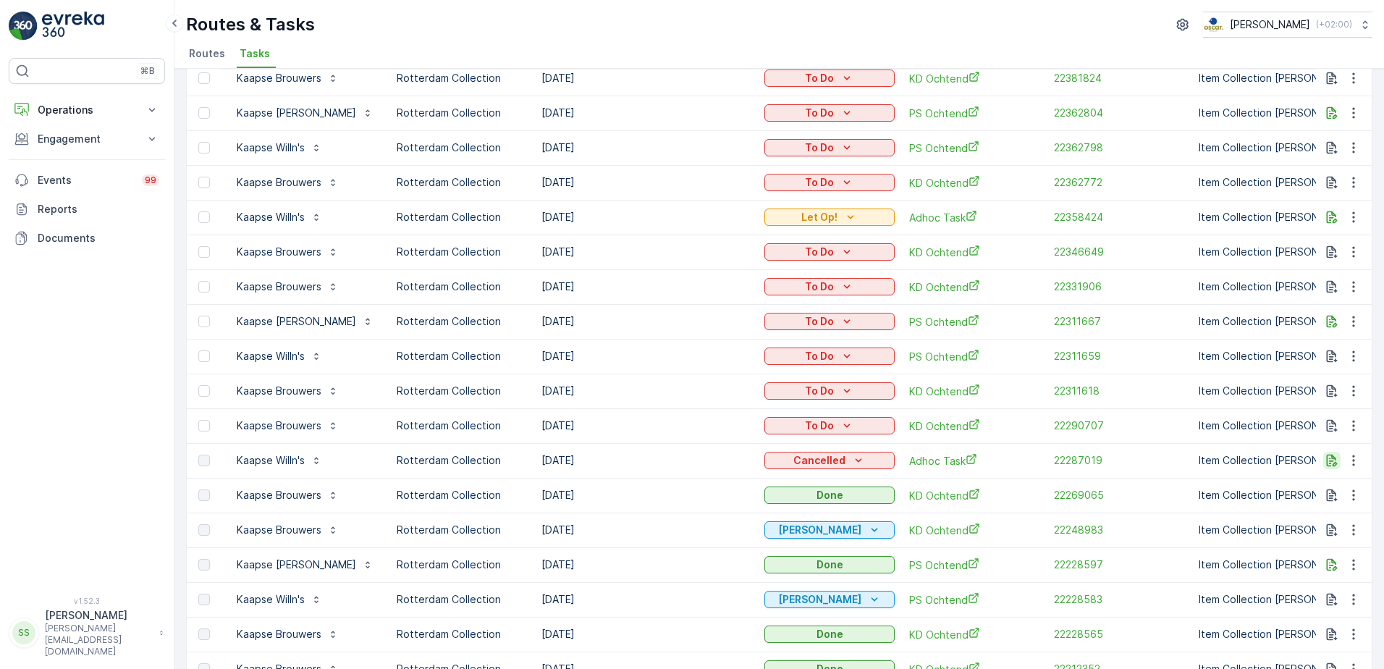
click at [1327, 458] on icon "button" at bounding box center [1332, 461] width 11 height 12
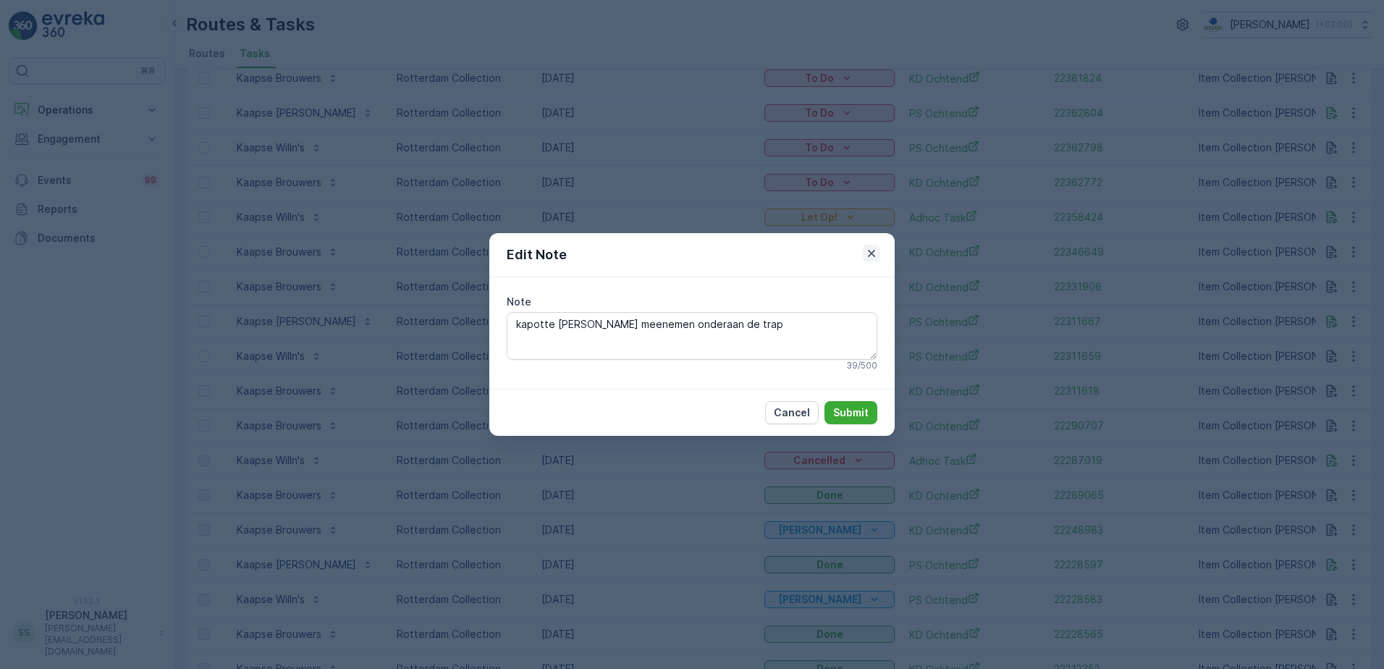
click at [877, 250] on icon "button" at bounding box center [872, 253] width 14 height 14
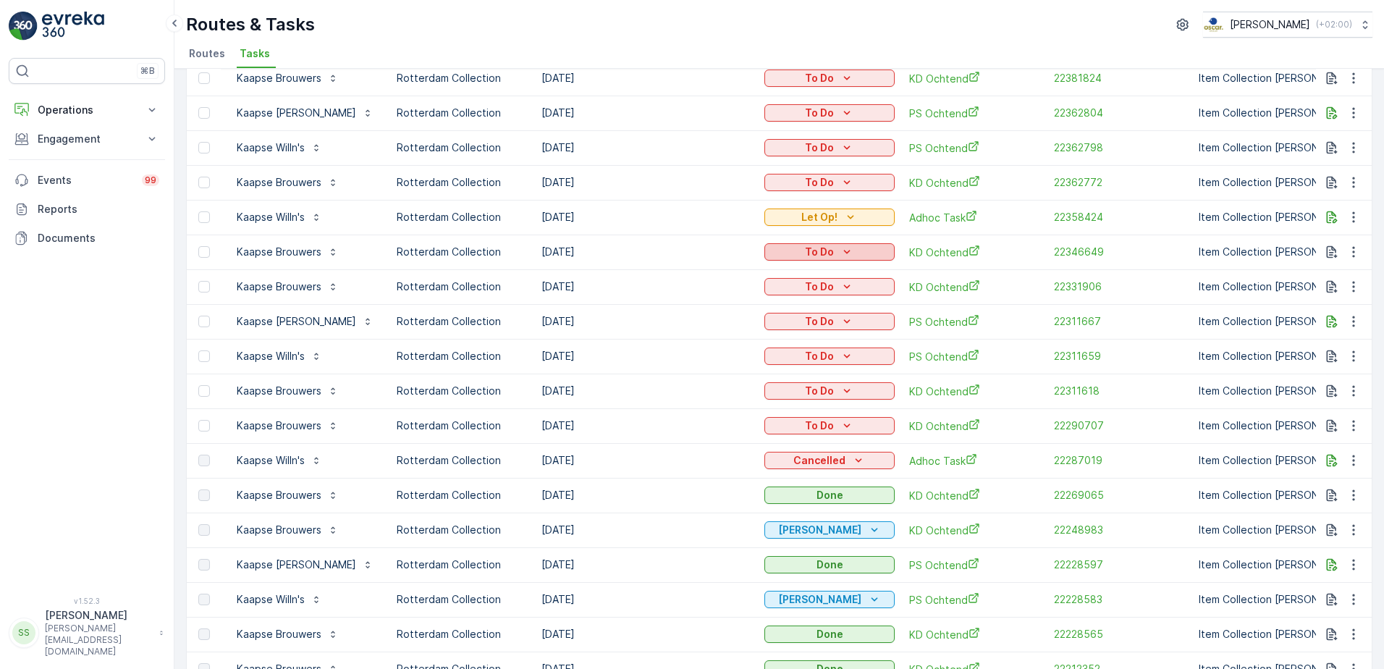
click at [868, 250] on button "To Do" at bounding box center [830, 251] width 130 height 17
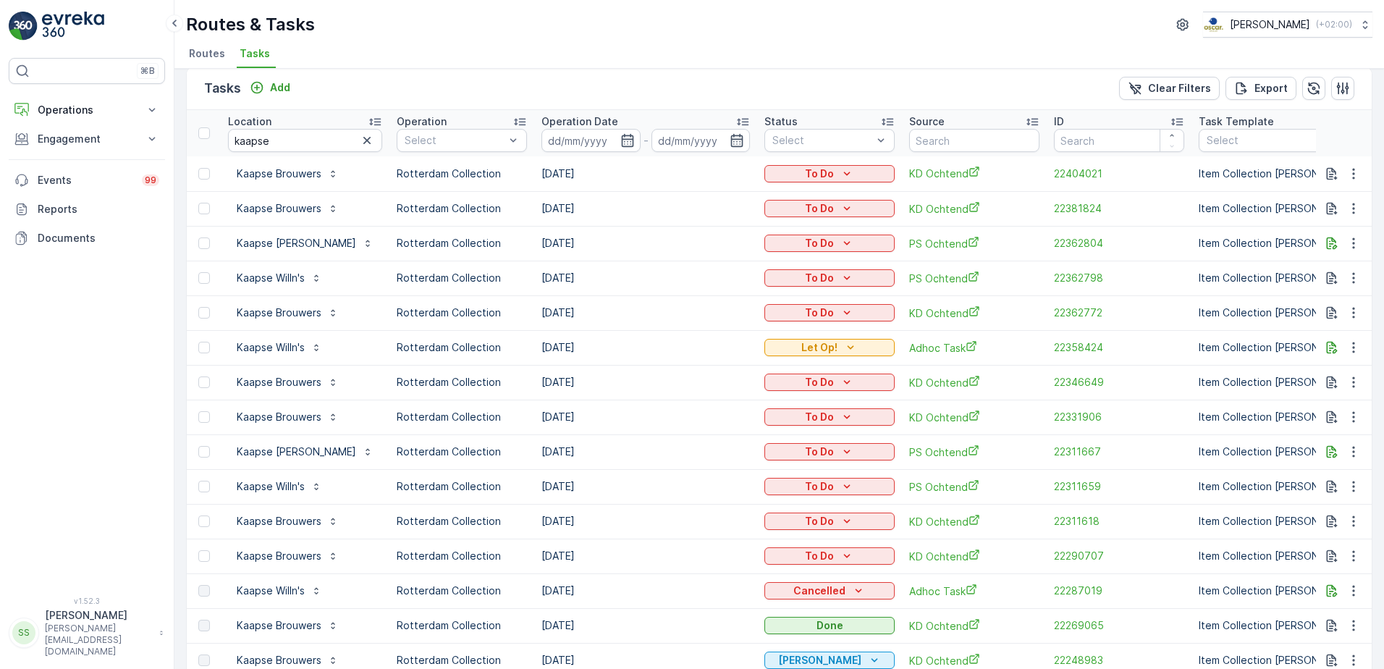
scroll to position [0, 0]
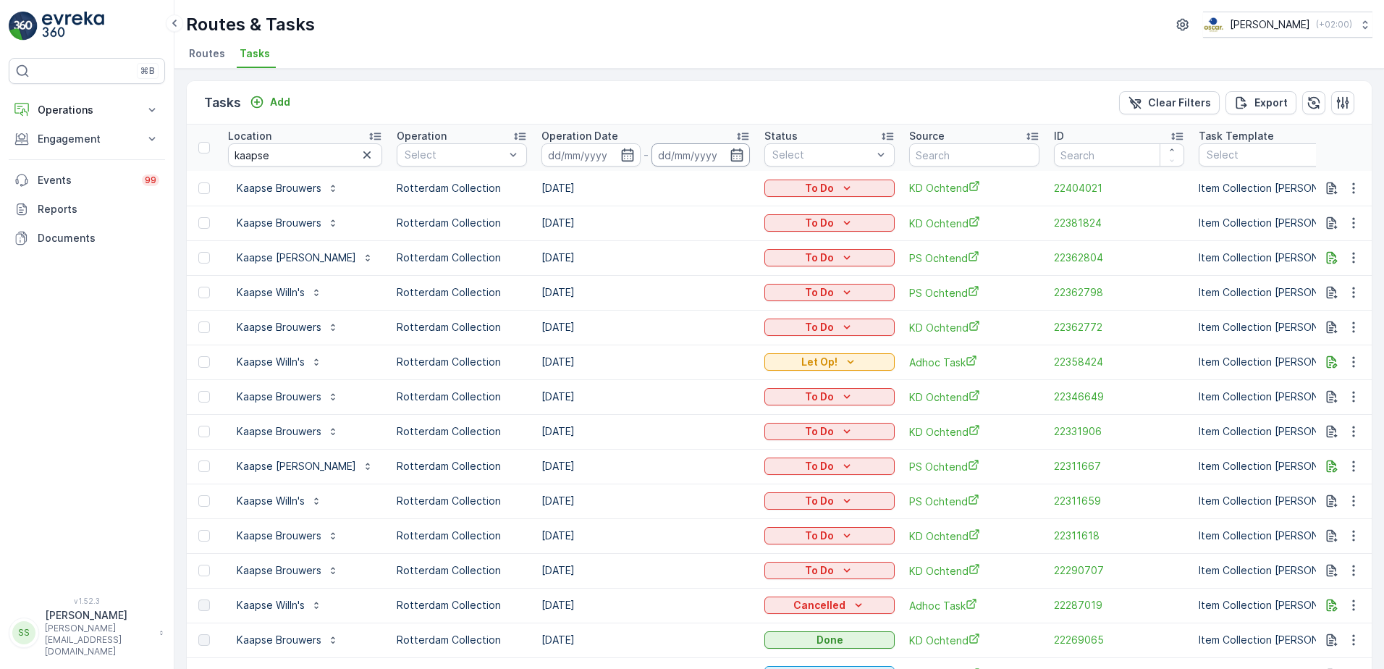
drag, startPoint x: 718, startPoint y: 132, endPoint x: 698, endPoint y: 159, distance: 33.2
click at [736, 133] on icon at bounding box center [743, 136] width 14 height 14
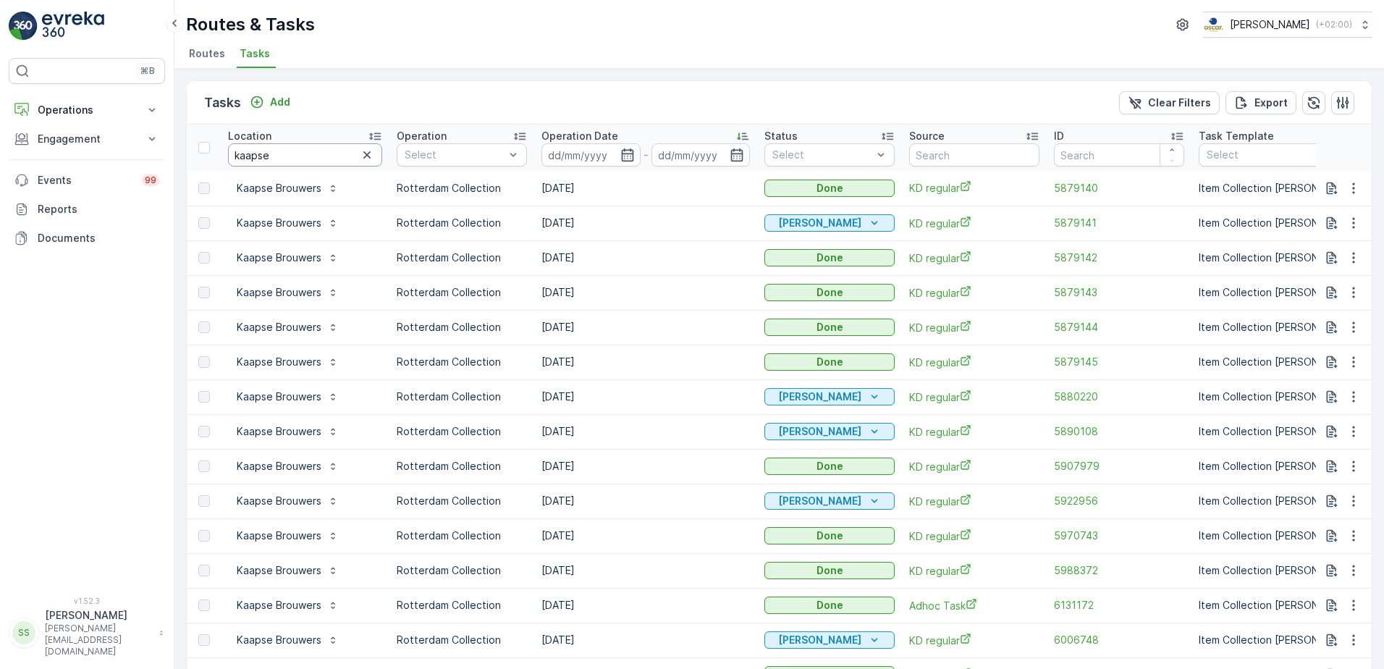
click at [309, 153] on input "kaapse" at bounding box center [305, 154] width 154 height 23
type input "kaapse mar"
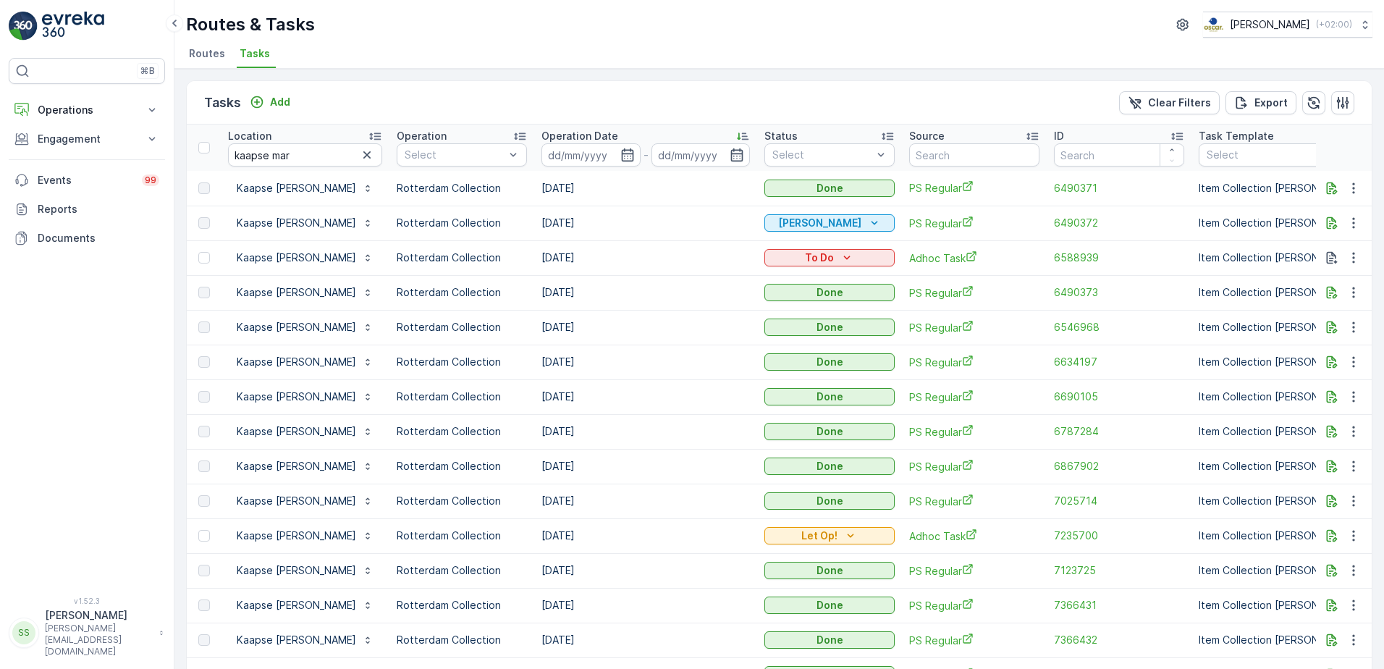
click at [736, 138] on icon at bounding box center [743, 136] width 14 height 14
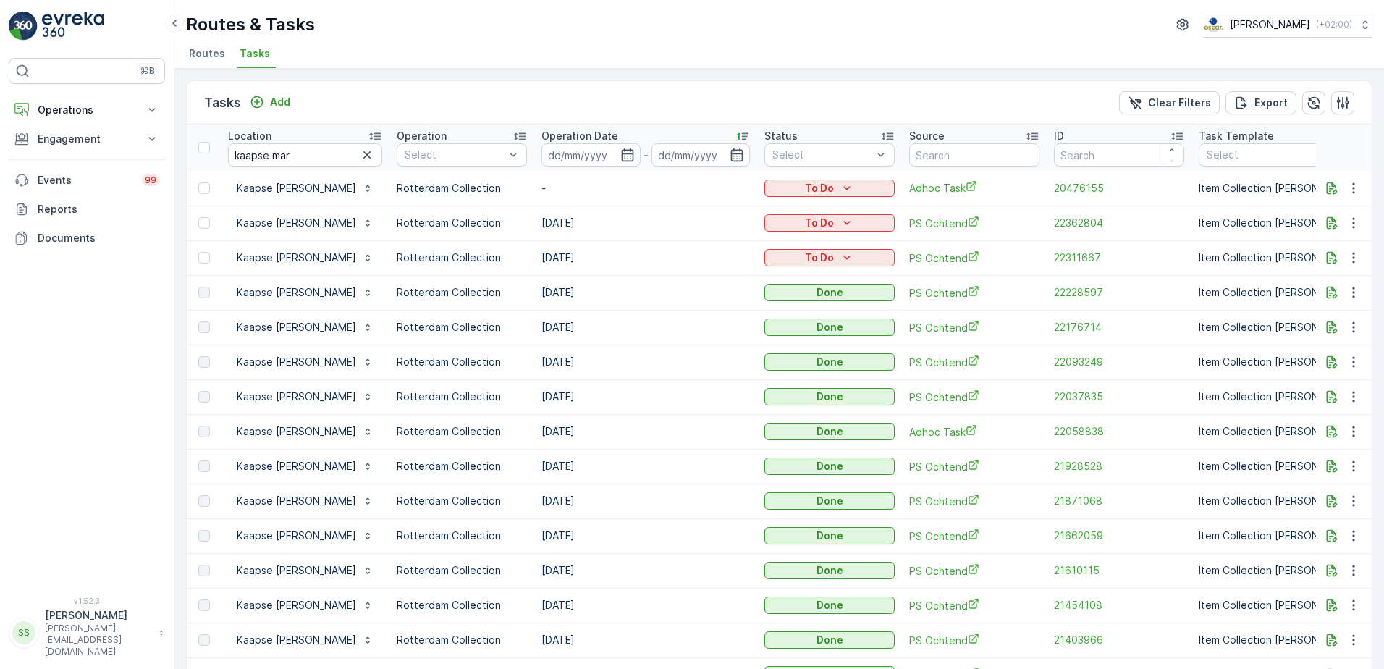
click at [540, 258] on td "[DATE]" at bounding box center [645, 257] width 223 height 35
drag, startPoint x: 540, startPoint y: 258, endPoint x: 645, endPoint y: 261, distance: 105.1
click at [645, 261] on td "[DATE]" at bounding box center [645, 257] width 223 height 35
click at [534, 256] on td "[DATE]" at bounding box center [645, 257] width 223 height 35
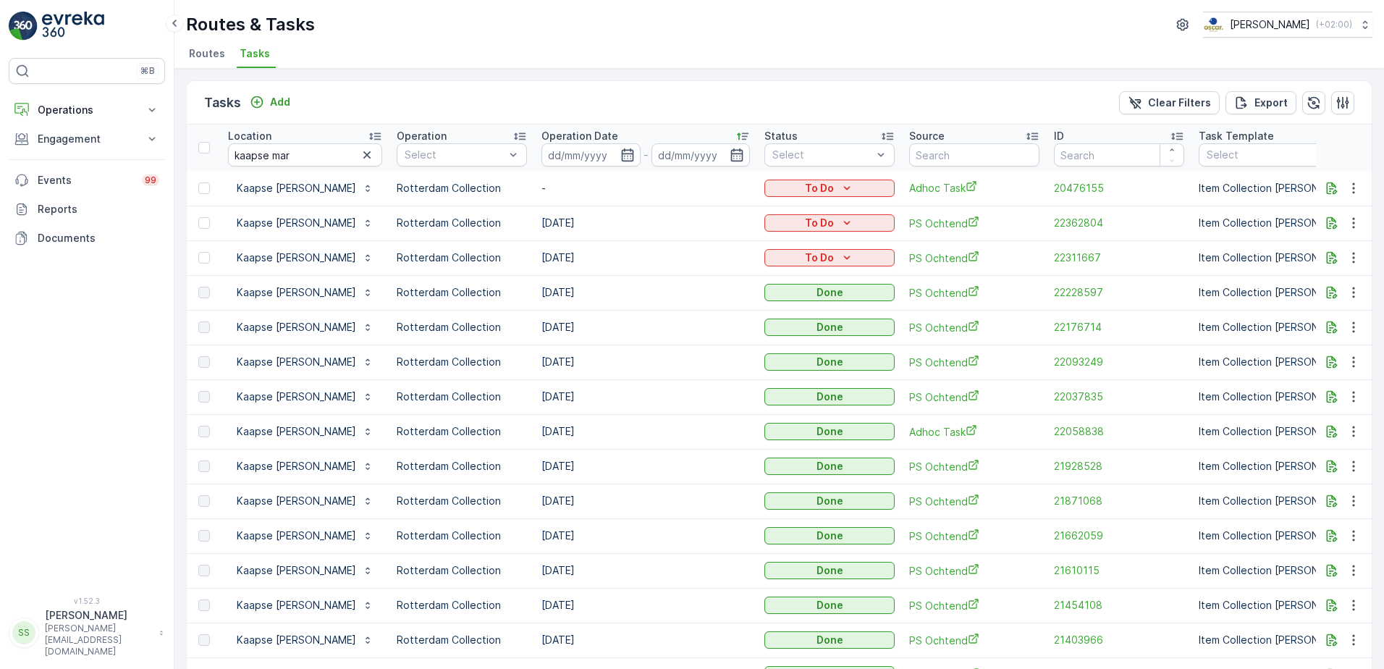
click at [534, 256] on td "[DATE]" at bounding box center [645, 257] width 223 height 35
drag, startPoint x: 534, startPoint y: 256, endPoint x: 636, endPoint y: 267, distance: 102.7
click at [636, 267] on td "[DATE]" at bounding box center [645, 257] width 223 height 35
click at [534, 256] on td "[DATE]" at bounding box center [645, 257] width 223 height 35
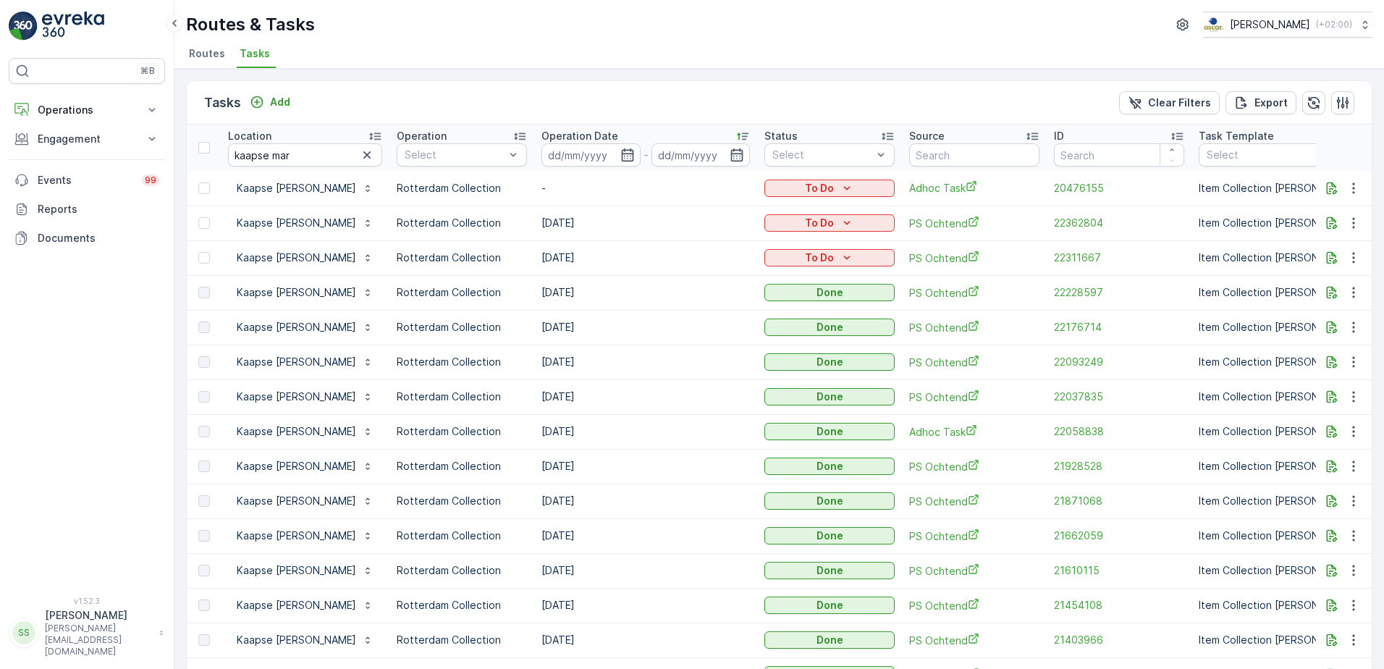
click at [665, 258] on td "[DATE]" at bounding box center [645, 257] width 223 height 35
click at [534, 258] on td "[DATE]" at bounding box center [645, 257] width 223 height 35
drag, startPoint x: 532, startPoint y: 258, endPoint x: 605, endPoint y: 258, distance: 72.4
click at [605, 258] on td "[DATE]" at bounding box center [645, 257] width 223 height 35
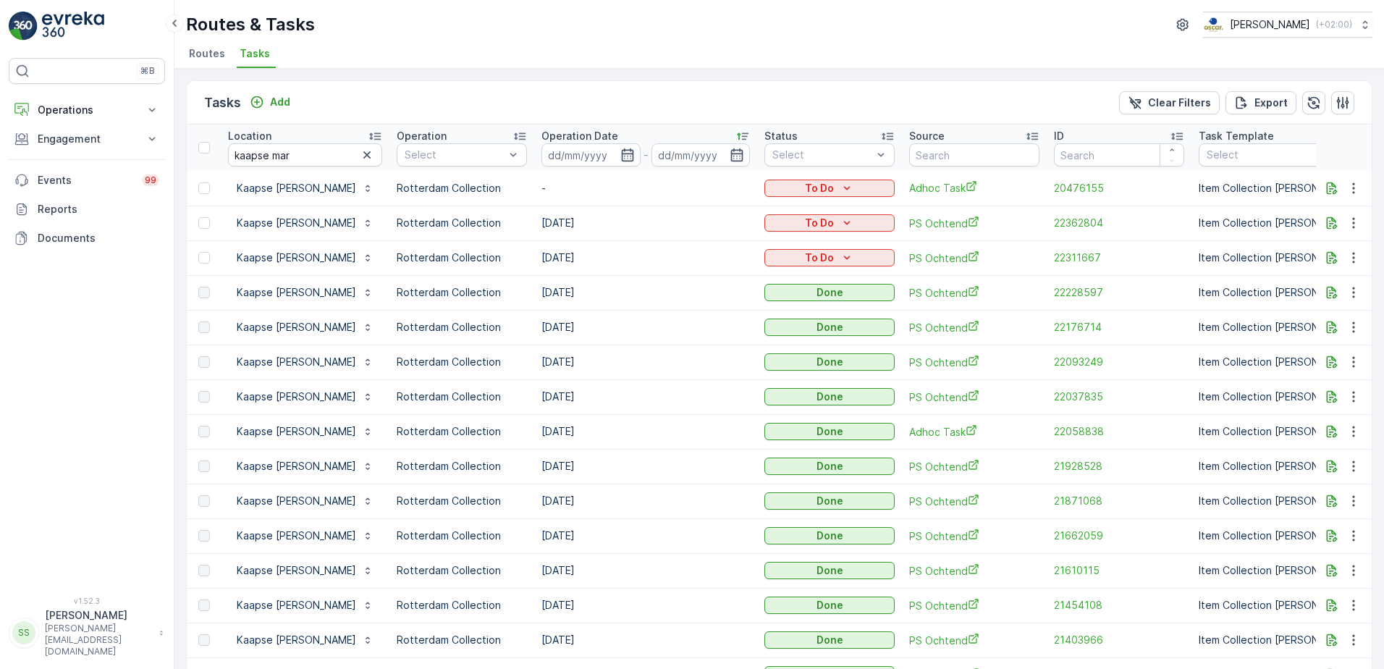
click at [542, 256] on td "[DATE]" at bounding box center [645, 257] width 223 height 35
drag, startPoint x: 542, startPoint y: 256, endPoint x: 605, endPoint y: 257, distance: 63.0
click at [605, 257] on td "[DATE]" at bounding box center [645, 257] width 223 height 35
drag, startPoint x: 300, startPoint y: 154, endPoint x: 118, endPoint y: 148, distance: 182.6
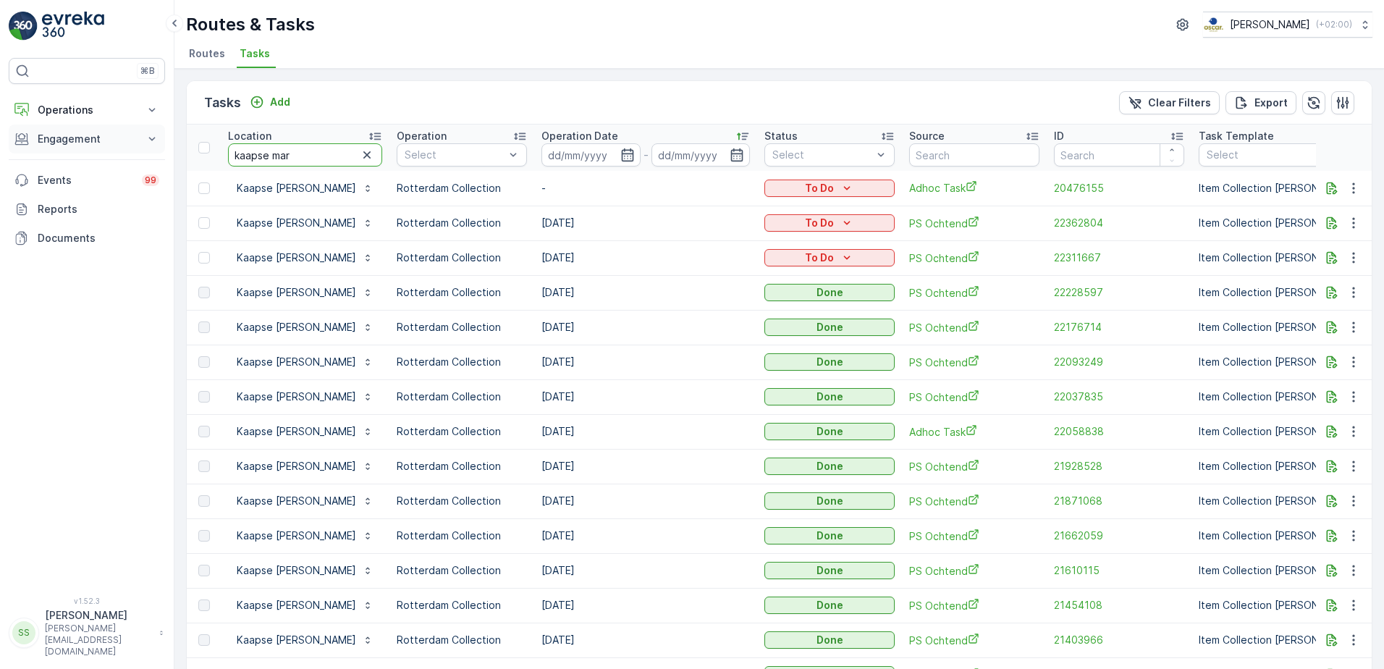
click at [118, 148] on div "⌘B Operations Insights Planning Routes & Tasks Cockpit Settings Engagement Insi…" at bounding box center [692, 334] width 1384 height 669
type input "natio"
